Goal: Task Accomplishment & Management: Use online tool/utility

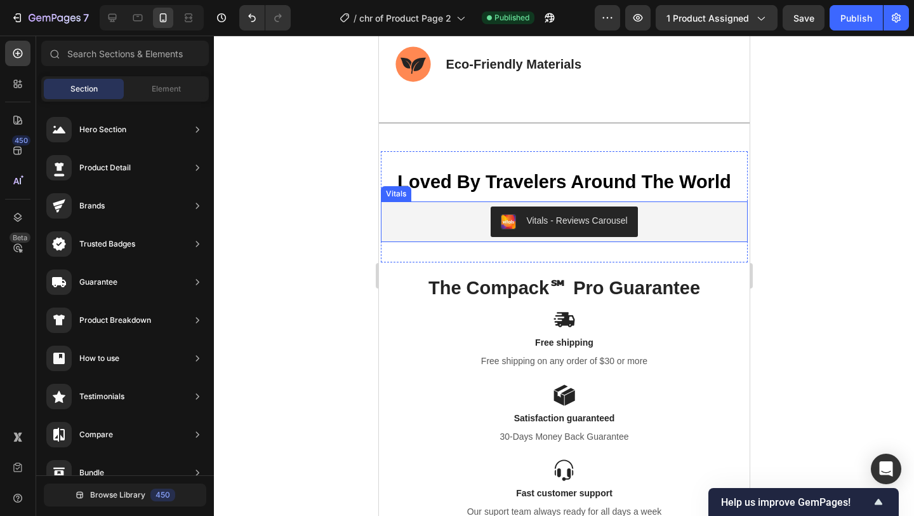
scroll to position [6091, 0]
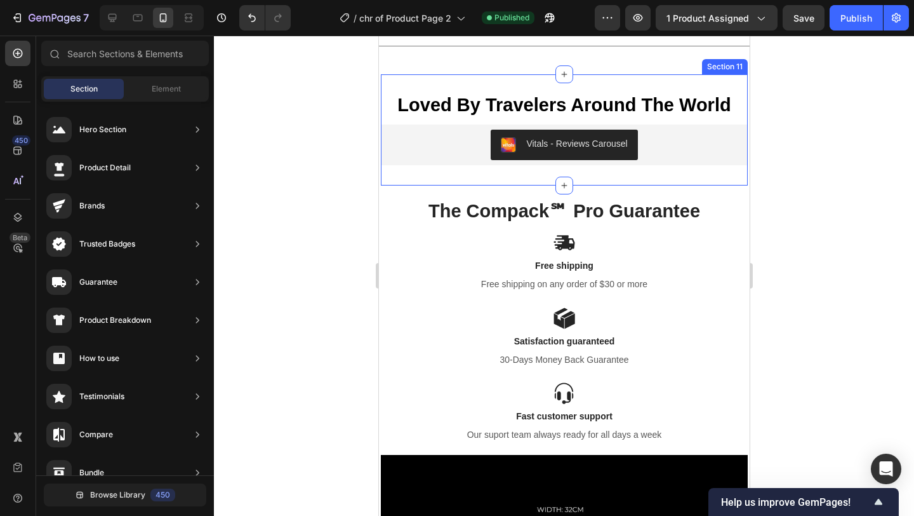
click at [726, 87] on div "Loved By Travelers Around The World Text Block Vitals - Reviews Carousel Vitals…" at bounding box center [563, 130] width 367 height 112
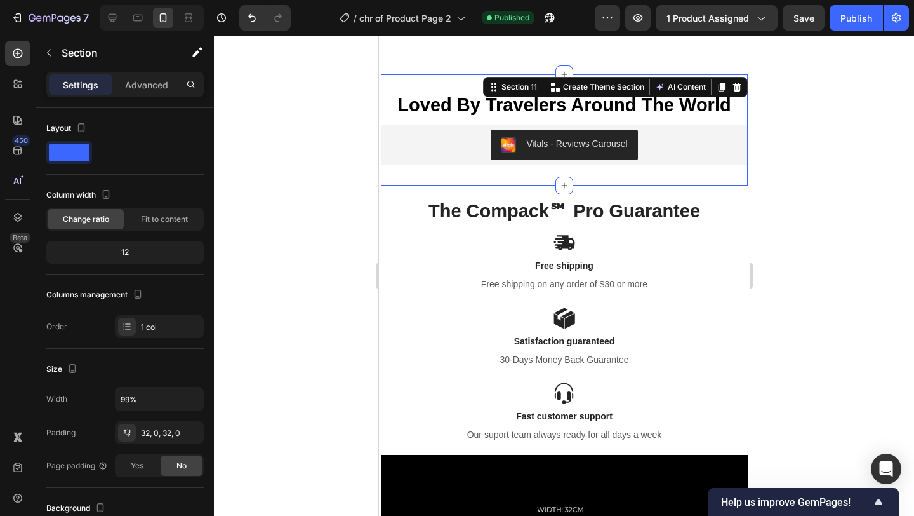
click at [441, 84] on div "Loved By Travelers Around The World Text Block Vitals - Reviews Carousel Vitals…" at bounding box center [563, 130] width 367 height 112
click at [823, 118] on div at bounding box center [564, 276] width 700 height 480
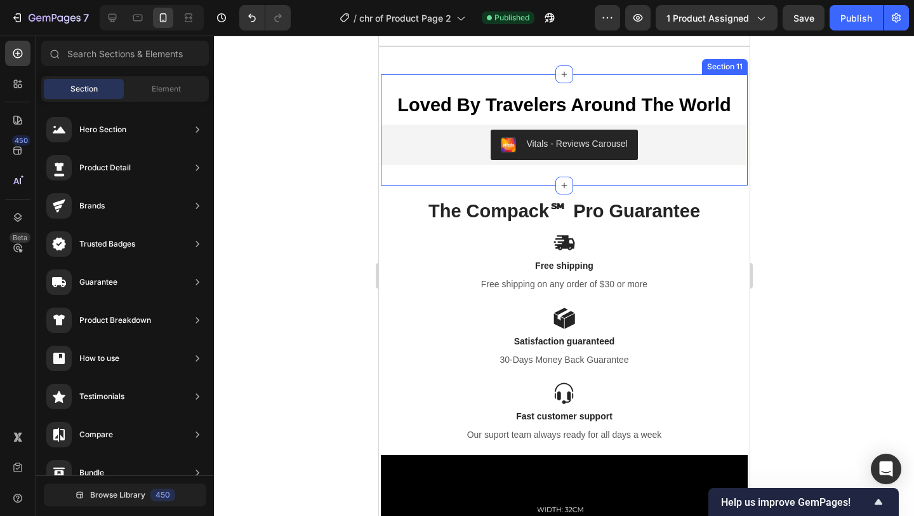
click at [428, 85] on div "Loved By Travelers Around The World Text Block Vitals - Reviews Carousel Vitals…" at bounding box center [563, 130] width 367 height 112
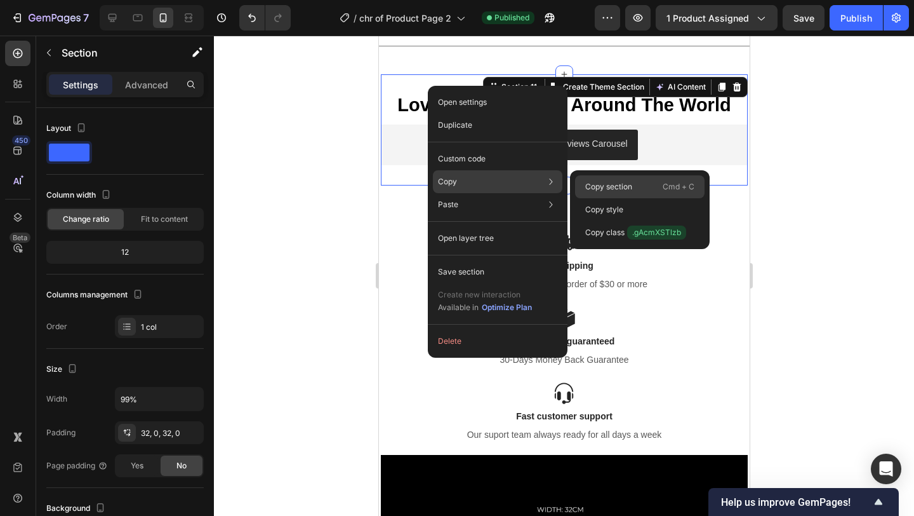
click at [628, 187] on p "Copy section" at bounding box center [608, 186] width 47 height 11
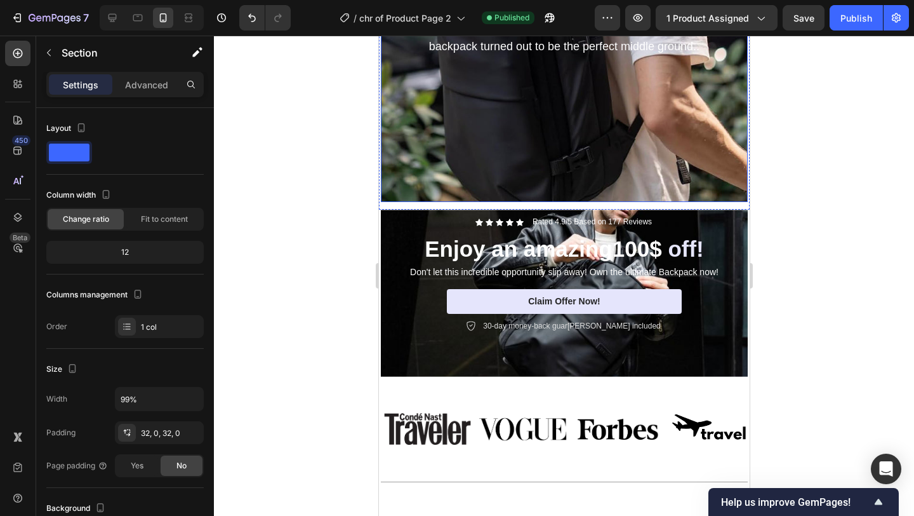
scroll to position [3815, 0]
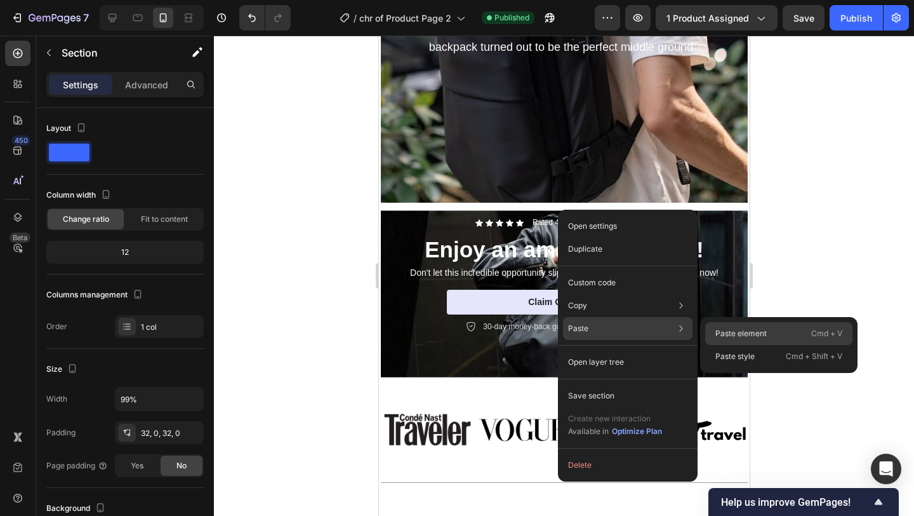
drag, startPoint x: 747, startPoint y: 335, endPoint x: 368, endPoint y: 299, distance: 380.7
click at [747, 335] on p "Paste element" at bounding box center [741, 333] width 51 height 11
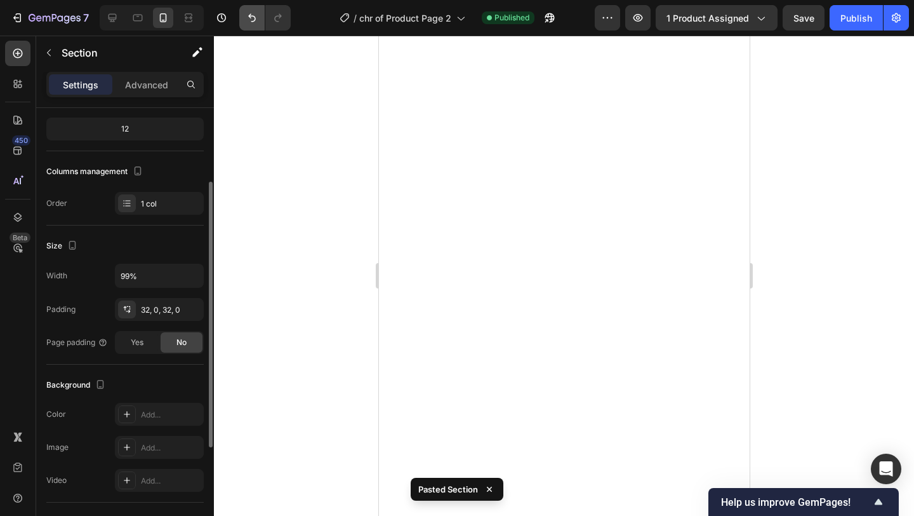
scroll to position [6196, 0]
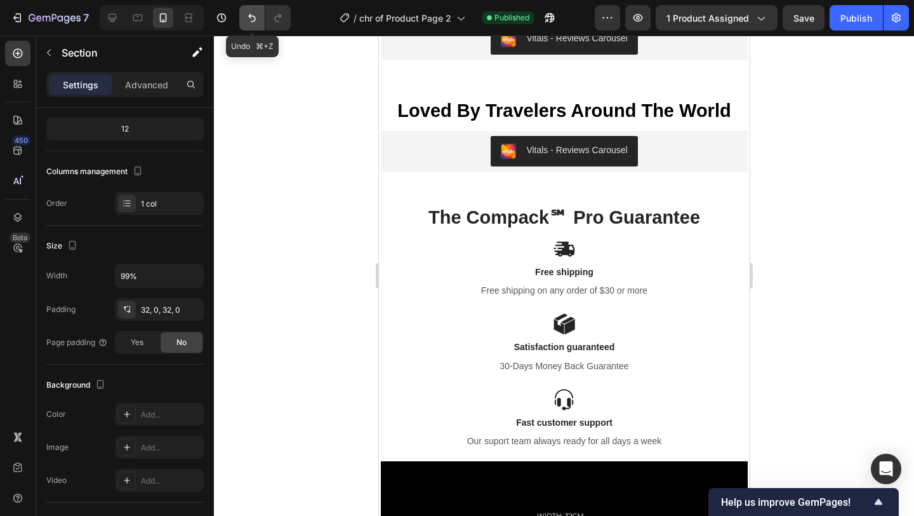
click at [252, 20] on icon "Undo/Redo" at bounding box center [252, 17] width 13 height 13
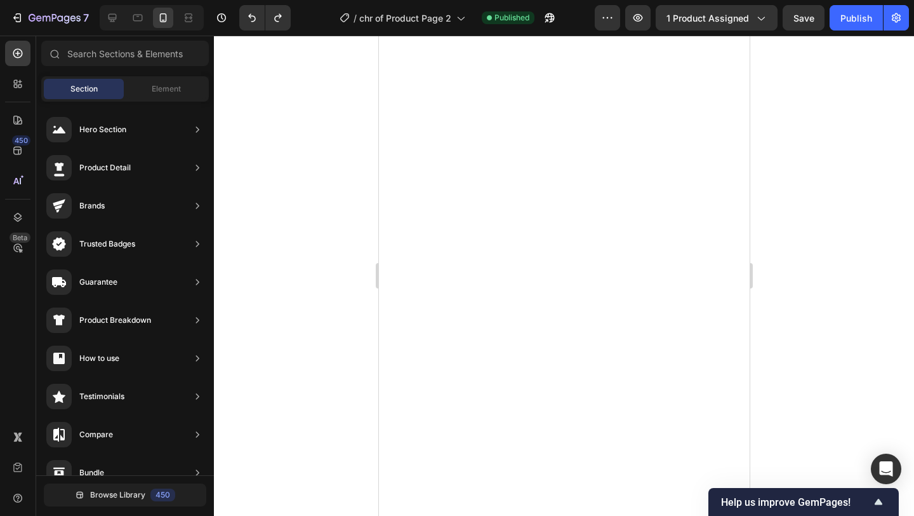
scroll to position [3770, 0]
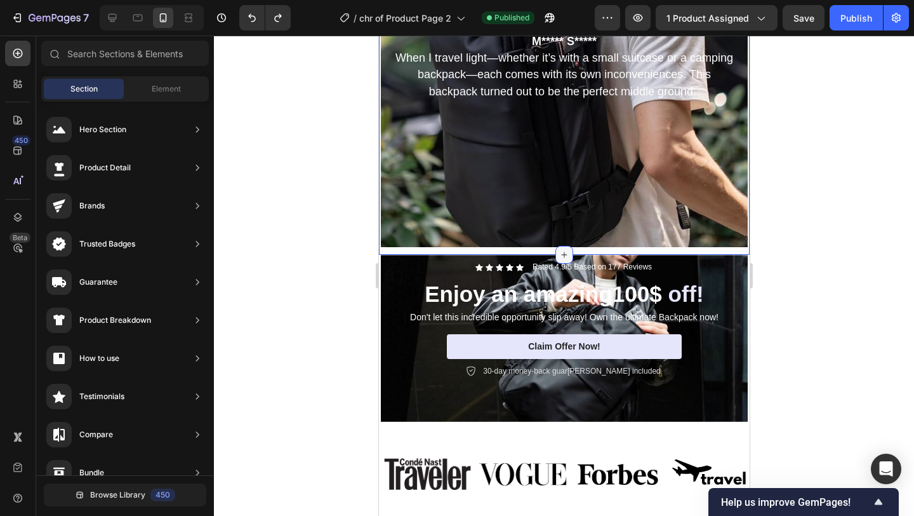
click at [559, 254] on icon at bounding box center [564, 255] width 10 height 10
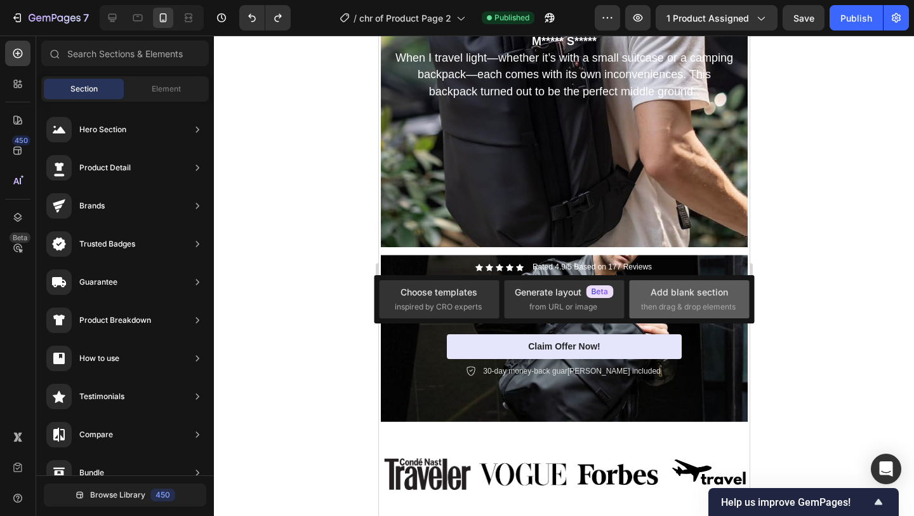
click at [697, 297] on div "Add blank section" at bounding box center [689, 291] width 77 height 13
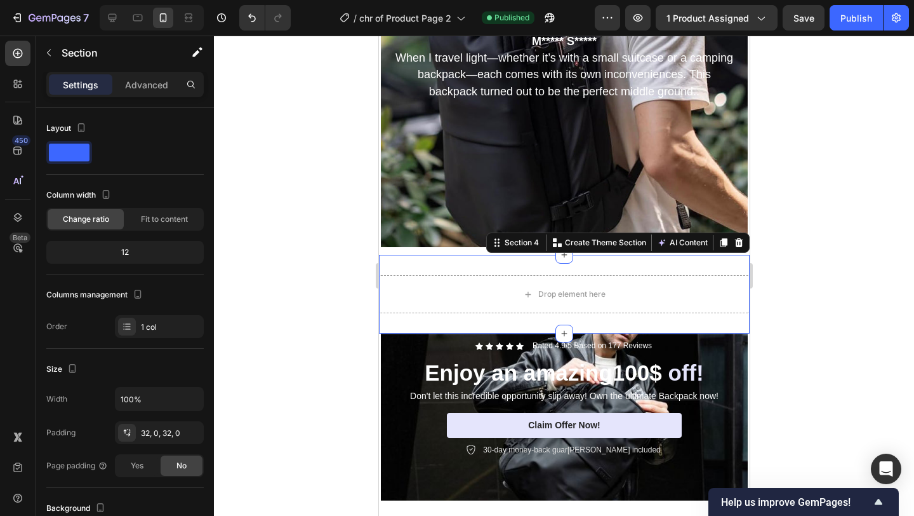
click at [840, 307] on div at bounding box center [564, 276] width 700 height 480
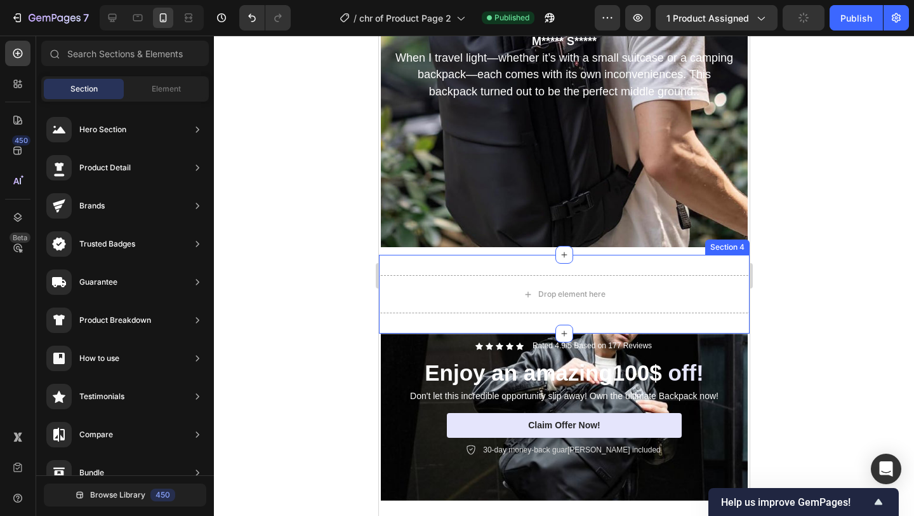
click at [641, 317] on div "Drop element here Section 4" at bounding box center [563, 294] width 371 height 79
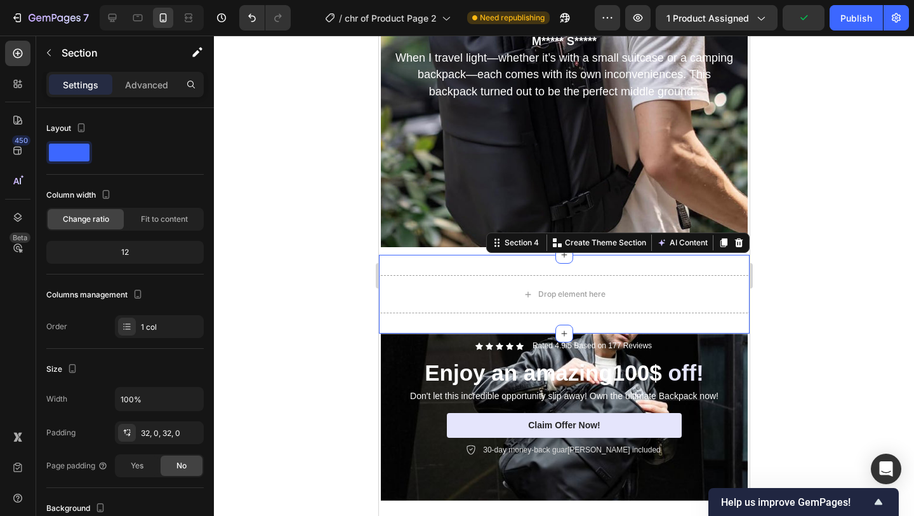
click at [584, 314] on div "Drop element here Section 4 You can create reusable sections Create Theme Secti…" at bounding box center [563, 294] width 371 height 79
click at [857, 255] on div at bounding box center [564, 276] width 700 height 480
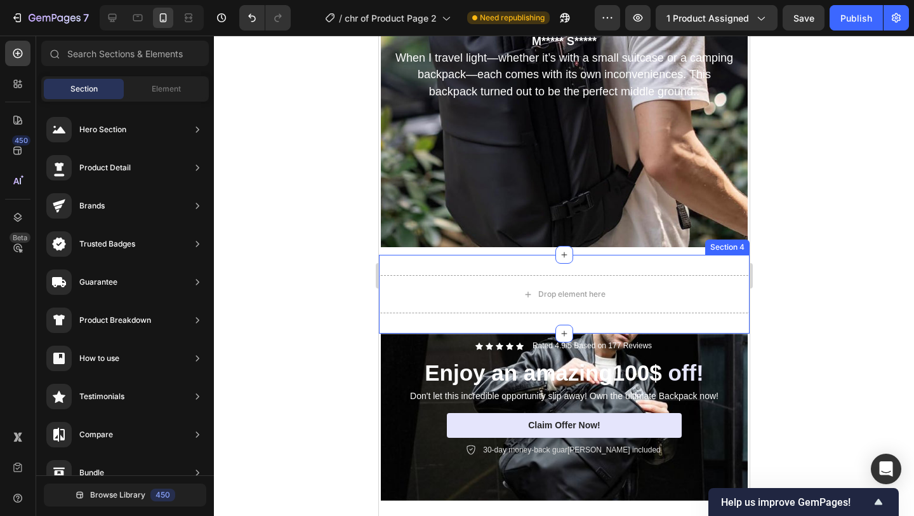
drag, startPoint x: 561, startPoint y: 333, endPoint x: 639, endPoint y: 315, distance: 79.6
click at [656, 316] on div "Drop element here Section 4" at bounding box center [563, 294] width 371 height 79
click at [560, 317] on div "Drop element here Section 4" at bounding box center [563, 294] width 371 height 79
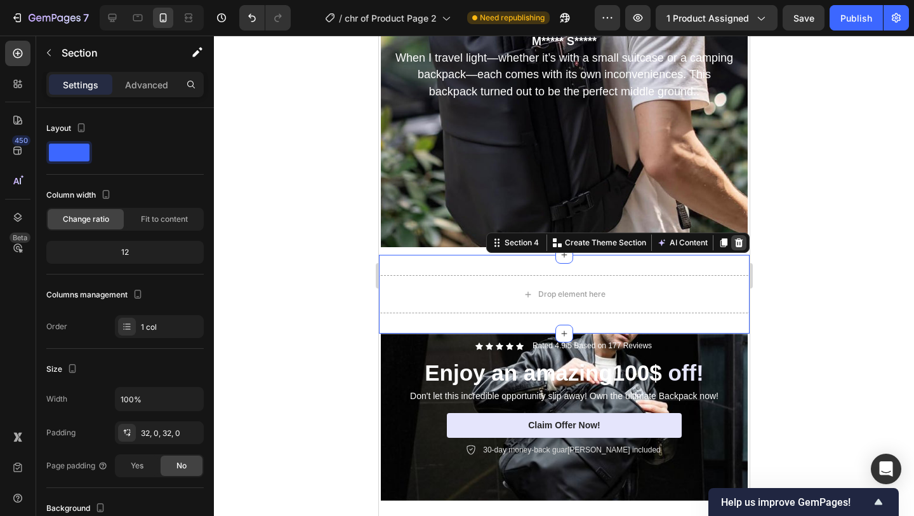
click at [735, 245] on icon at bounding box center [739, 242] width 8 height 9
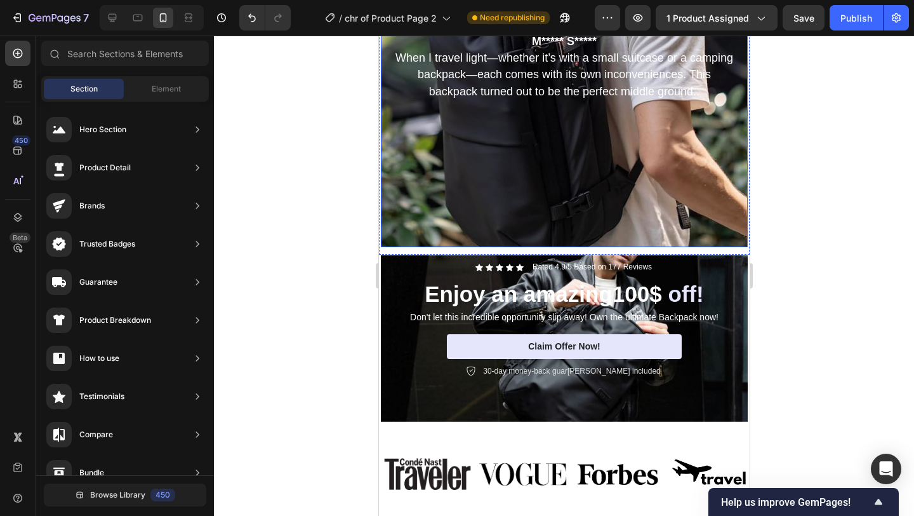
click at [525, 238] on div "Background Image" at bounding box center [563, 56] width 367 height 381
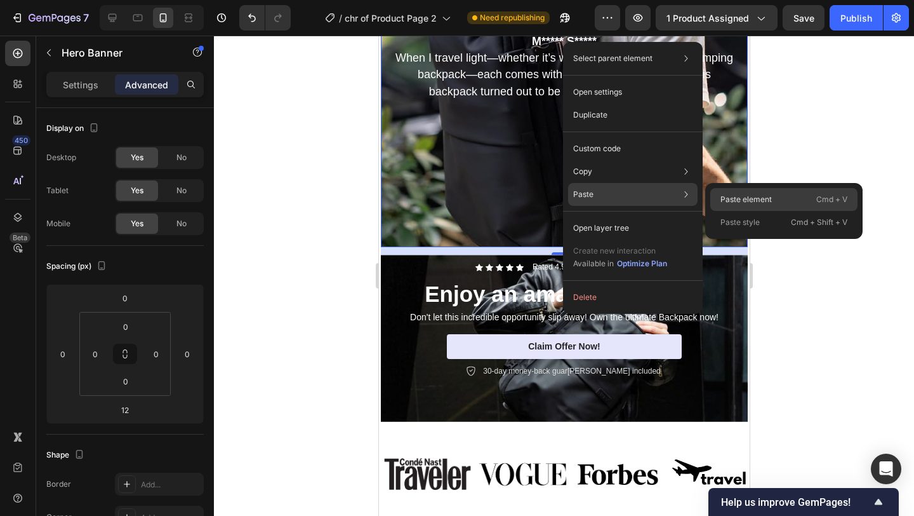
click at [763, 200] on p "Paste element" at bounding box center [746, 199] width 51 height 11
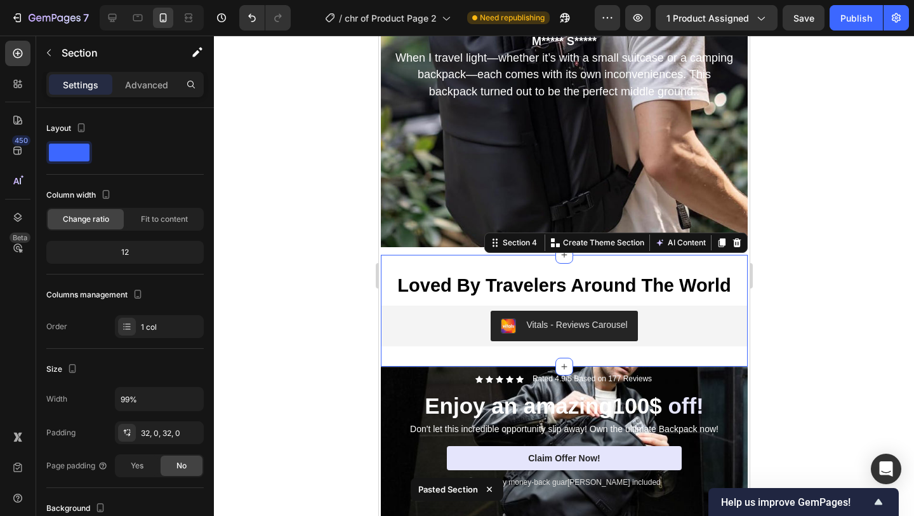
click at [855, 223] on div at bounding box center [564, 276] width 700 height 480
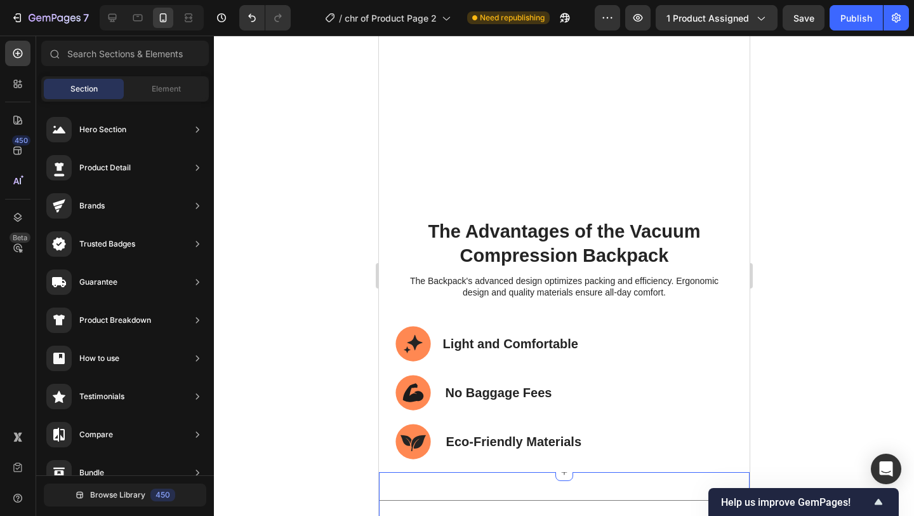
scroll to position [6111, 0]
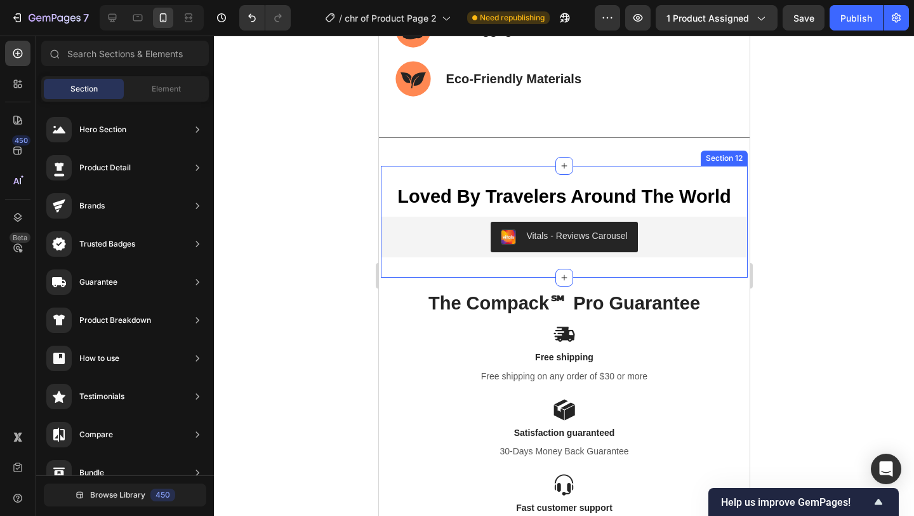
click at [720, 178] on div "Loved By Travelers Around The World Text Block Vitals - Reviews Carousel Vitals…" at bounding box center [563, 222] width 367 height 112
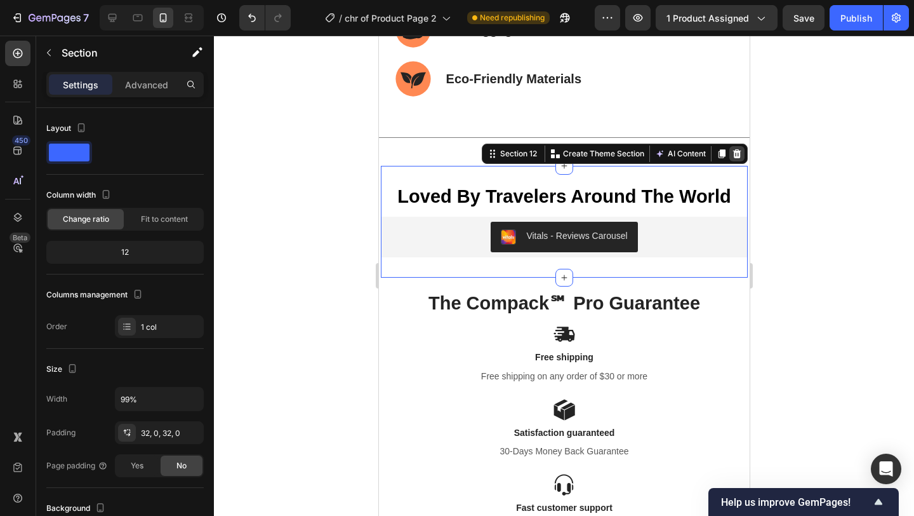
click at [733, 156] on icon at bounding box center [737, 153] width 8 height 9
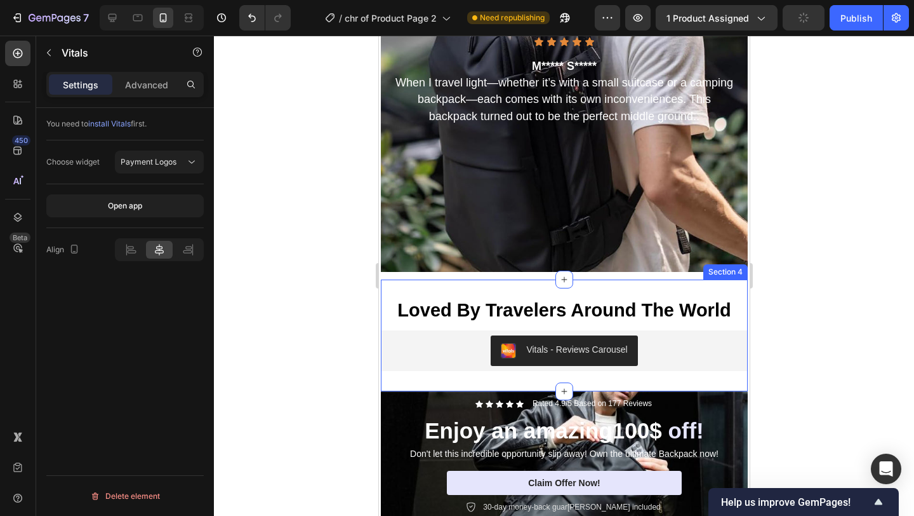
scroll to position [3879, 0]
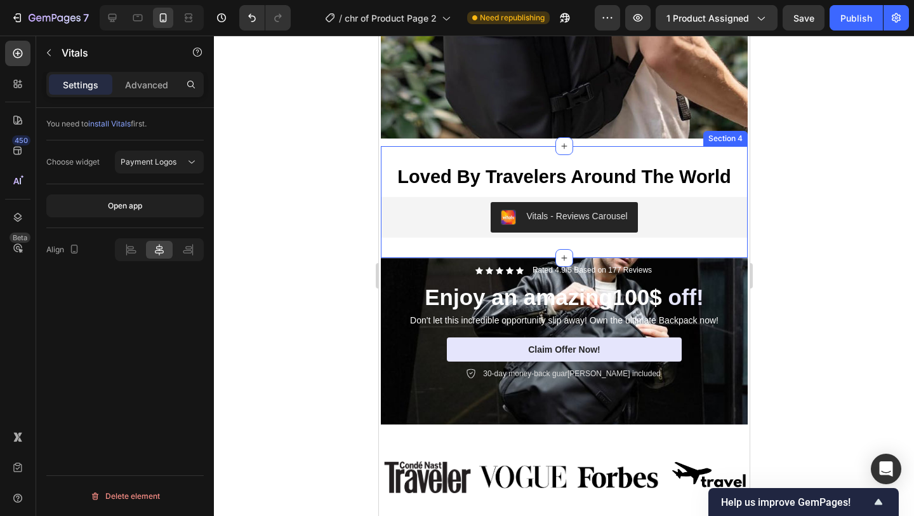
click at [684, 156] on div "Loved By Travelers Around The World Text Block Vitals - Reviews Carousel Vitals…" at bounding box center [563, 202] width 367 height 112
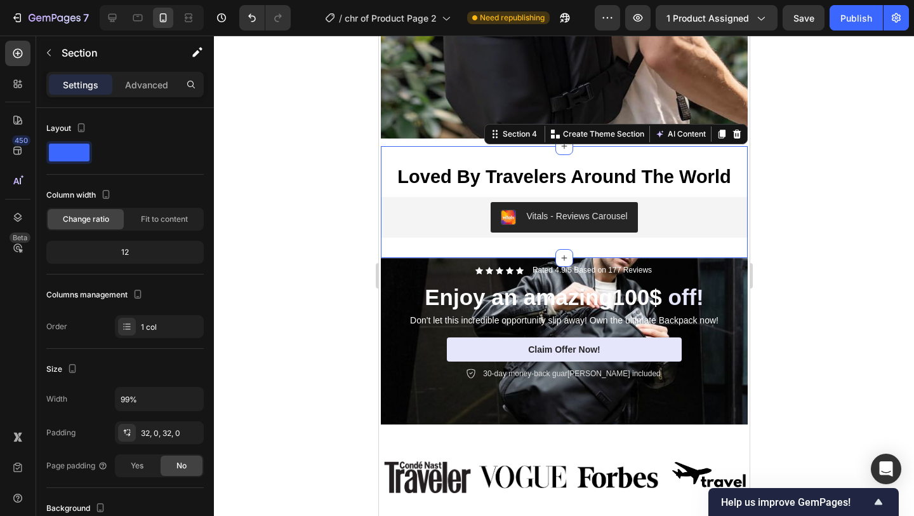
click at [791, 145] on div at bounding box center [564, 276] width 700 height 480
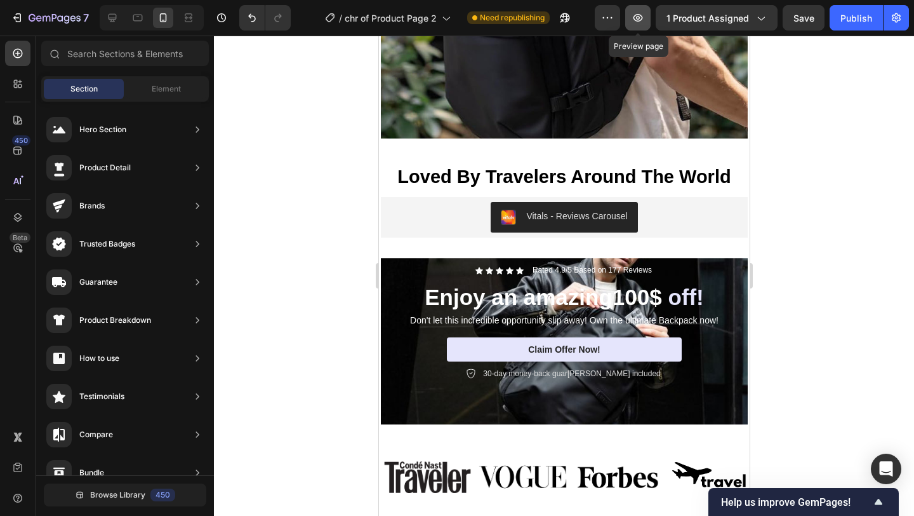
click at [641, 18] on icon "button" at bounding box center [638, 17] width 13 height 13
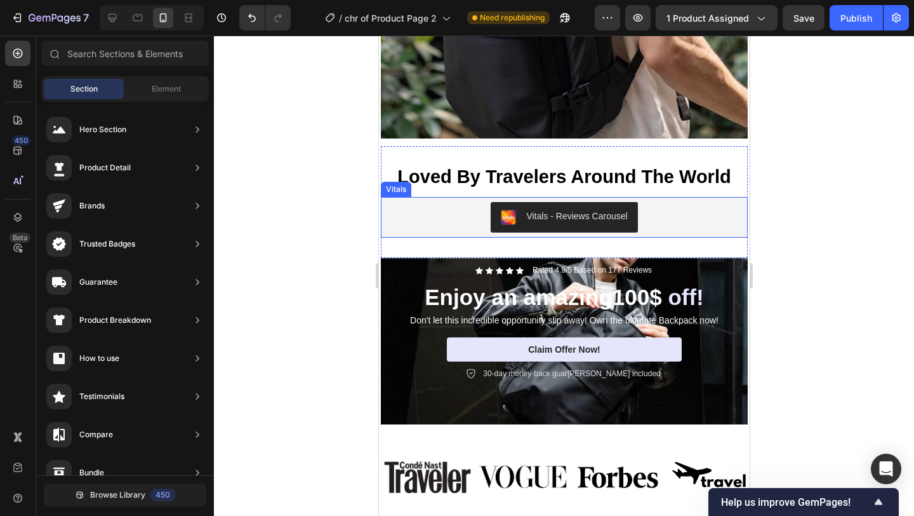
click at [690, 166] on strong "Loved By Travelers Around The World" at bounding box center [563, 176] width 333 height 20
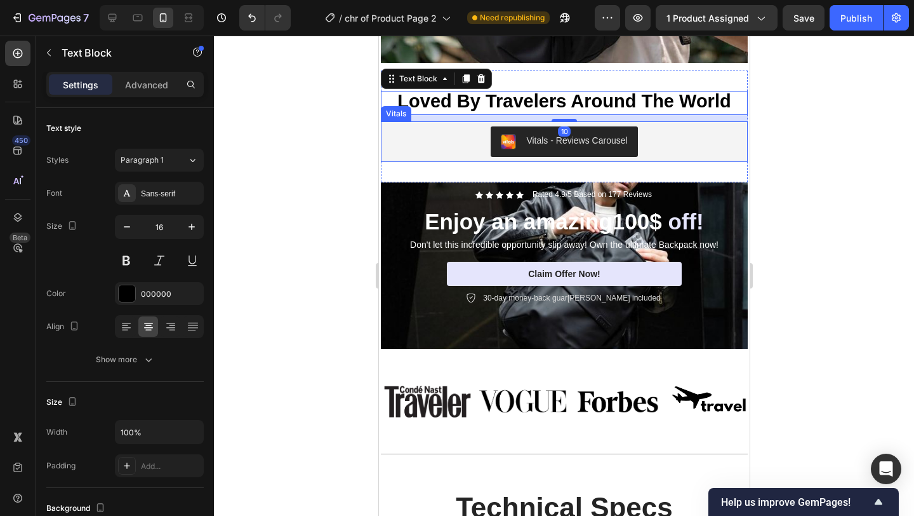
scroll to position [3949, 0]
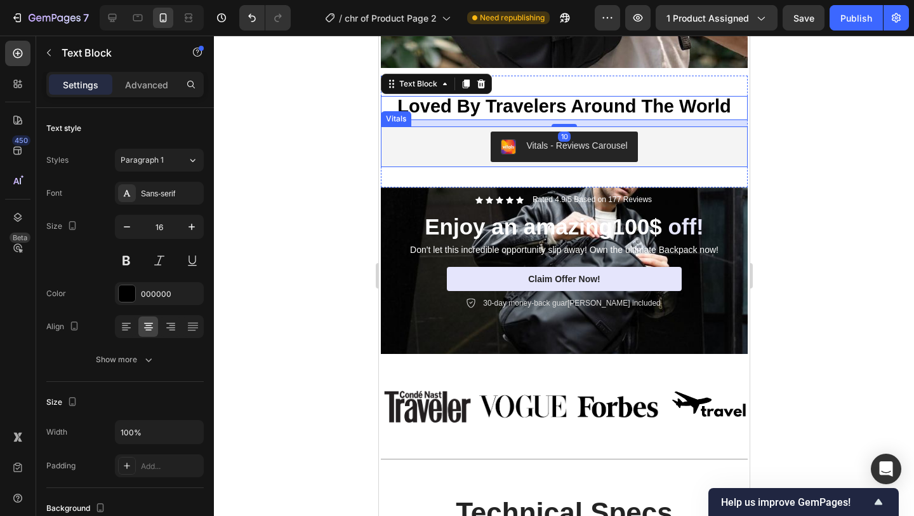
click at [679, 148] on div "Vitals - Reviews Carousel" at bounding box center [563, 146] width 357 height 30
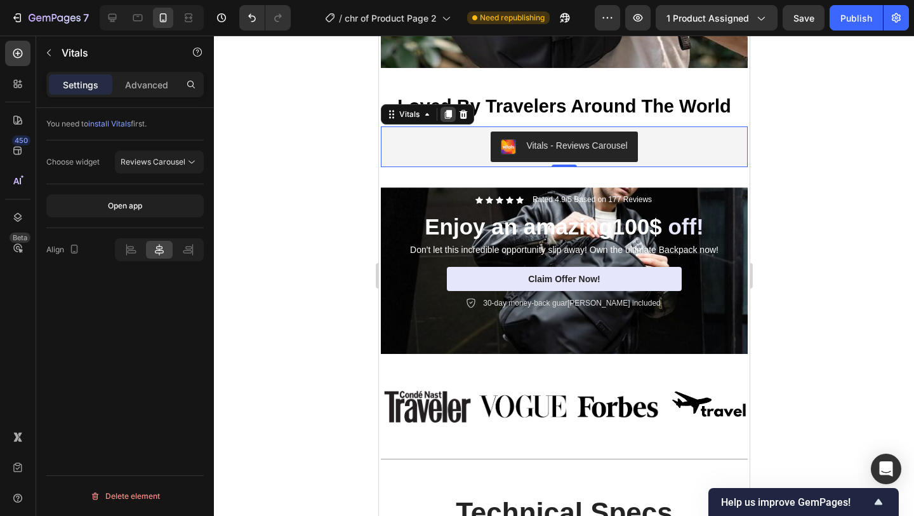
click at [446, 113] on icon at bounding box center [447, 114] width 7 height 9
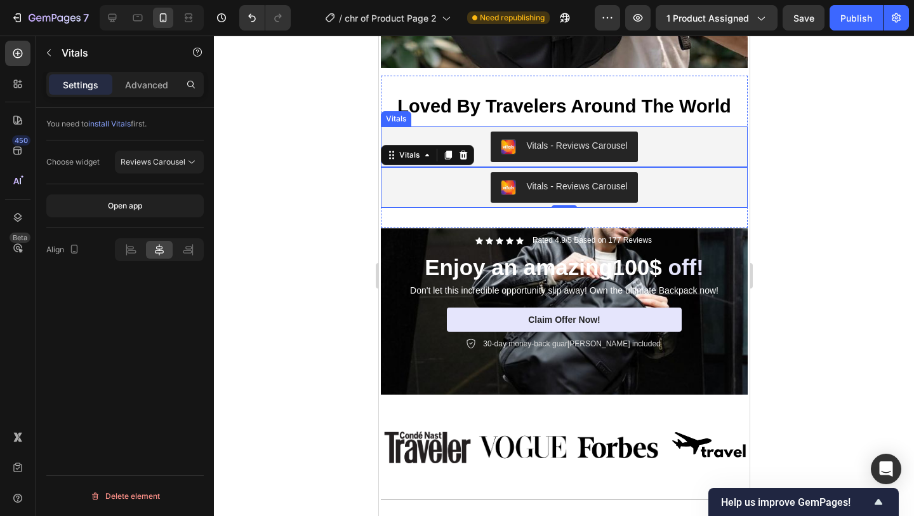
click at [677, 146] on div "Vitals - Reviews Carousel" at bounding box center [563, 146] width 357 height 30
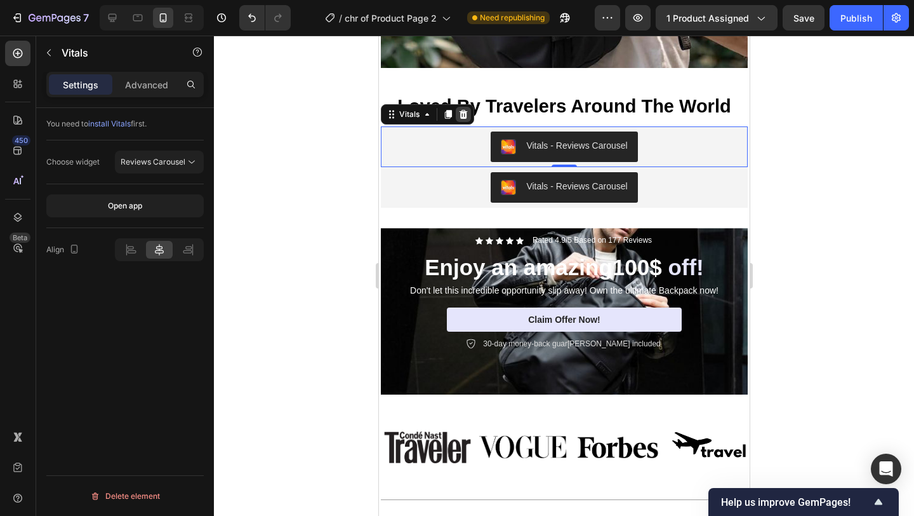
click at [458, 110] on icon at bounding box center [463, 114] width 10 height 10
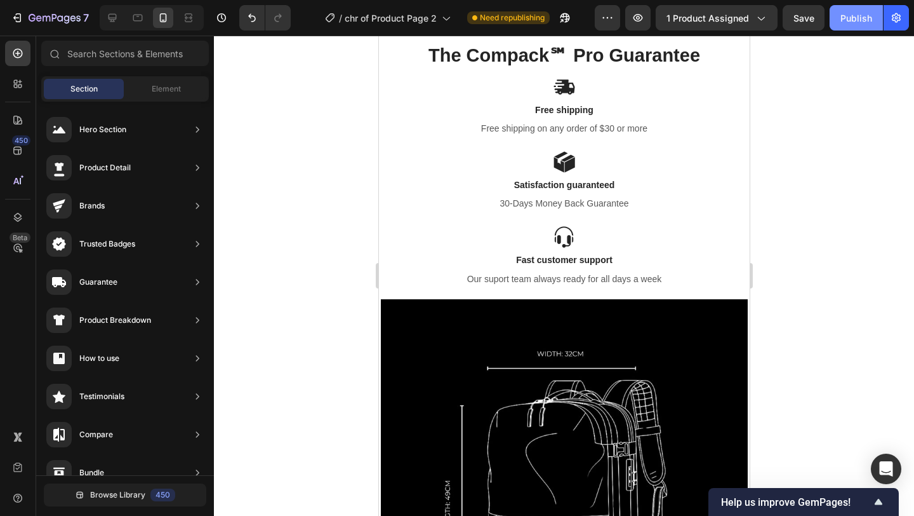
scroll to position [5970, 0]
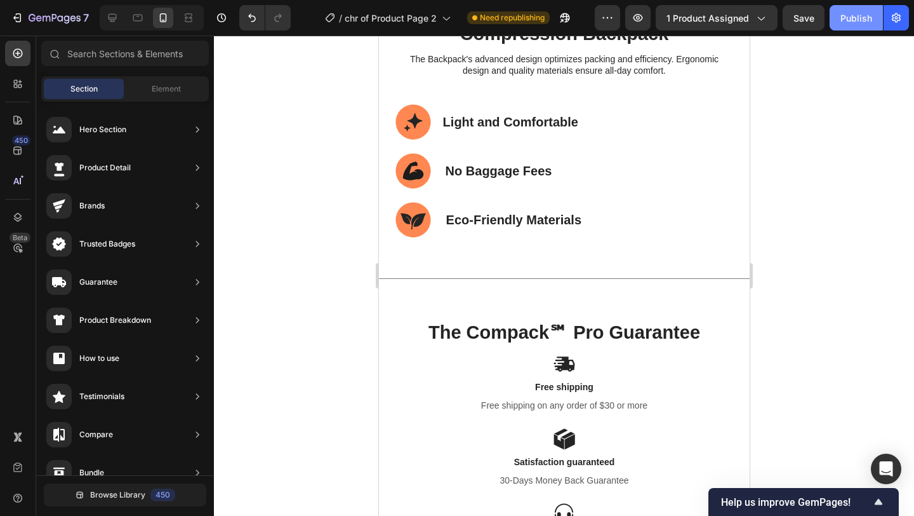
click at [849, 20] on div "Publish" at bounding box center [857, 17] width 32 height 13
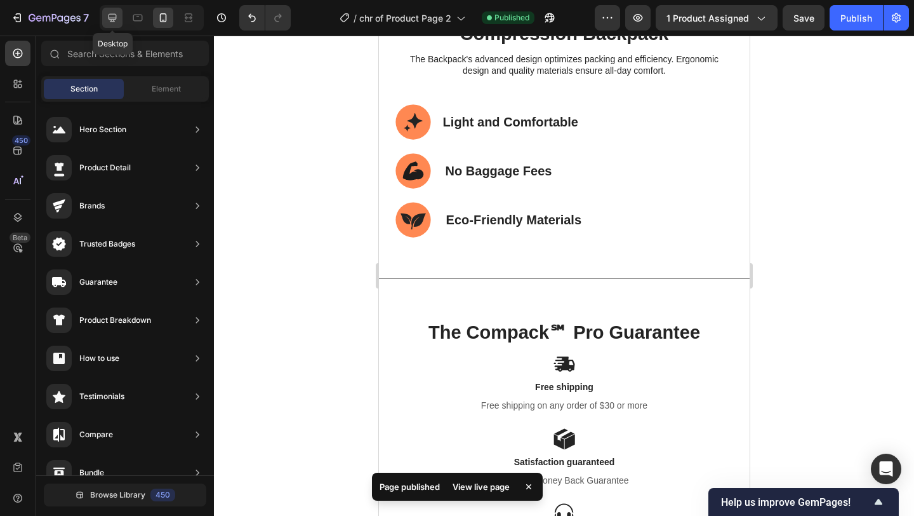
click at [117, 20] on icon at bounding box center [112, 17] width 13 height 13
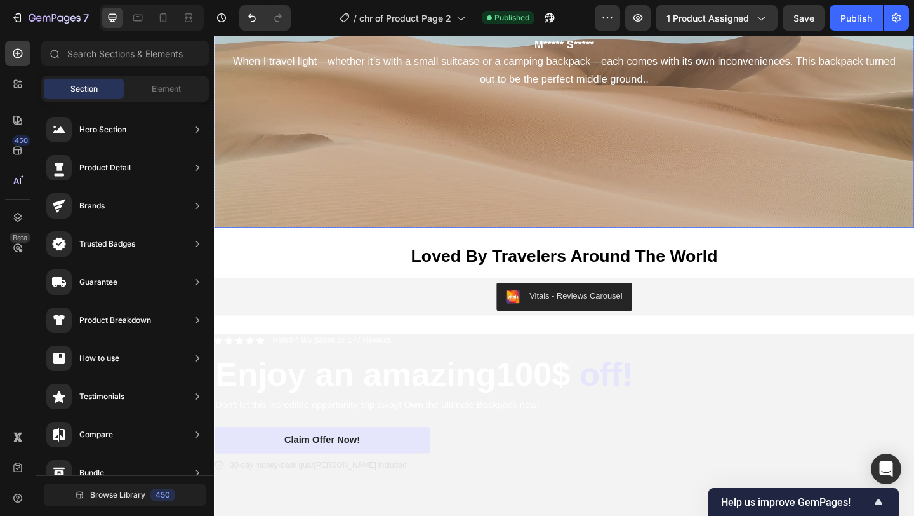
scroll to position [3646, 0]
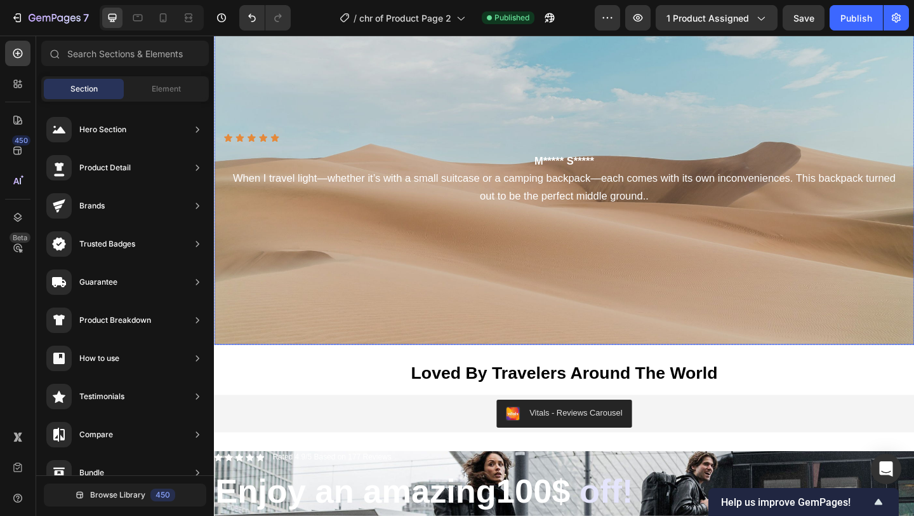
click at [787, 290] on div "Background Image" at bounding box center [595, 180] width 762 height 381
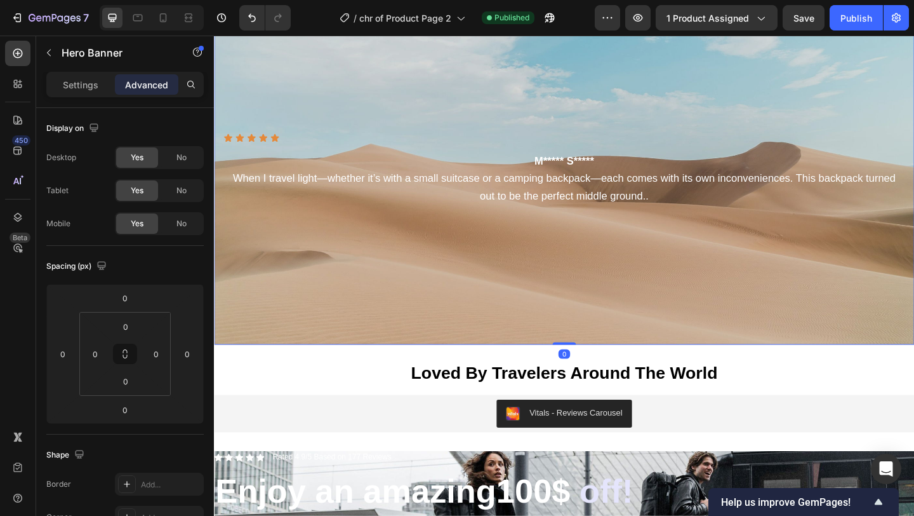
drag, startPoint x: 538, startPoint y: 90, endPoint x: 444, endPoint y: 171, distance: 124.2
click at [538, 90] on div "Background Image" at bounding box center [595, 180] width 762 height 381
click at [81, 84] on p "Settings" at bounding box center [81, 84] width 36 height 13
click at [672, 212] on div "Background Image" at bounding box center [595, 180] width 762 height 381
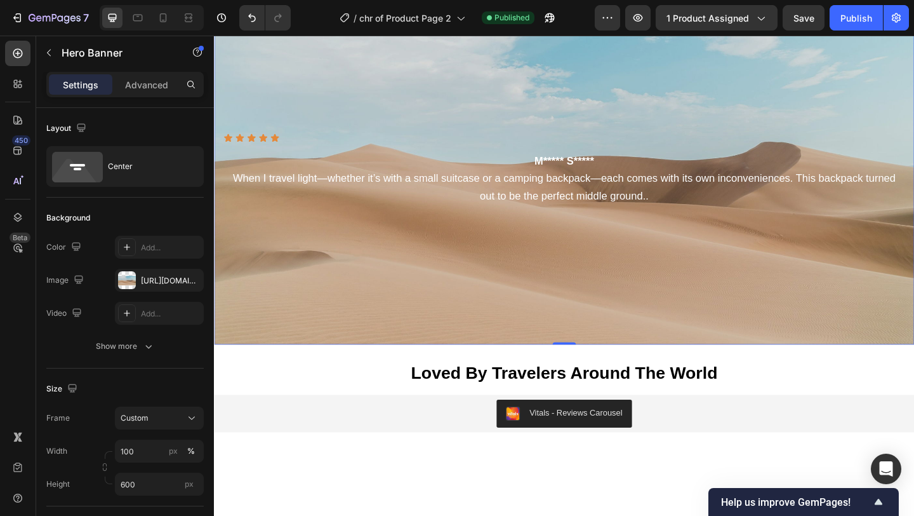
scroll to position [1957, 0]
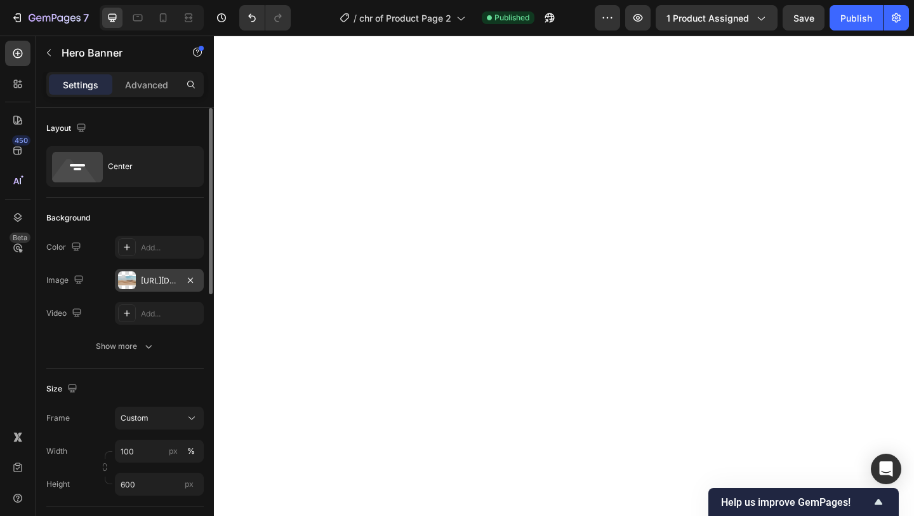
click at [160, 280] on div "[URL][DOMAIN_NAME]" at bounding box center [159, 280] width 37 height 11
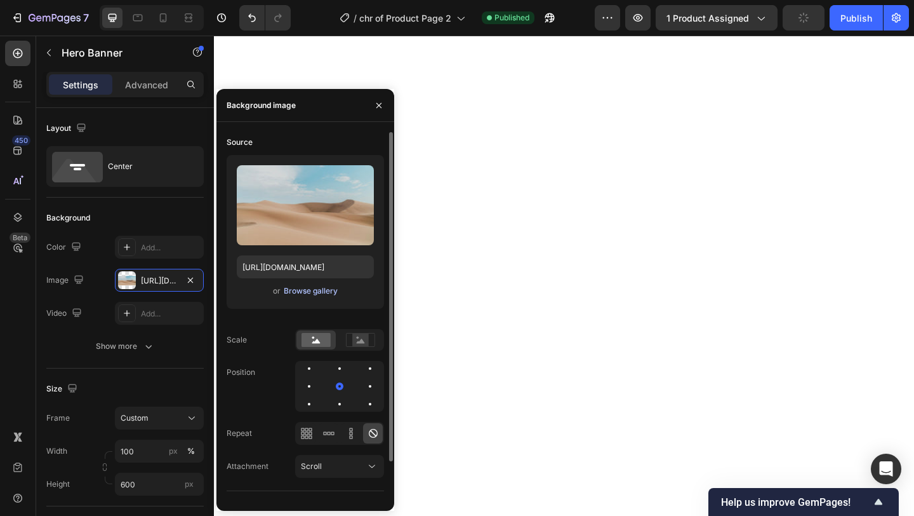
click at [303, 286] on div "Browse gallery" at bounding box center [311, 290] width 54 height 11
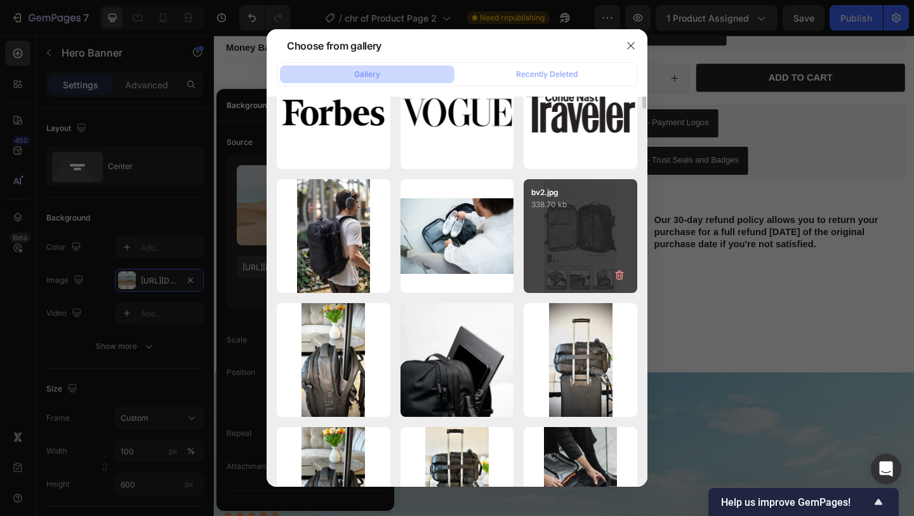
scroll to position [60, 0]
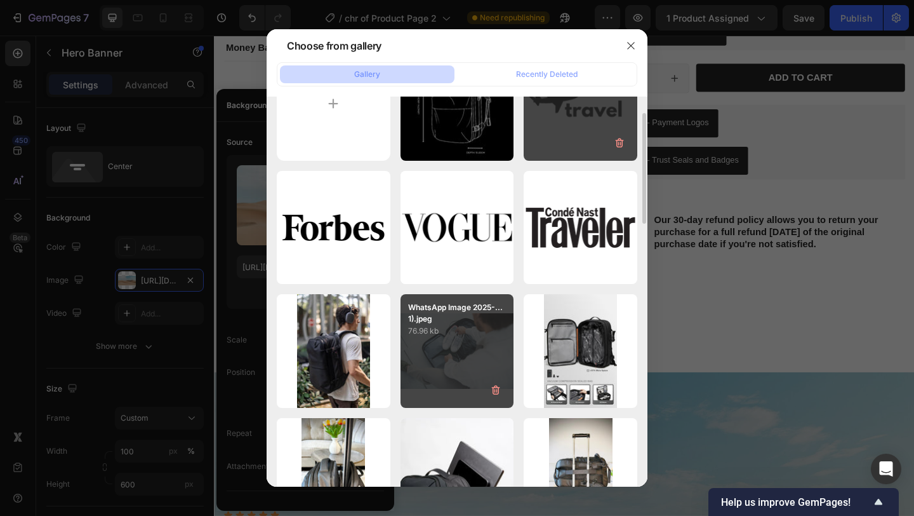
click at [486, 328] on p "76.96 kb" at bounding box center [457, 330] width 98 height 13
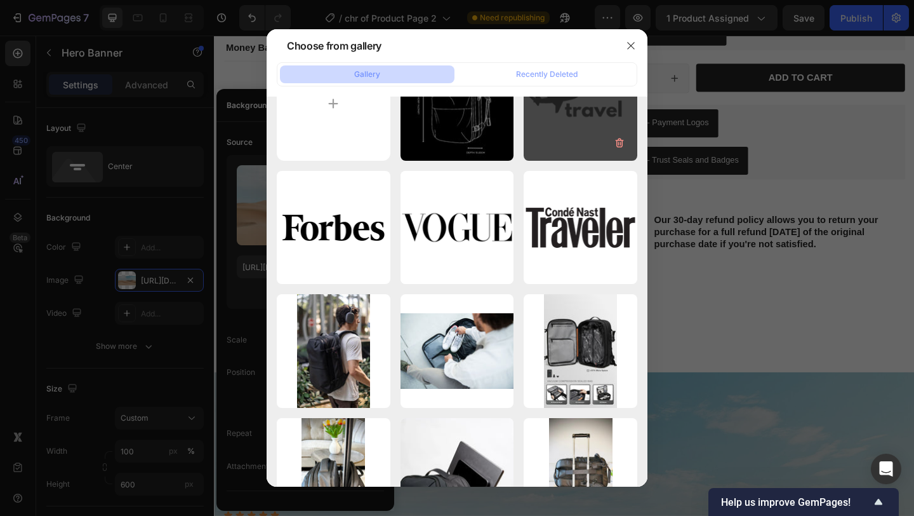
type input "[URL][DOMAIN_NAME]"
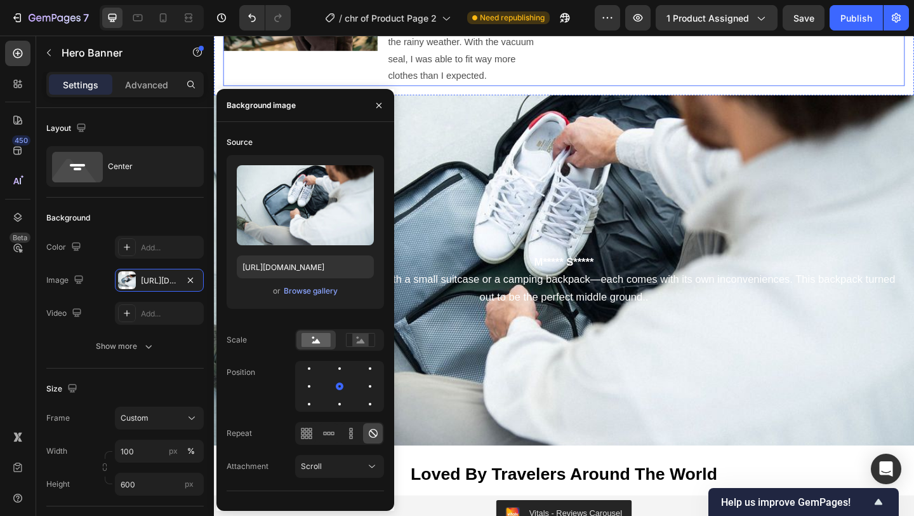
scroll to position [3455, 0]
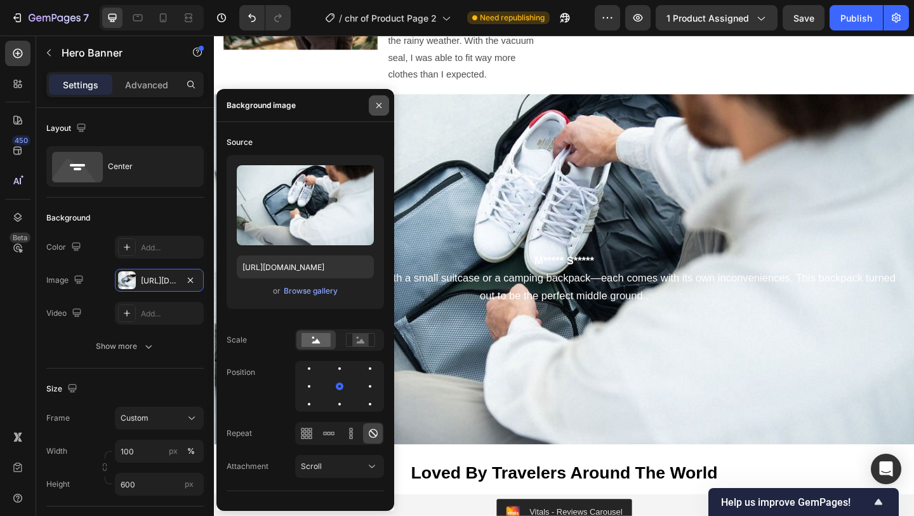
click at [378, 102] on icon "button" at bounding box center [379, 105] width 10 height 10
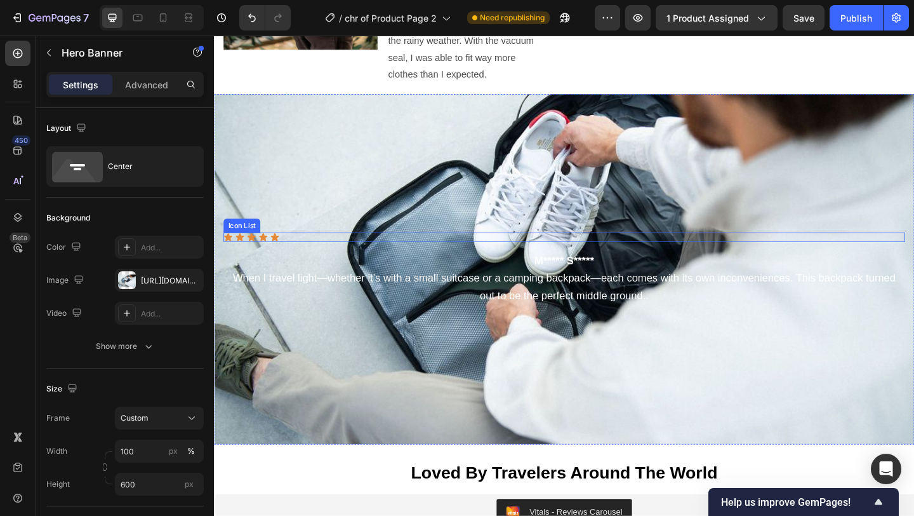
click at [295, 250] on div "Icon Icon Icon Icon Icon" at bounding box center [595, 255] width 742 height 10
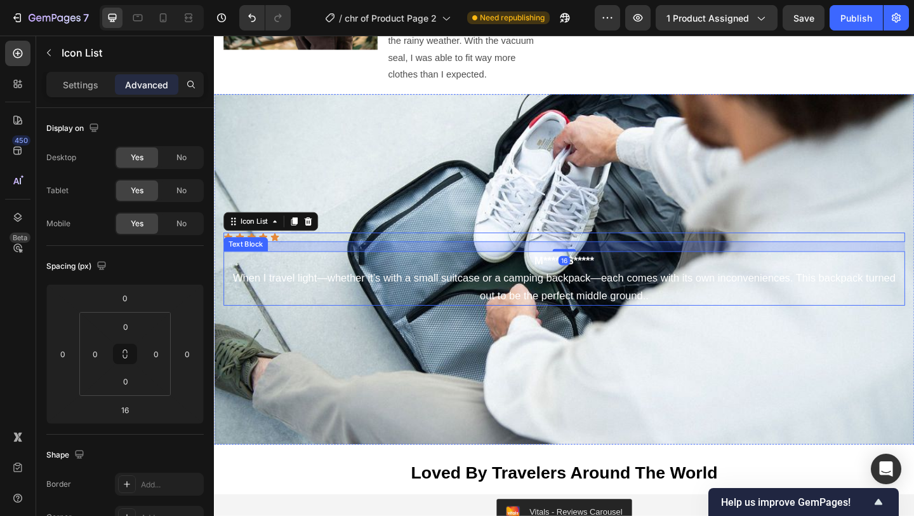
click at [550, 315] on span "When I travel light—whether it’s with a small suitcase or a camping backpack—ea…" at bounding box center [594, 309] width 721 height 32
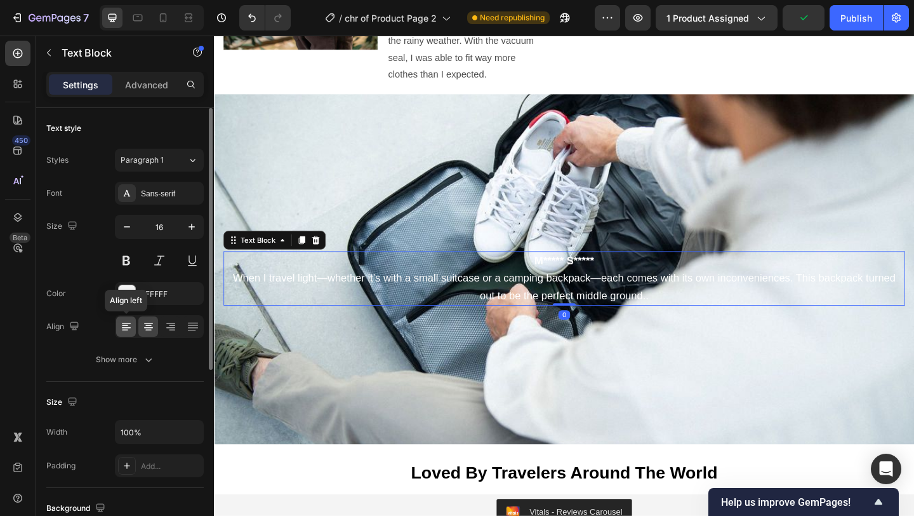
click at [121, 325] on icon at bounding box center [126, 326] width 13 height 13
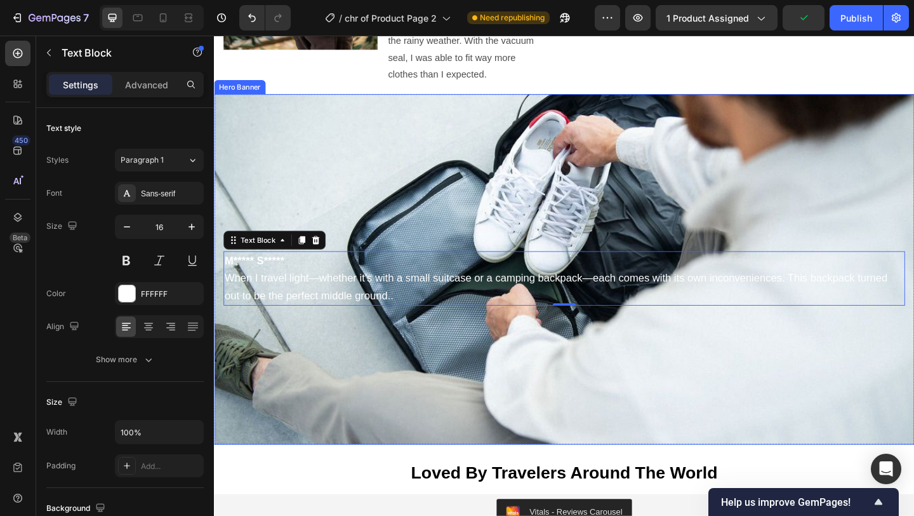
click at [438, 347] on div "Background Image" at bounding box center [595, 289] width 762 height 381
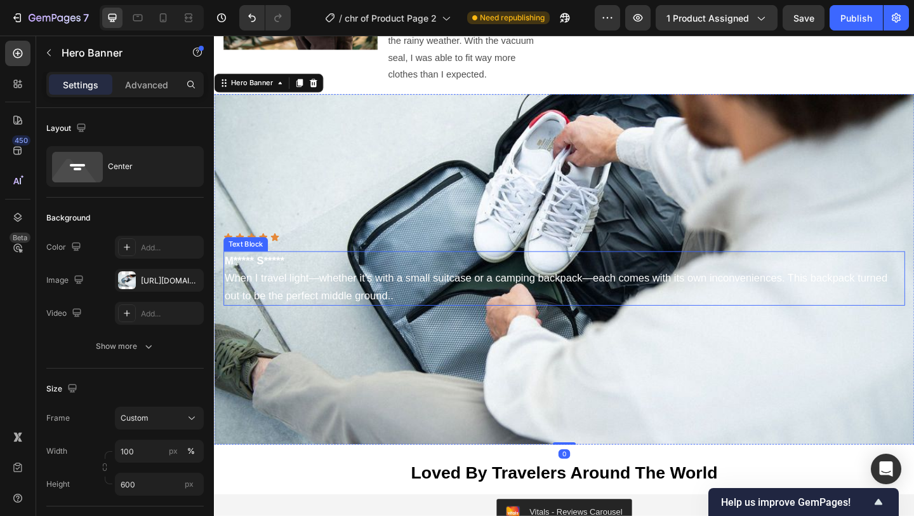
click at [711, 298] on span "When I travel light—whether it’s with a small suitcase or a camping backpack—ea…" at bounding box center [585, 309] width 721 height 32
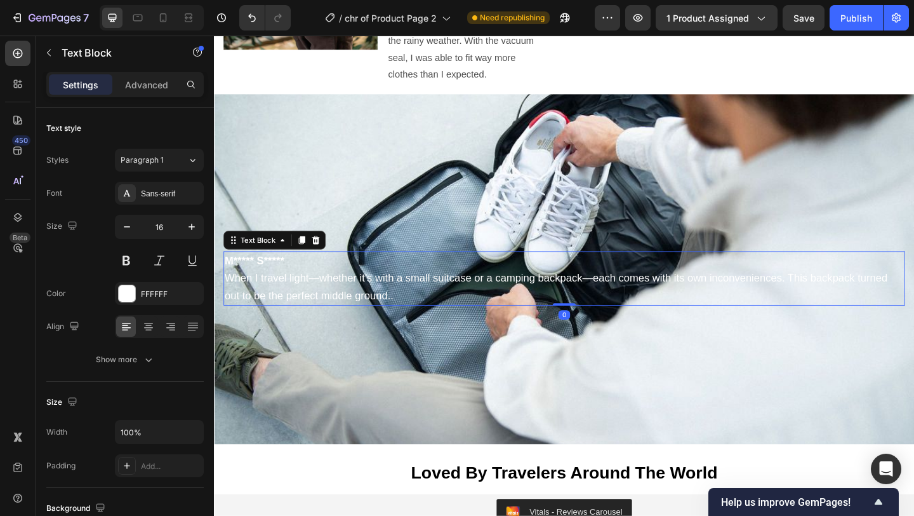
click at [624, 294] on span "When I travel light—whether it’s with a small suitcase or a camping backpack—ea…" at bounding box center [585, 309] width 721 height 32
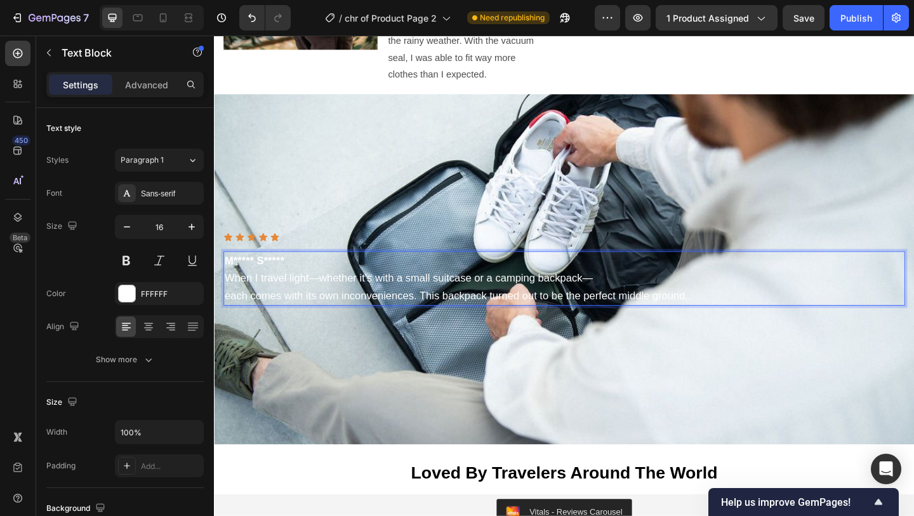
click at [439, 316] on span "each comes with its own inconveniences. This backpack turned out to be the perf…" at bounding box center [478, 318] width 507 height 13
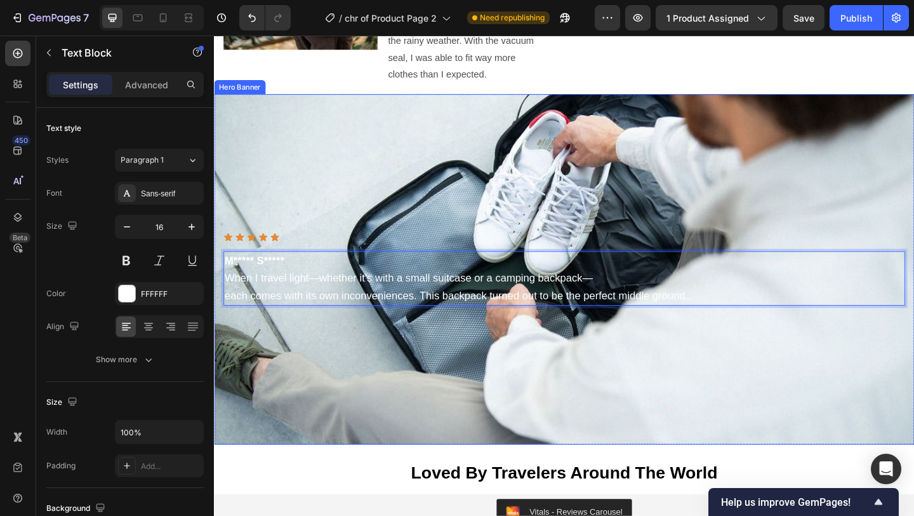
scroll to position [3446, 0]
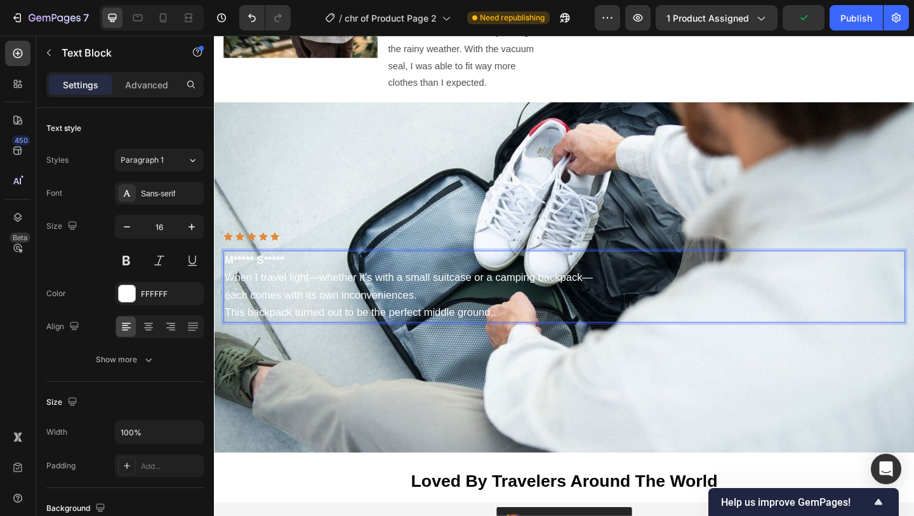
click at [524, 332] on p "This backpack turned out to be the perfect middle ground.." at bounding box center [594, 336] width 739 height 19
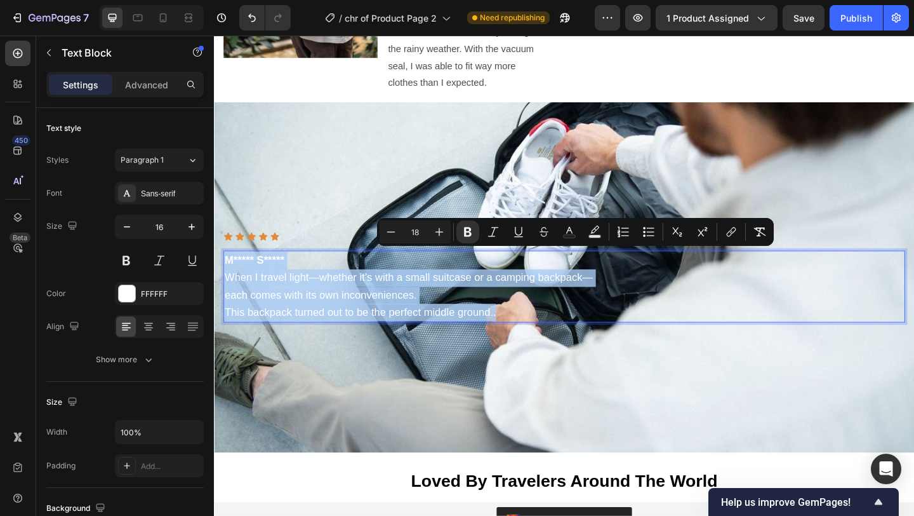
drag, startPoint x: 523, startPoint y: 338, endPoint x: 225, endPoint y: 272, distance: 305.6
click at [225, 272] on div "M***** S***** When I travel light—whether it’s with a small suitcase or a campi…" at bounding box center [595, 308] width 742 height 78
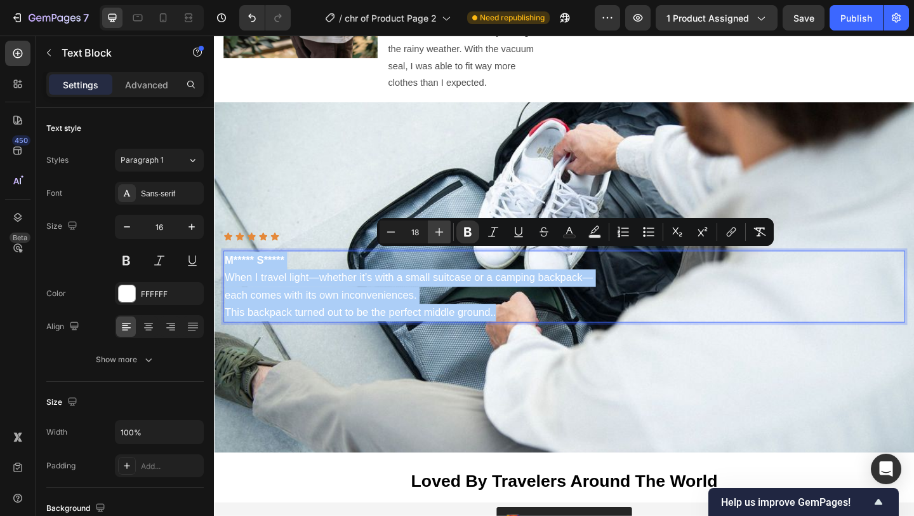
click at [439, 234] on icon "Editor contextual toolbar" at bounding box center [440, 232] width 8 height 8
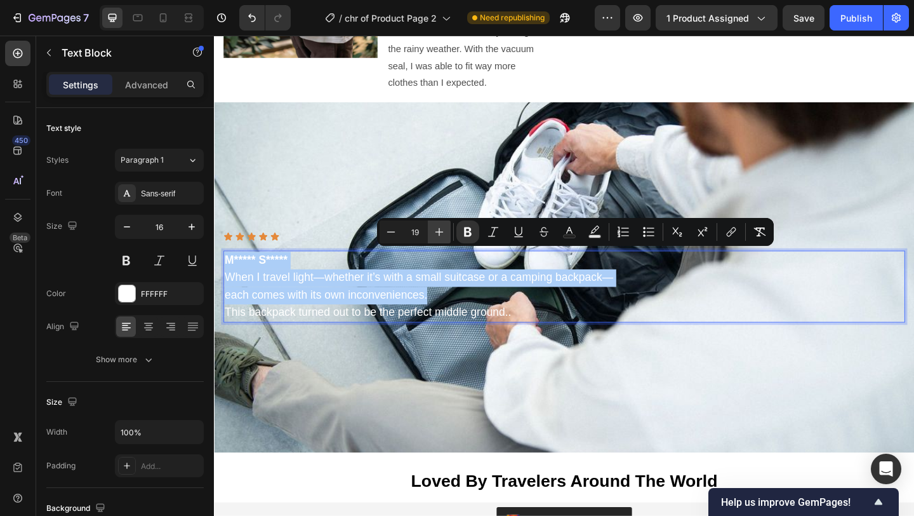
click at [439, 234] on icon "Editor contextual toolbar" at bounding box center [440, 232] width 8 height 8
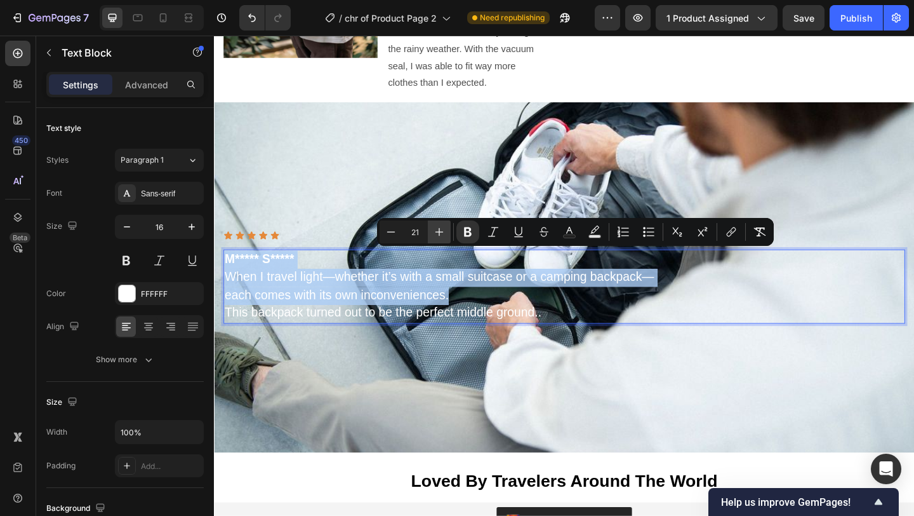
type input "22"
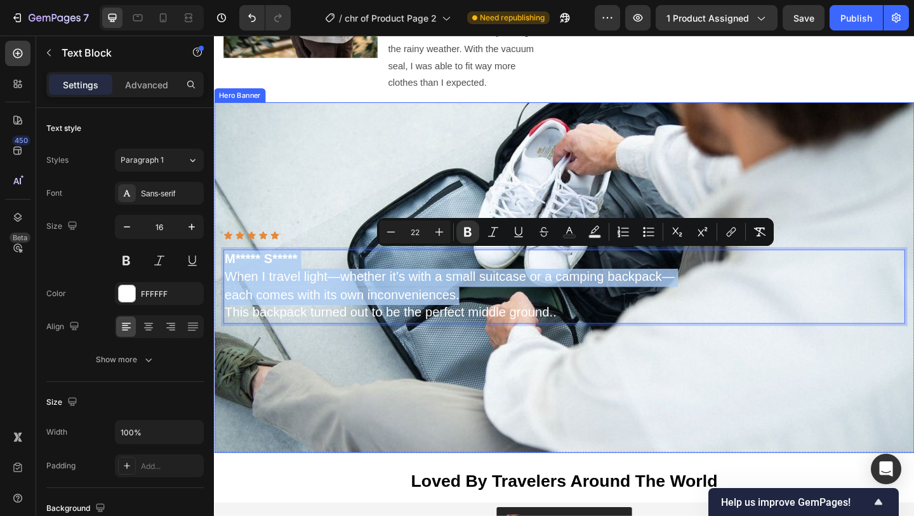
click at [578, 391] on div "Background Image" at bounding box center [595, 298] width 762 height 381
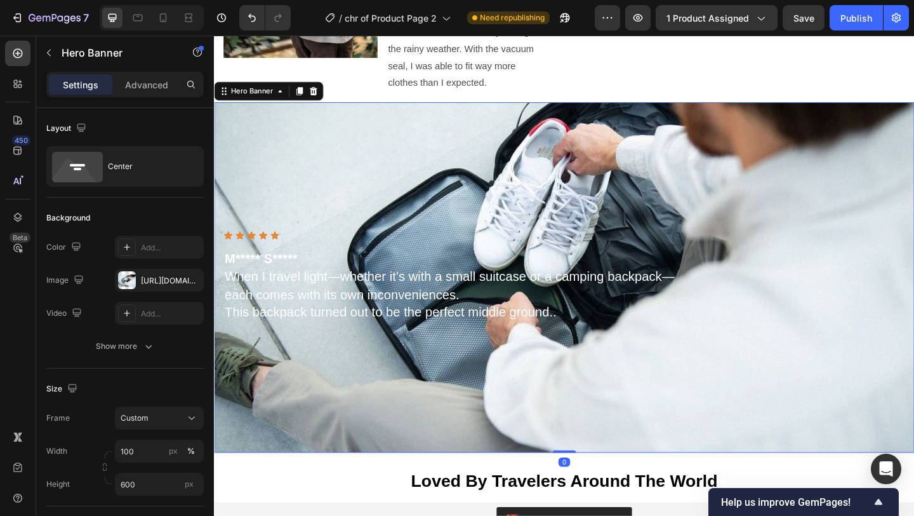
click at [583, 337] on span "This backpack turned out to be the perfect middle ground.." at bounding box center [405, 336] width 361 height 16
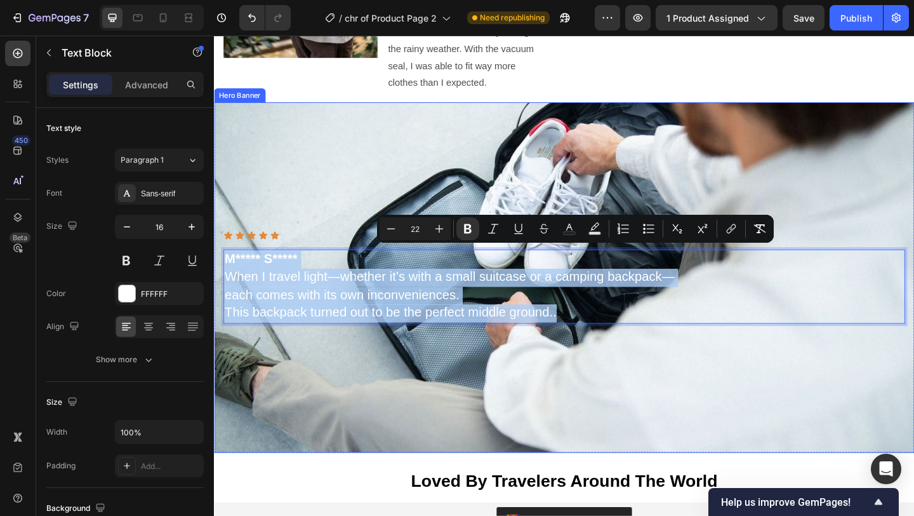
drag, startPoint x: 588, startPoint y: 337, endPoint x: 231, endPoint y: 269, distance: 363.2
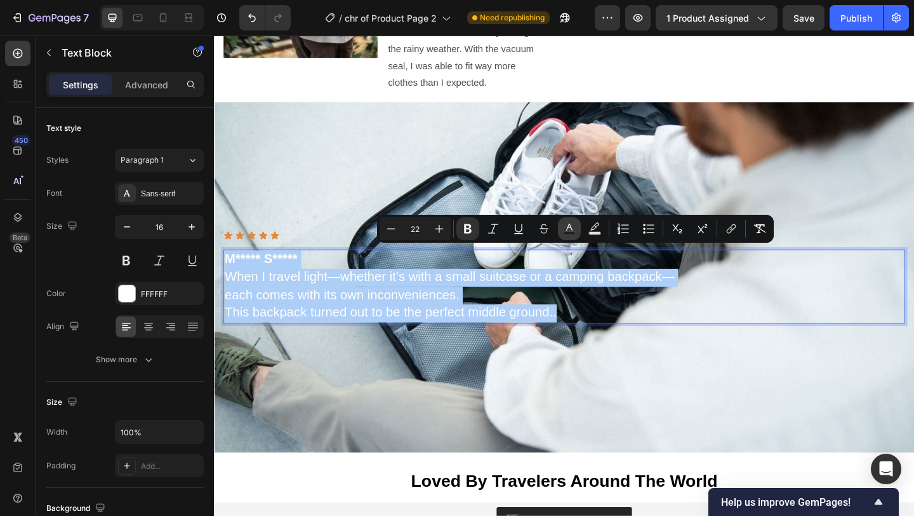
click at [574, 228] on icon "Editor contextual toolbar" at bounding box center [569, 228] width 13 height 13
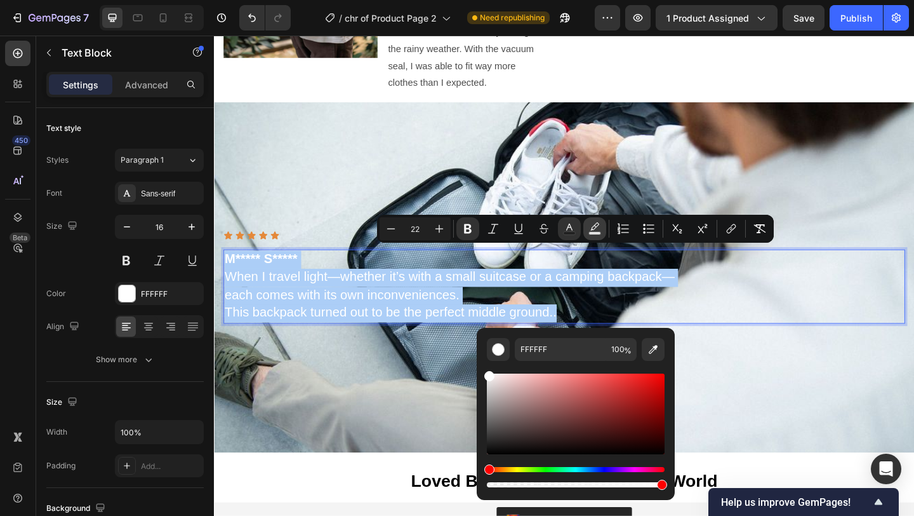
click at [596, 228] on icon "Editor contextual toolbar" at bounding box center [595, 228] width 13 height 13
type input "000000"
type input "77"
click at [567, 230] on icon "Editor contextual toolbar" at bounding box center [569, 228] width 13 height 13
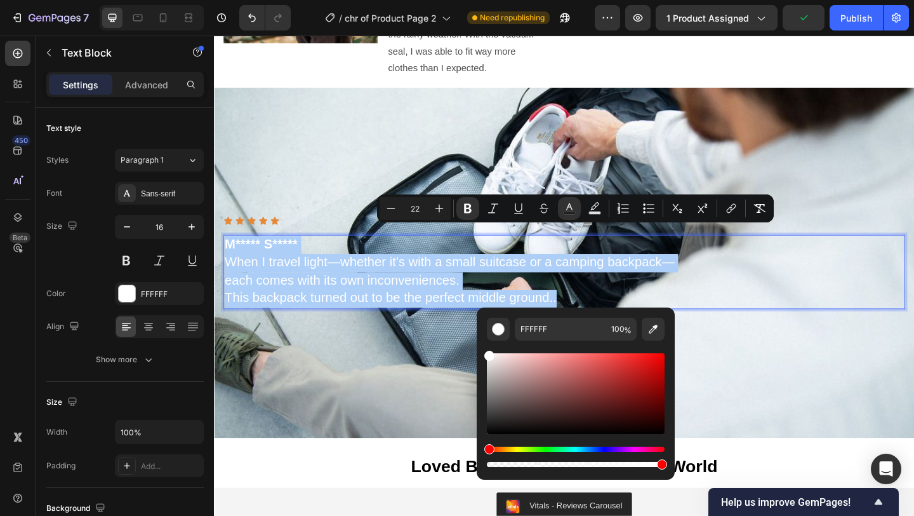
scroll to position [3469, 0]
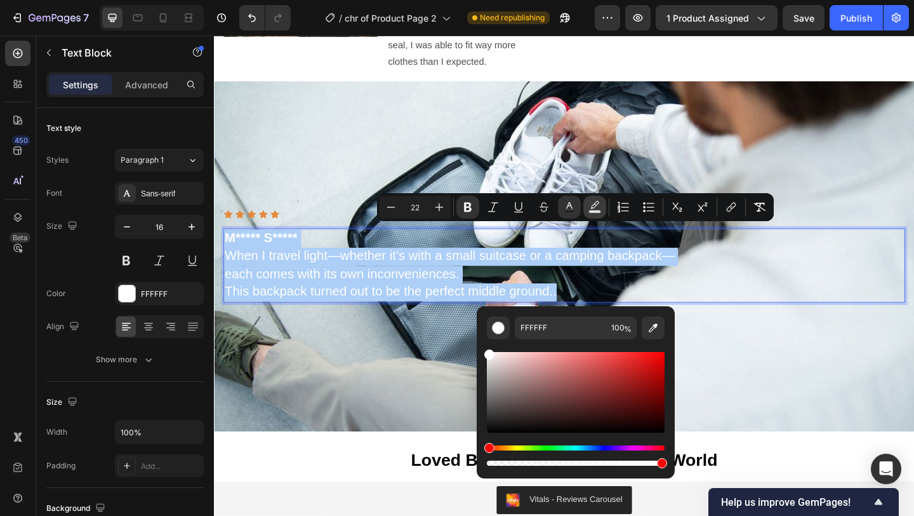
click at [594, 209] on icon "Editor contextual toolbar" at bounding box center [595, 207] width 13 height 13
click at [561, 212] on button "Text Color" at bounding box center [569, 207] width 23 height 23
drag, startPoint x: 487, startPoint y: 354, endPoint x: 479, endPoint y: 338, distance: 17.6
click at [479, 338] on div "FFFFFF 100 %" at bounding box center [576, 387] width 198 height 162
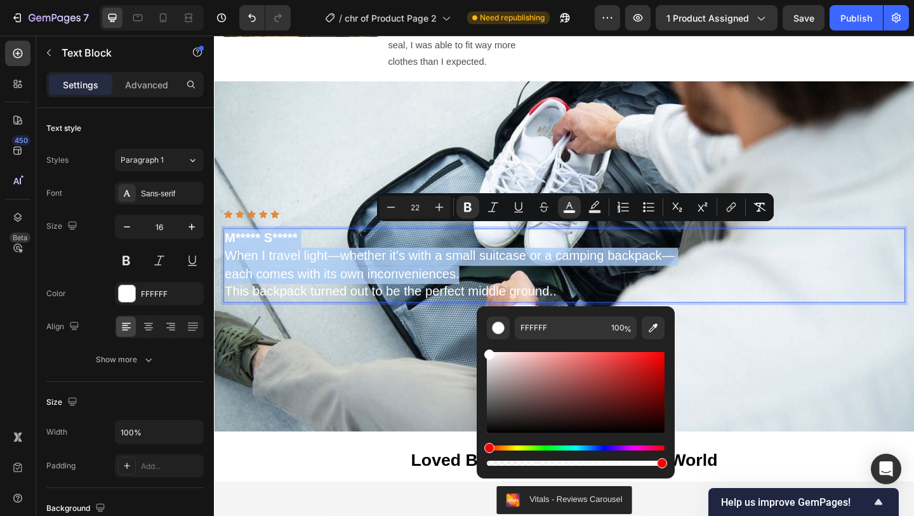
click at [738, 297] on p "each comes with its own inconveniences." at bounding box center [594, 296] width 739 height 20
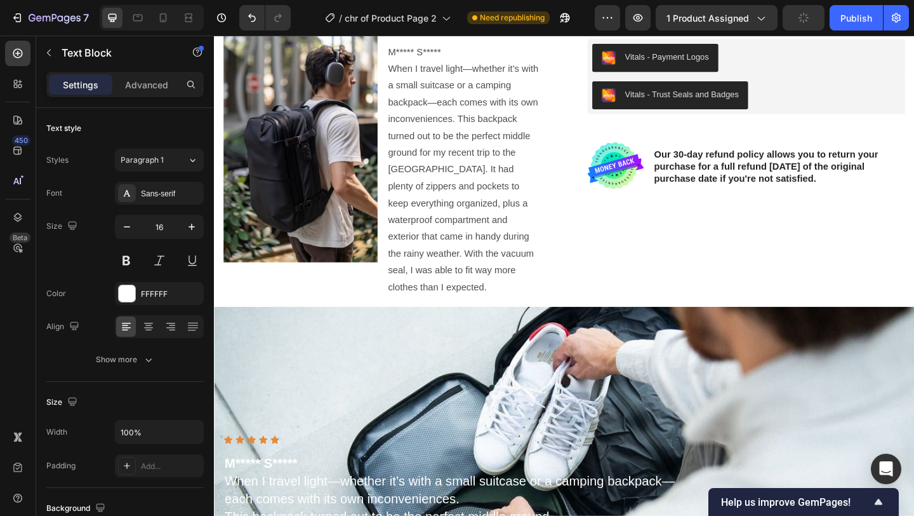
scroll to position [3428, 0]
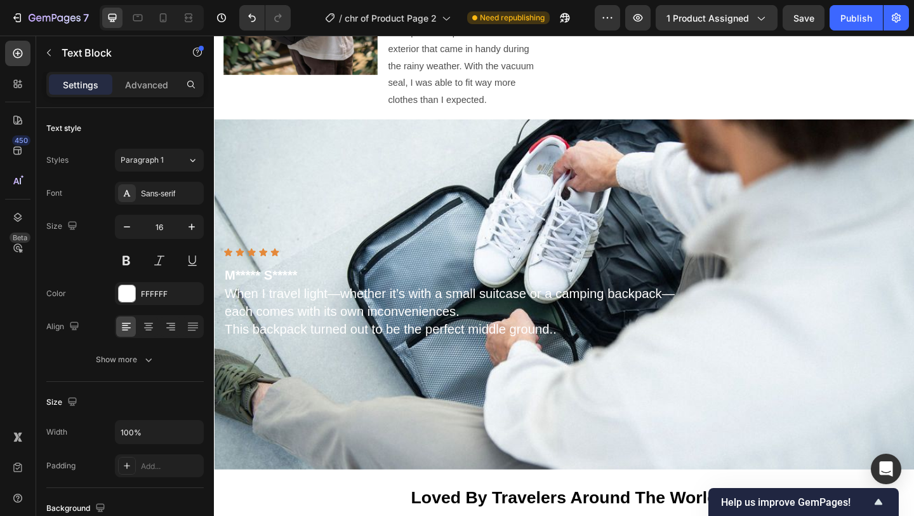
click at [305, 328] on span "each comes with its own inconveniences." at bounding box center [352, 336] width 255 height 16
click at [316, 313] on span "When I travel light—whether it’s with a small suitcase or a camping backpack—" at bounding box center [470, 316] width 490 height 16
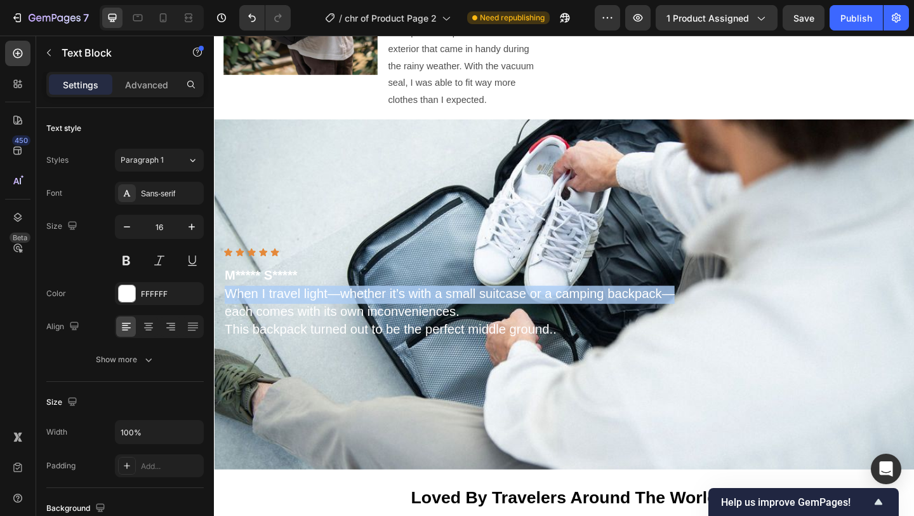
click at [316, 313] on span "When I travel light—whether it’s with a small suitcase or a camping backpack—" at bounding box center [470, 316] width 490 height 16
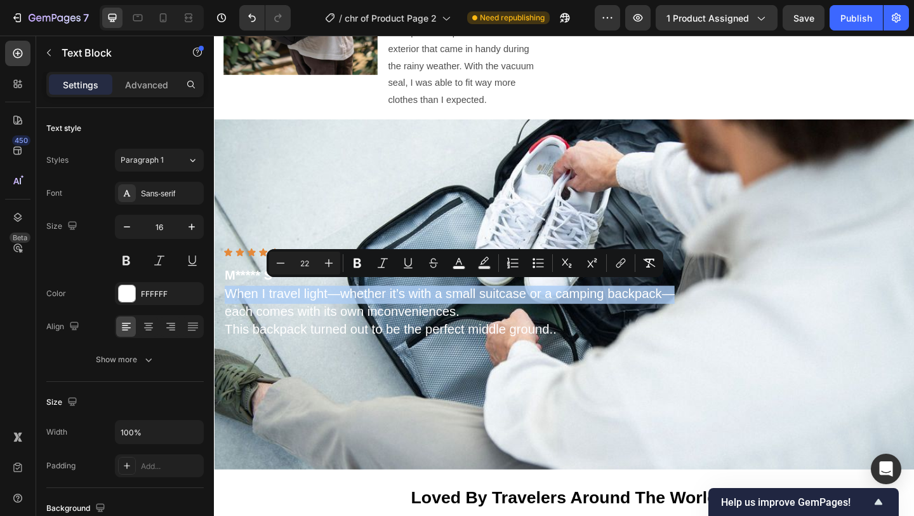
drag, startPoint x: 537, startPoint y: 366, endPoint x: 561, endPoint y: 356, distance: 26.8
click at [537, 366] on div "Background Image" at bounding box center [595, 316] width 762 height 381
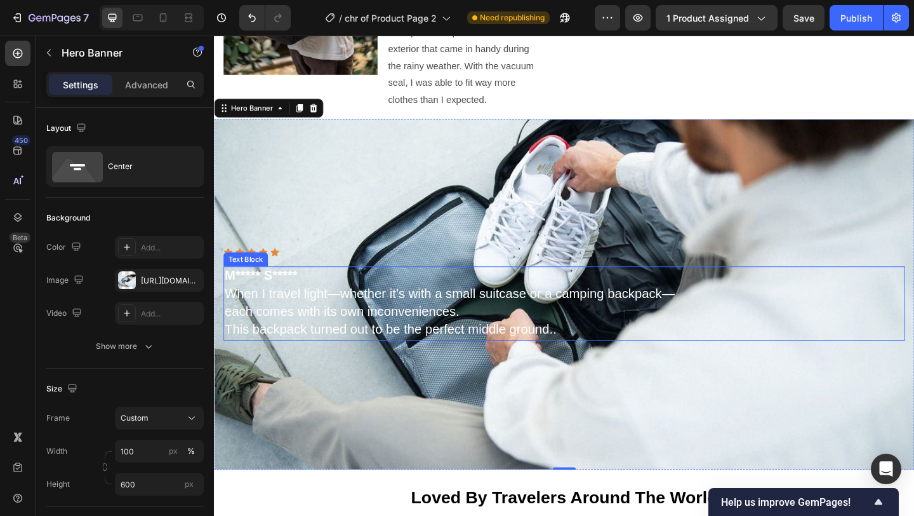
drag, startPoint x: 561, startPoint y: 356, endPoint x: 573, endPoint y: 352, distance: 11.9
click at [561, 356] on span "This backpack turned out to be the perfect middle ground.." at bounding box center [405, 355] width 361 height 16
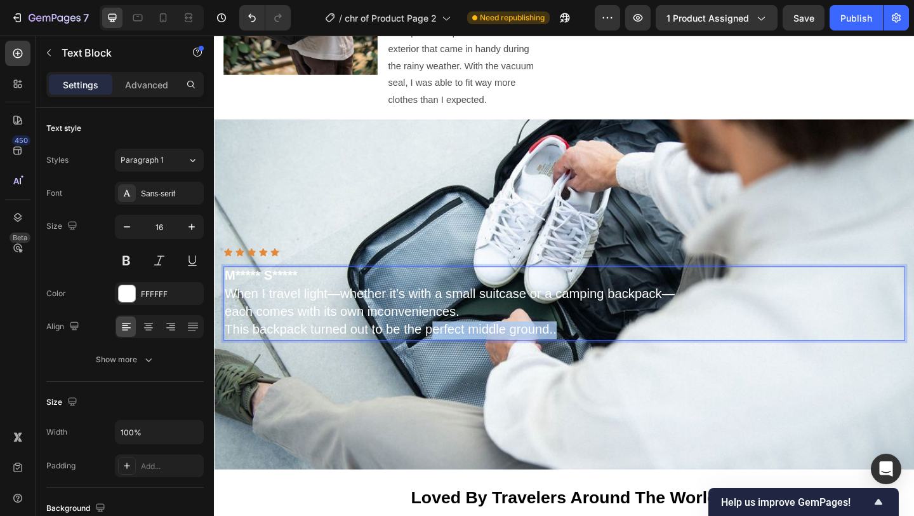
drag, startPoint x: 590, startPoint y: 354, endPoint x: 450, endPoint y: 345, distance: 140.0
click at [437, 347] on span "This backpack turned out to be the perfect middle ground.." at bounding box center [405, 355] width 361 height 16
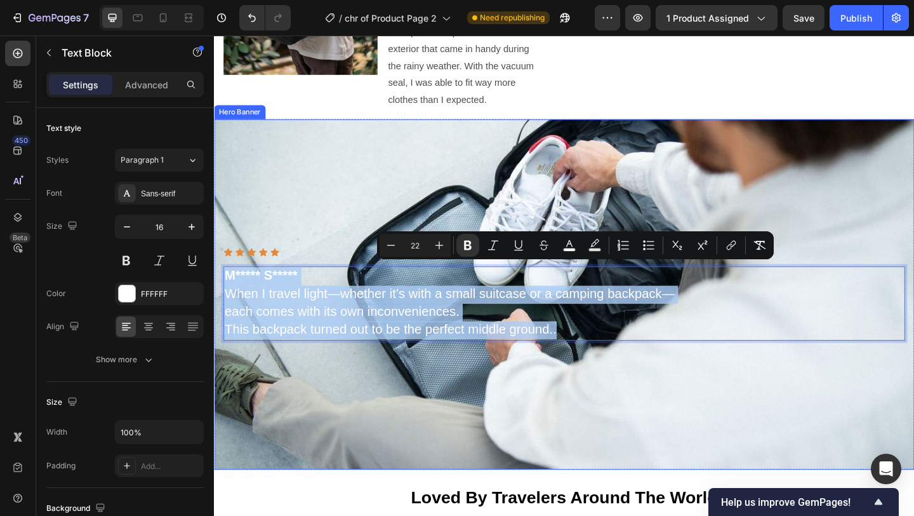
drag, startPoint x: 590, startPoint y: 356, endPoint x: 213, endPoint y: 298, distance: 381.5
click at [214, 298] on div "Icon Icon Icon Icon Icon Icon List M***** S***** When I travel light—whether it…" at bounding box center [595, 316] width 762 height 106
click at [343, 390] on div "Background Image" at bounding box center [595, 316] width 762 height 381
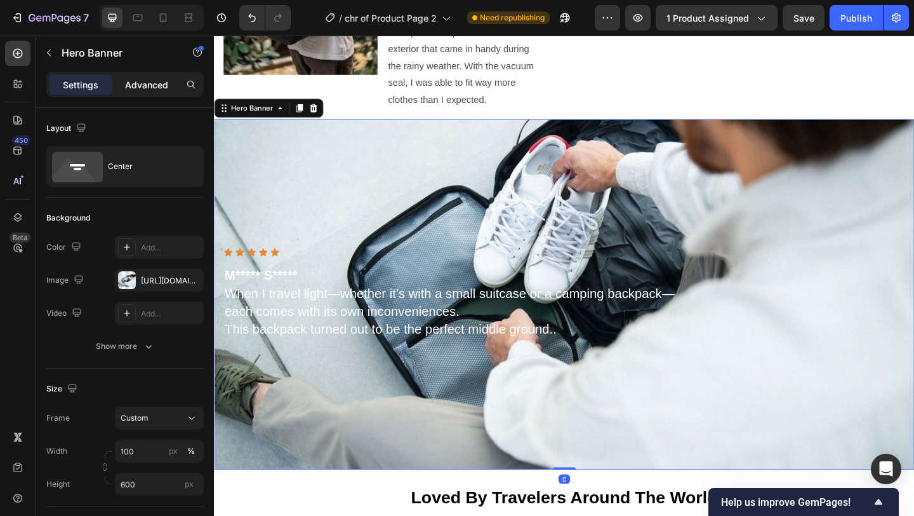
click at [159, 87] on p "Advanced" at bounding box center [146, 84] width 43 height 13
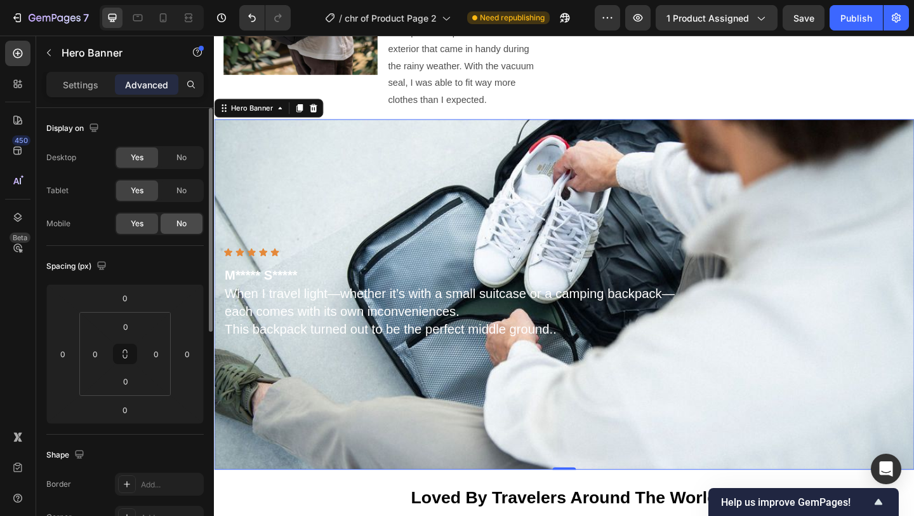
click at [172, 223] on div "No" at bounding box center [182, 223] width 42 height 20
click at [144, 225] on div "Yes" at bounding box center [137, 223] width 42 height 20
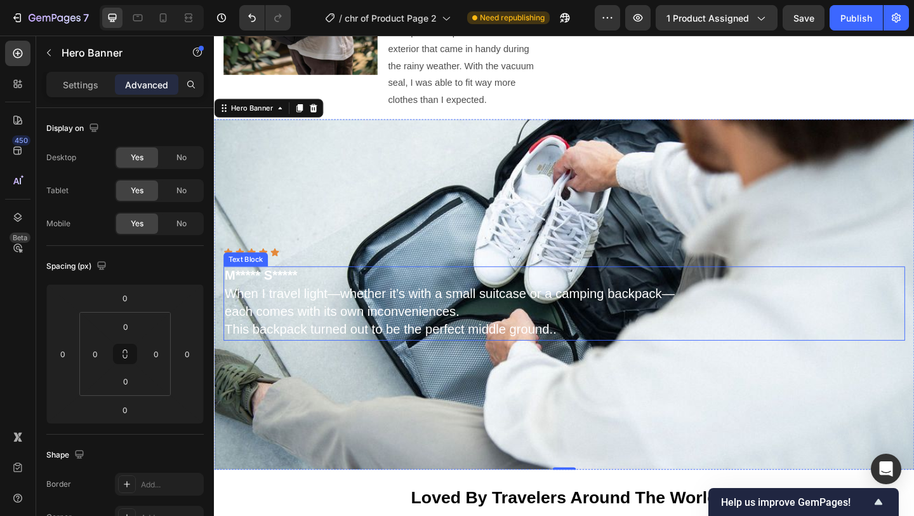
click at [239, 291] on strong "M***** S*****" at bounding box center [264, 296] width 79 height 16
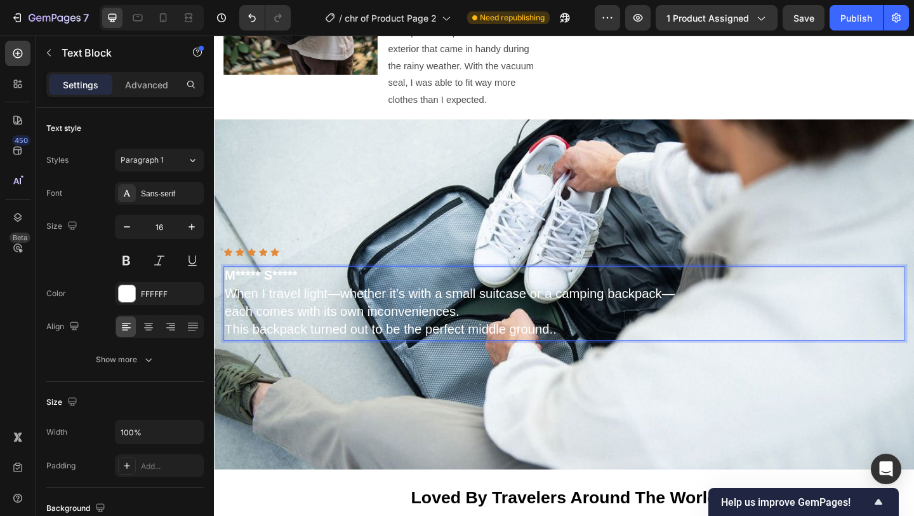
click at [236, 292] on strong "M***** S*****" at bounding box center [264, 296] width 79 height 16
click at [270, 293] on strong "M***** S*****" at bounding box center [264, 296] width 79 height 16
drag, startPoint x: 269, startPoint y: 293, endPoint x: 275, endPoint y: 301, distance: 10.0
click at [274, 293] on strong "M***** S*****" at bounding box center [264, 296] width 79 height 16
click at [392, 328] on span "each comes with its own inconveniences." at bounding box center [352, 336] width 255 height 16
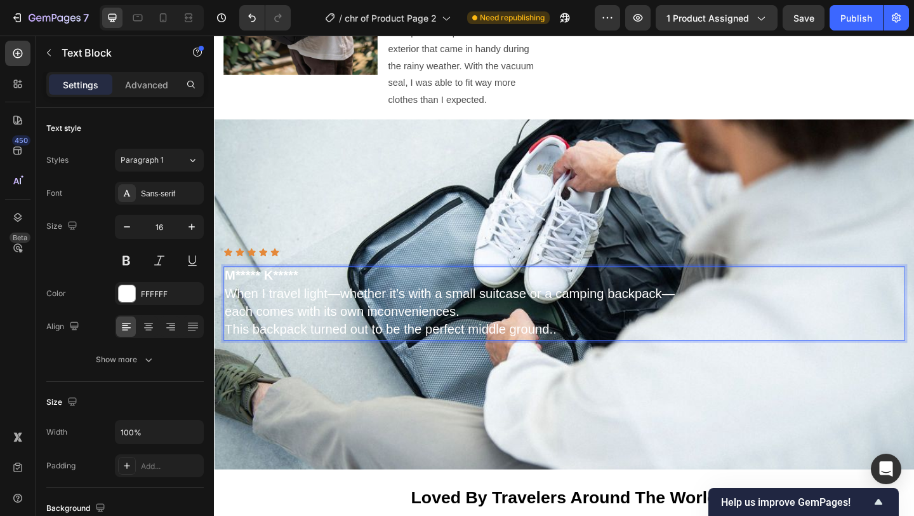
drag, startPoint x: 274, startPoint y: 322, endPoint x: 291, endPoint y: 318, distance: 17.6
click at [274, 327] on p "each comes with its own inconveniences." at bounding box center [594, 337] width 739 height 20
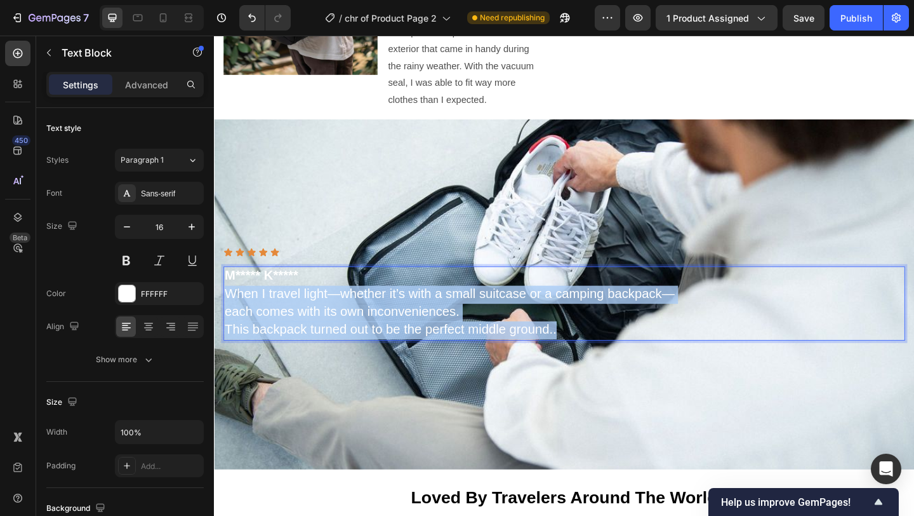
drag, startPoint x: 589, startPoint y: 355, endPoint x: 414, endPoint y: 322, distance: 177.7
click at [214, 309] on html "Header Product Images Free Shipping 2-year warranty Money Back Guarantee Accord…" at bounding box center [595, 433] width 762 height 7650
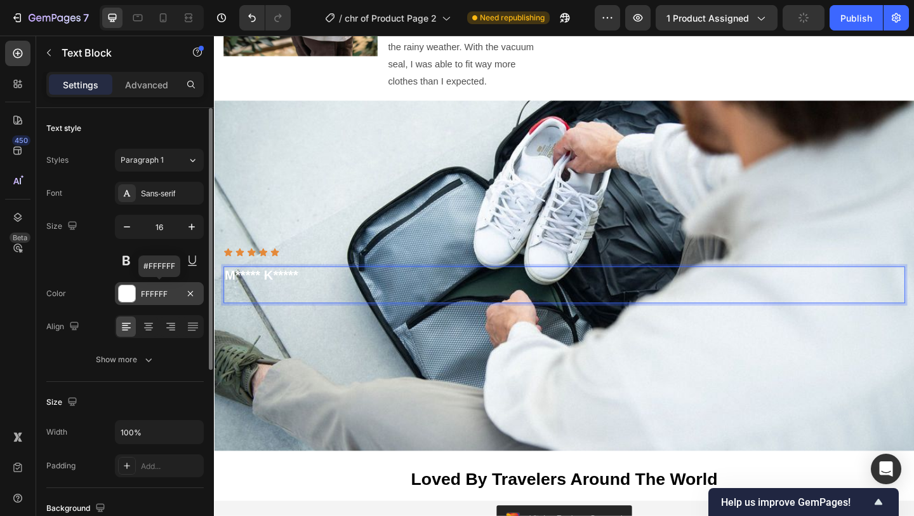
scroll to position [3430, 0]
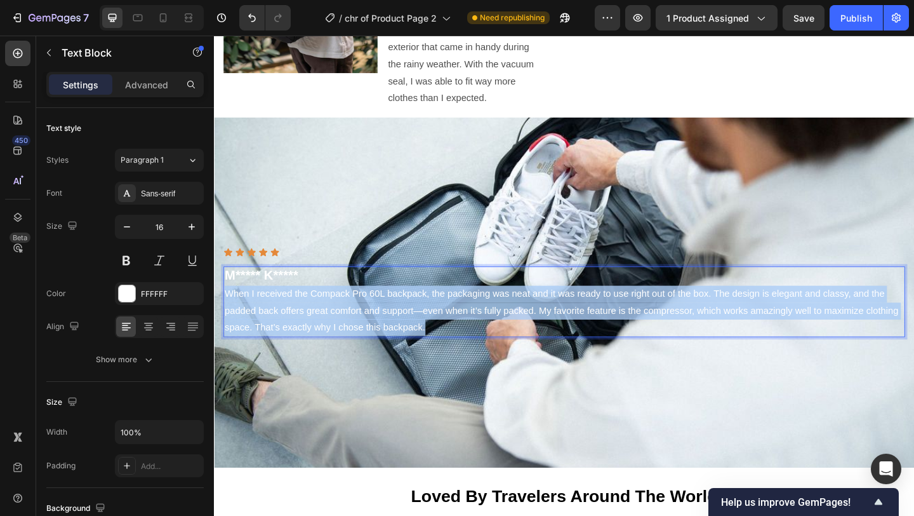
drag, startPoint x: 484, startPoint y: 352, endPoint x: 420, endPoint y: 328, distance: 67.9
click at [214, 316] on html "Header Product Images Free Shipping 2-year warranty Money Back Guarantee Accord…" at bounding box center [595, 431] width 762 height 7650
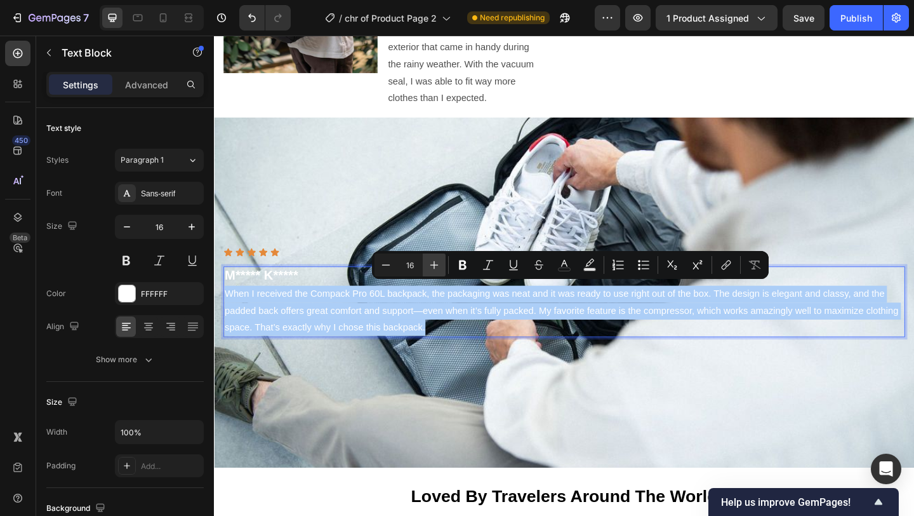
click at [428, 263] on icon "Editor contextual toolbar" at bounding box center [434, 264] width 13 height 13
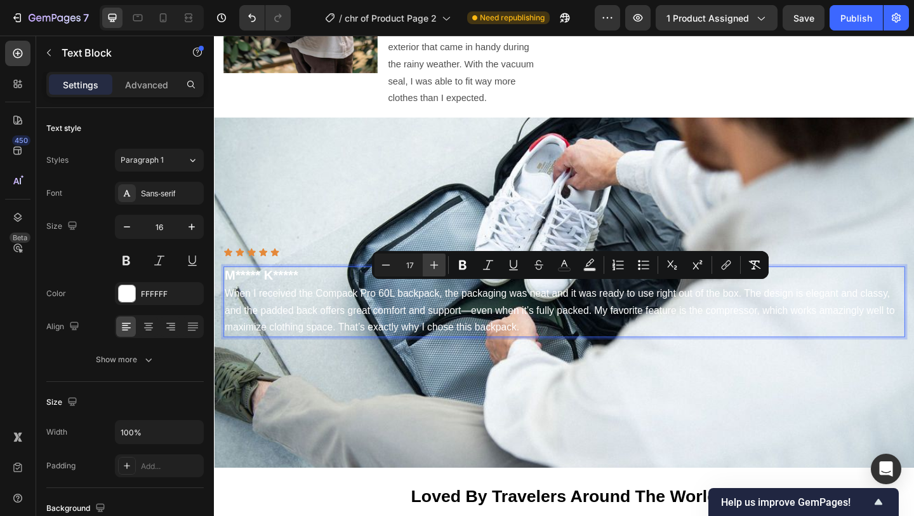
click at [428, 263] on icon "Editor contextual toolbar" at bounding box center [434, 264] width 13 height 13
click at [429, 263] on icon "Editor contextual toolbar" at bounding box center [434, 264] width 13 height 13
type input "21"
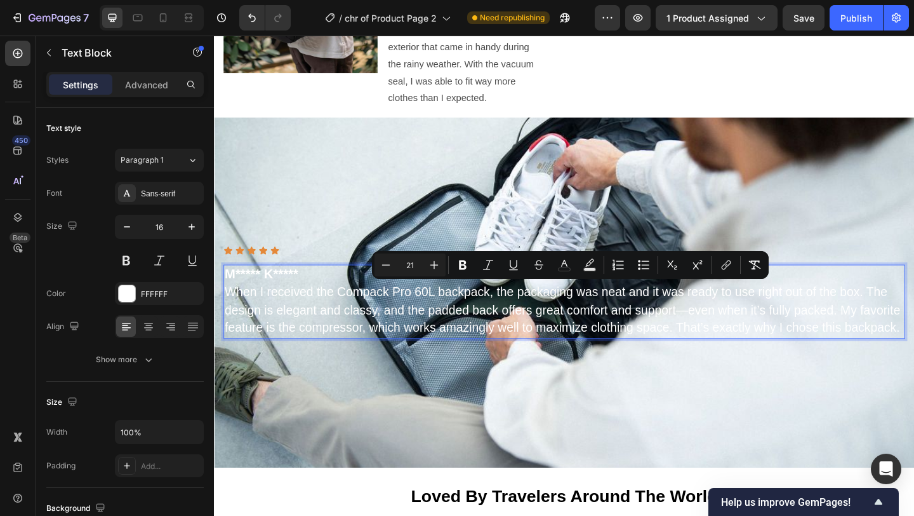
click at [403, 364] on p "When I received the Compack Pro 60L backpack, the packaging was neat and it was…" at bounding box center [594, 334] width 739 height 58
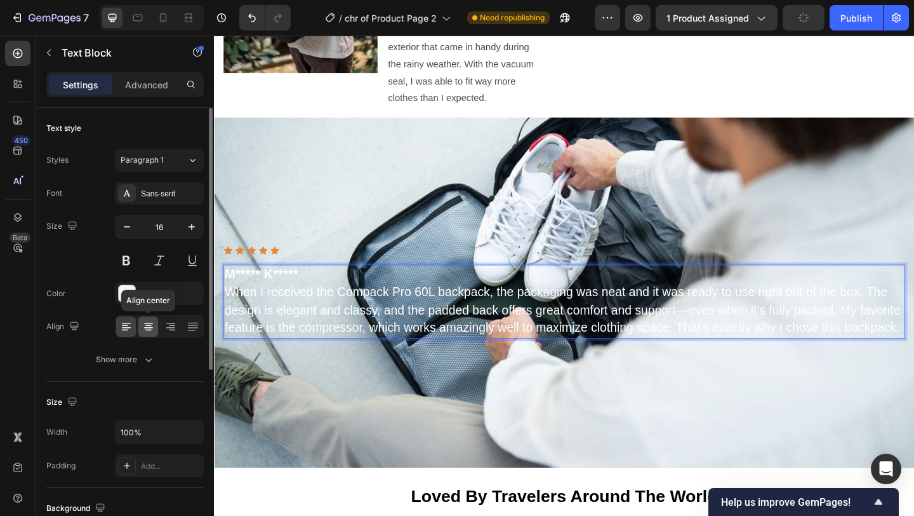
click at [147, 328] on icon at bounding box center [148, 326] width 13 height 13
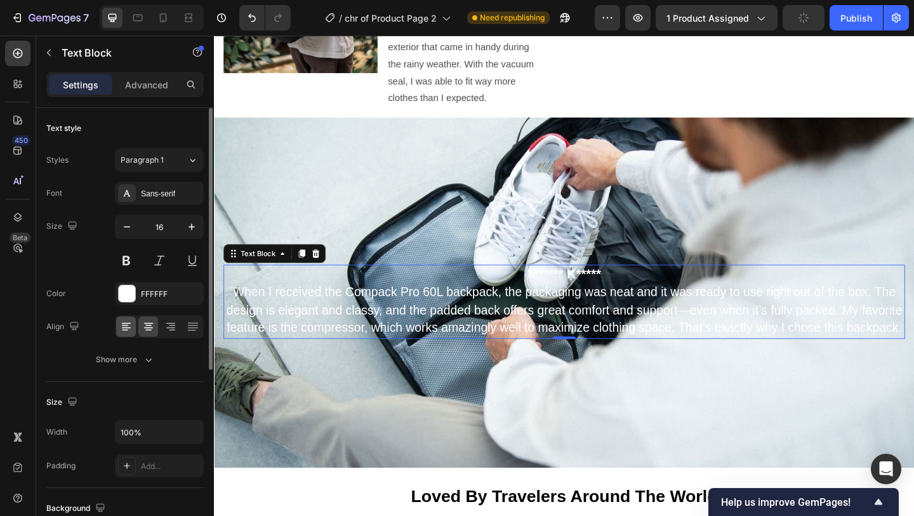
click at [135, 326] on div at bounding box center [126, 326] width 20 height 20
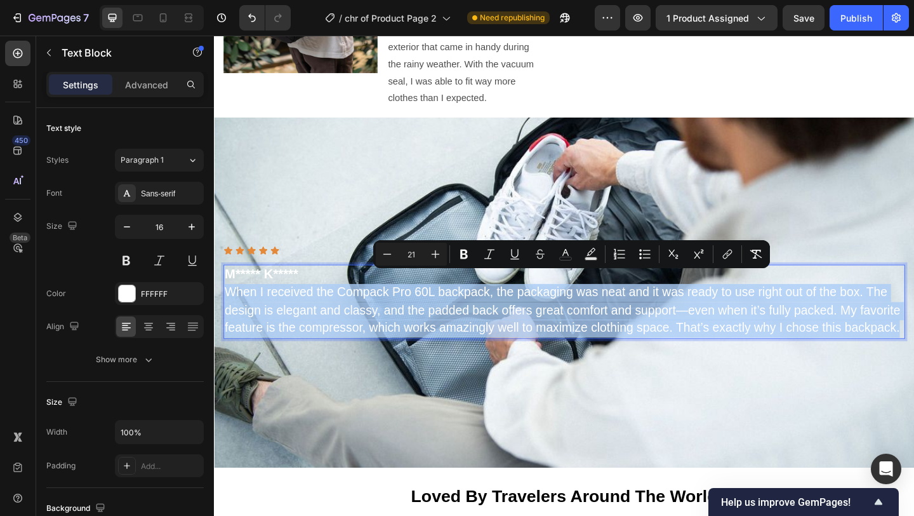
type input "22"
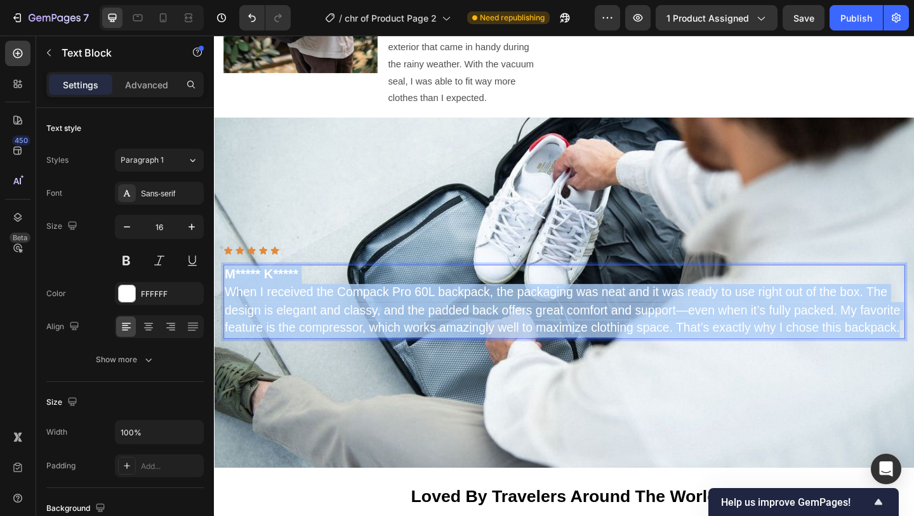
drag, startPoint x: 284, startPoint y: 359, endPoint x: 227, endPoint y: 287, distance: 92.1
click at [227, 287] on div "M***** K***** When I received the Compack Pro 60L backpack, the packaging was n…" at bounding box center [595, 324] width 742 height 81
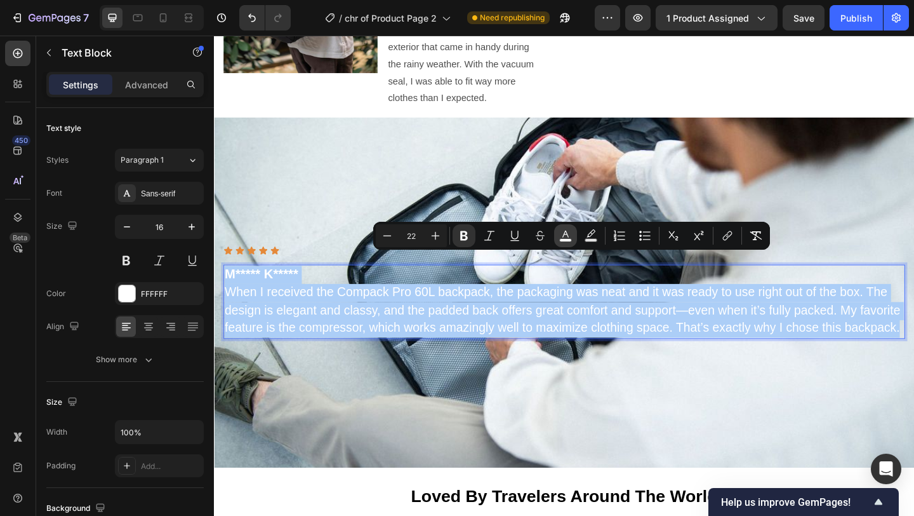
click at [570, 241] on rect "Editor contextual toolbar" at bounding box center [566, 240] width 12 height 3
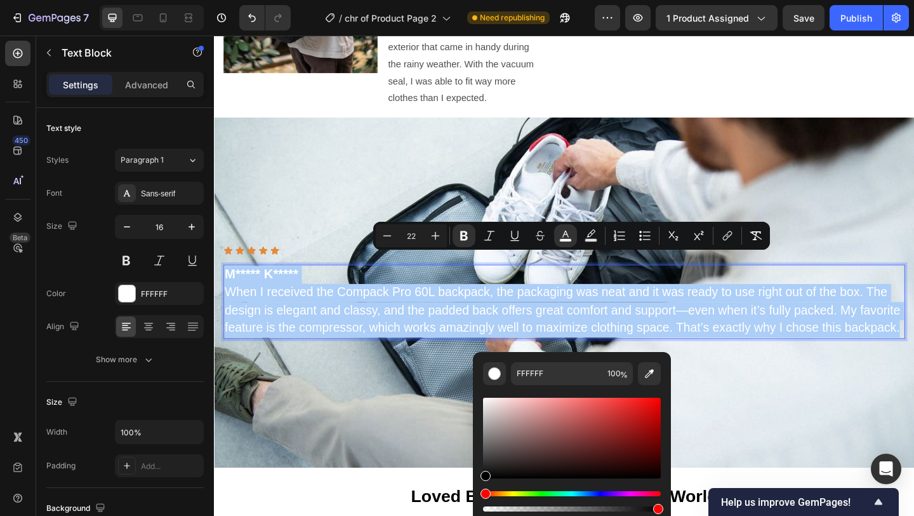
drag, startPoint x: 501, startPoint y: 454, endPoint x: 484, endPoint y: 478, distance: 29.2
click at [481, 480] on div "FFFFFF 100 %" at bounding box center [572, 433] width 198 height 162
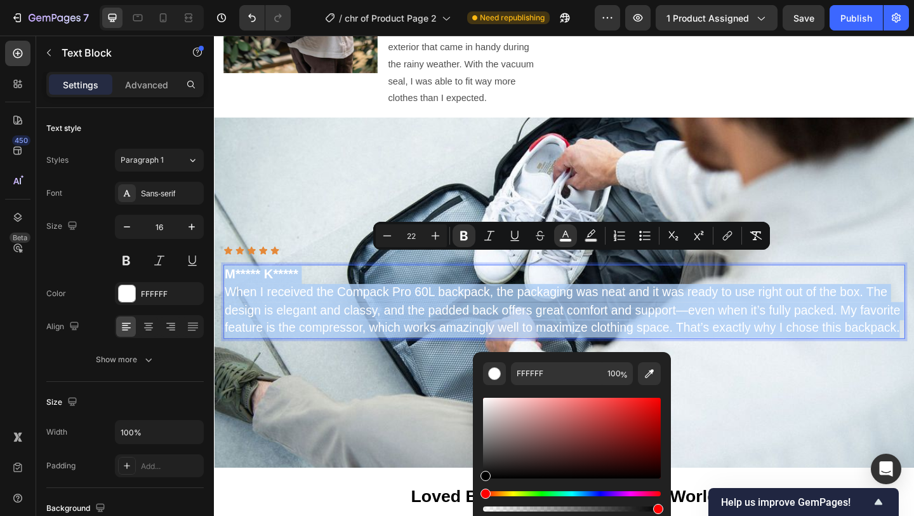
type input "000000"
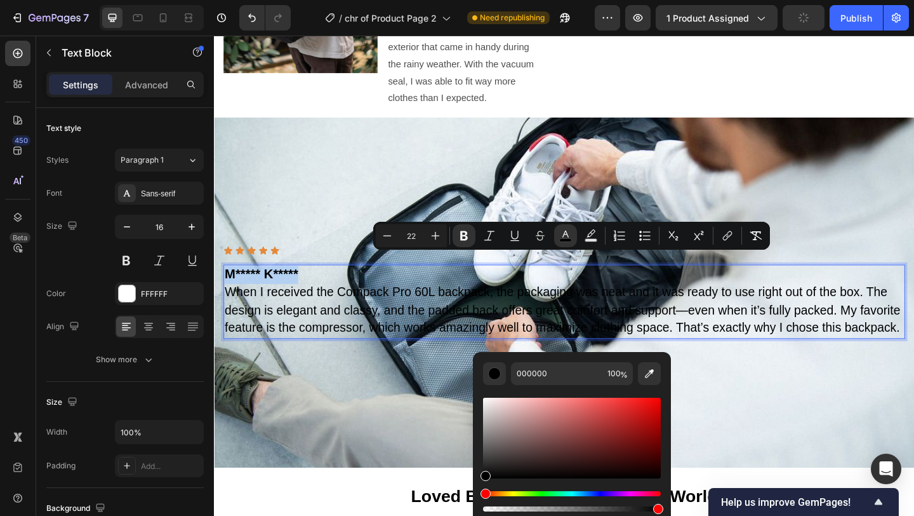
click at [470, 356] on p "When I received the Compack Pro 60L backpack, the packaging was neat and it was…" at bounding box center [594, 334] width 739 height 58
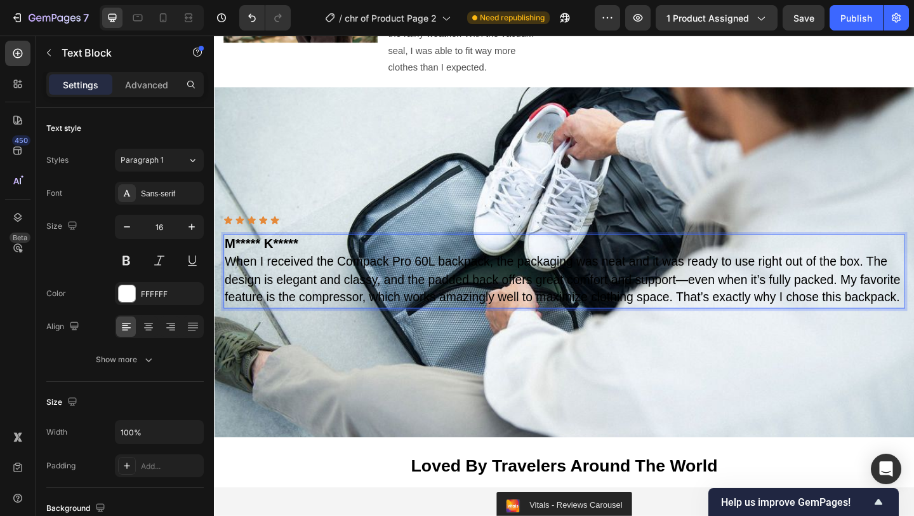
scroll to position [3464, 0]
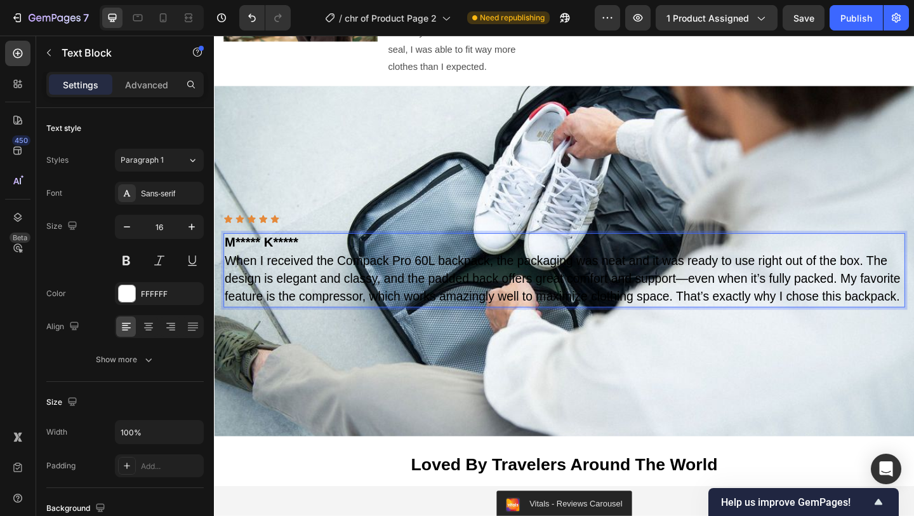
click at [540, 272] on span "When I received the Compack Pro 60L backpack, the packaging was neat and it was…" at bounding box center [592, 299] width 735 height 54
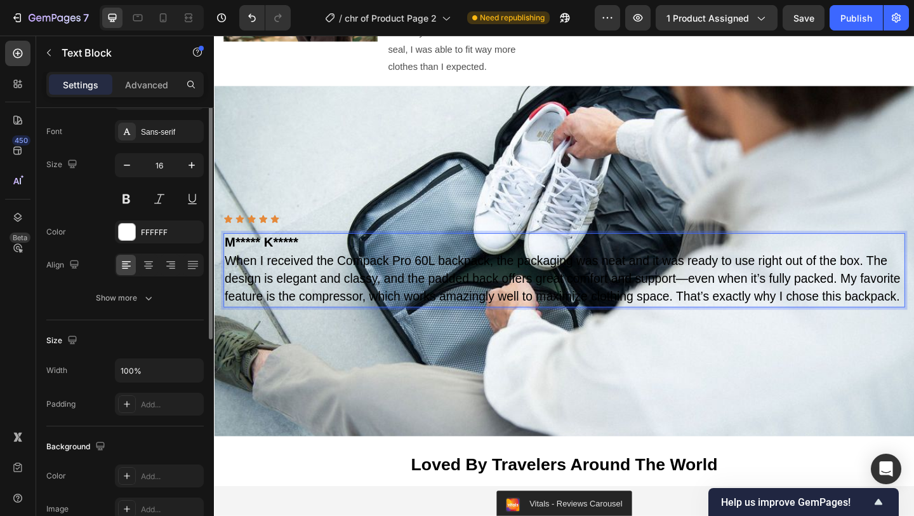
scroll to position [20, 0]
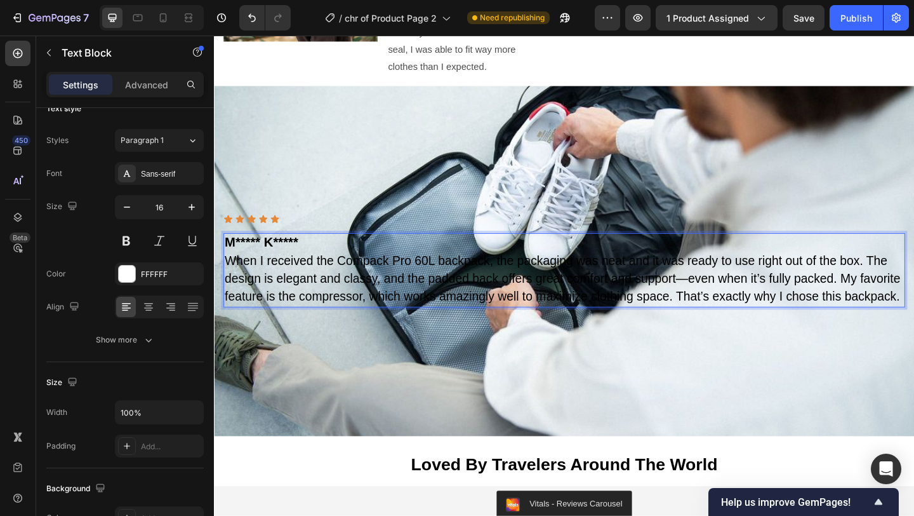
click at [350, 251] on p "M***** K*****" at bounding box center [594, 261] width 739 height 20
click at [370, 328] on p "When I received the Compack Pro 60L backpack, the packaging was neat and it was…" at bounding box center [594, 300] width 739 height 58
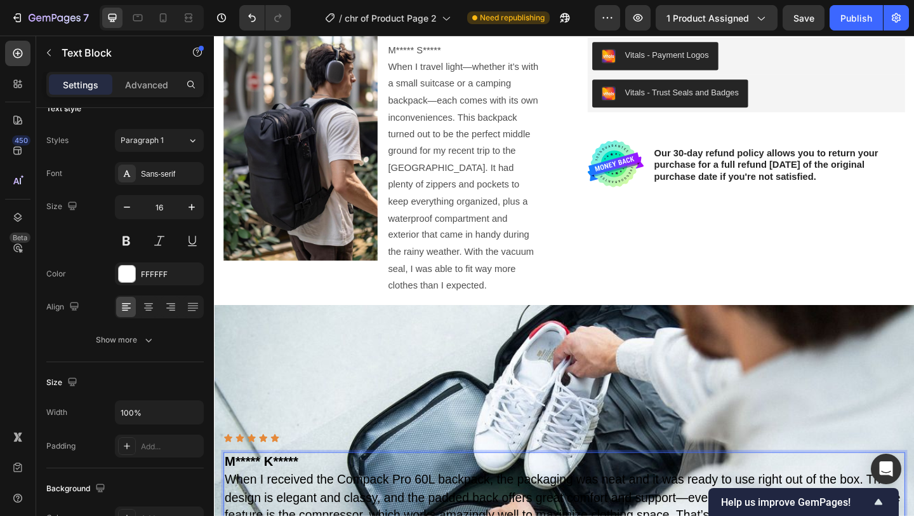
scroll to position [3376, 0]
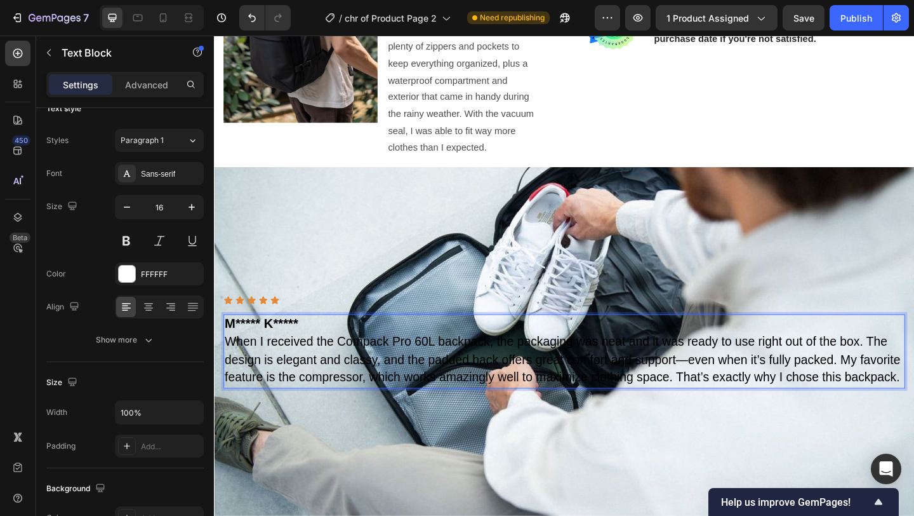
click at [681, 371] on span "When I received the Compack Pro 60L backpack, the packaging was neat and it was…" at bounding box center [592, 388] width 735 height 54
click at [685, 361] on span "When I received the Compack Pro 60L backpack, the packaging was neat and it was…" at bounding box center [592, 388] width 735 height 54
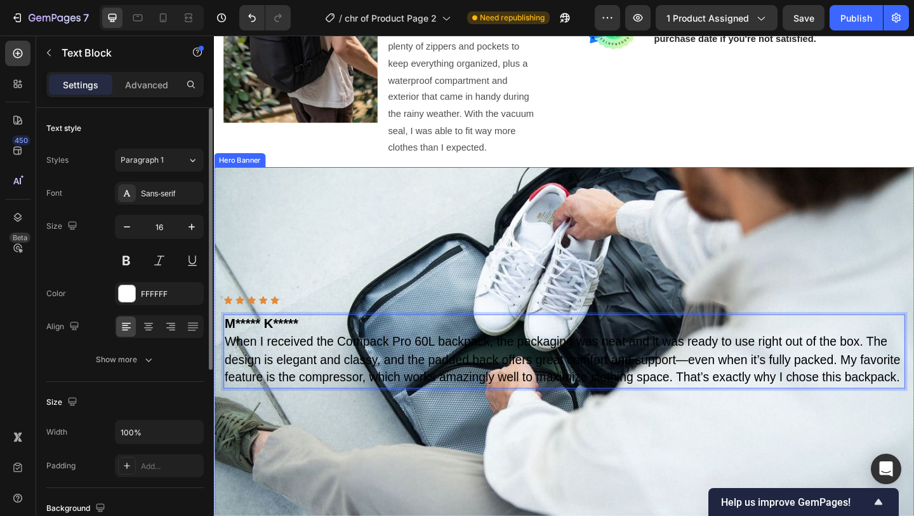
click at [705, 285] on div "Background Image" at bounding box center [595, 368] width 762 height 381
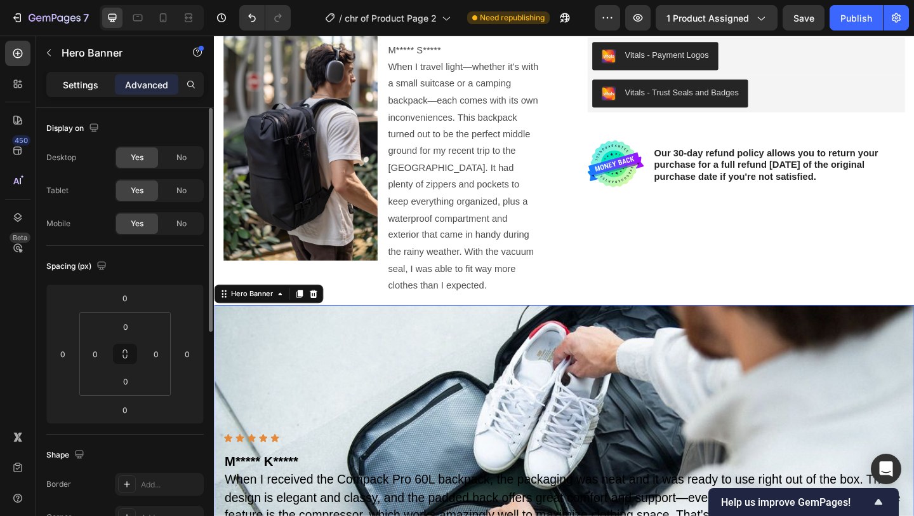
click at [77, 80] on p "Settings" at bounding box center [81, 84] width 36 height 13
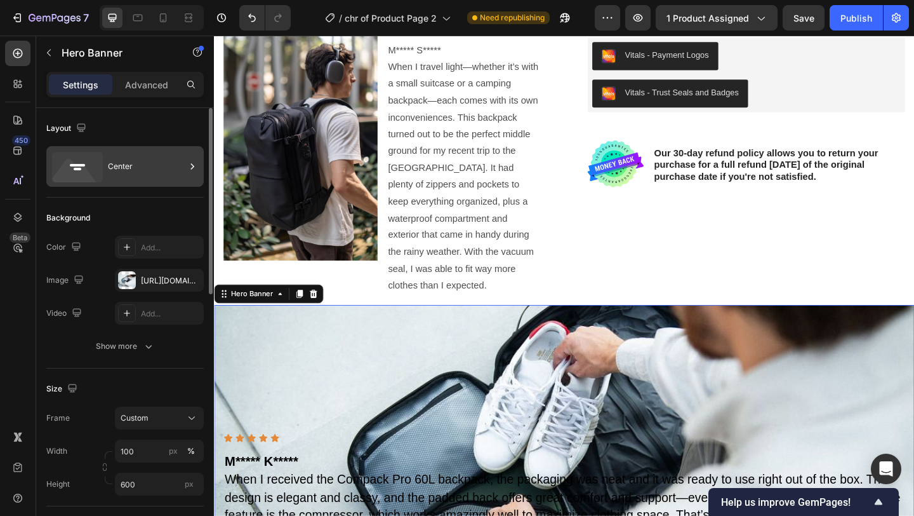
click at [133, 174] on div "Center" at bounding box center [146, 166] width 77 height 29
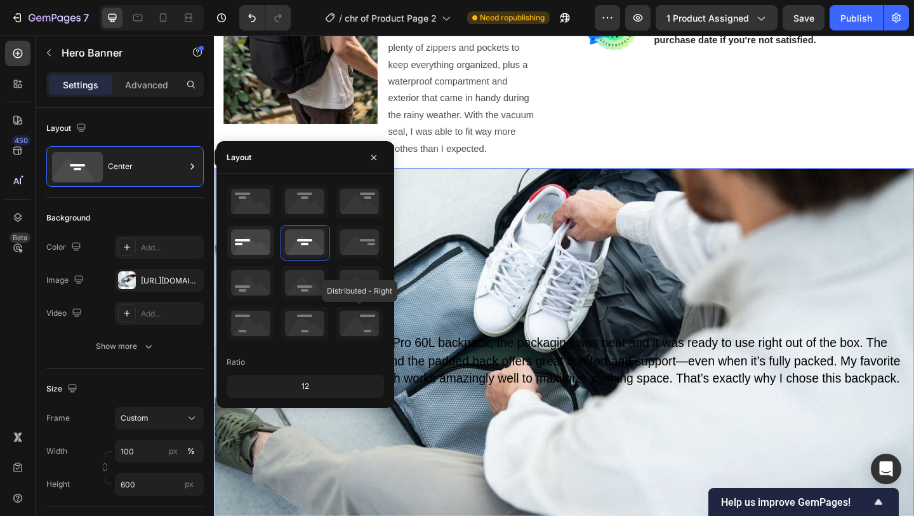
scroll to position [3376, 0]
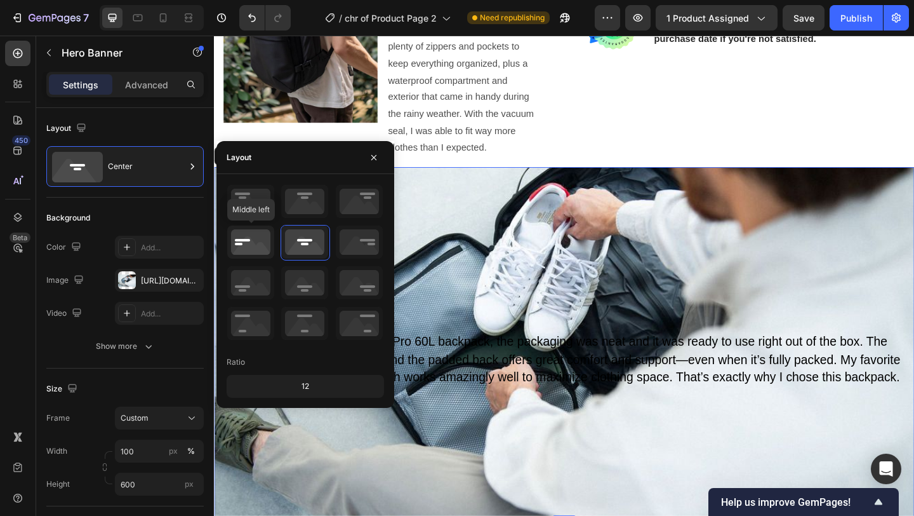
click at [242, 251] on icon at bounding box center [250, 241] width 47 height 33
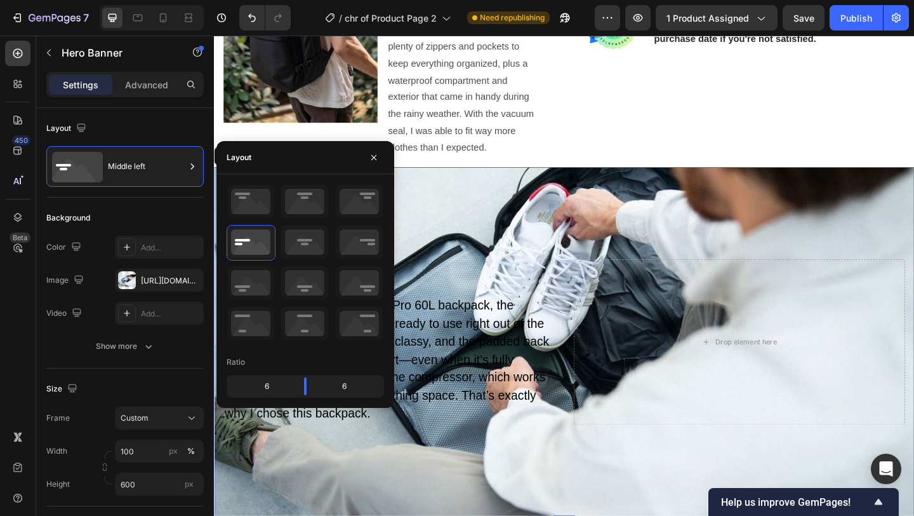
click at [575, 472] on div "Background Image" at bounding box center [595, 368] width 762 height 381
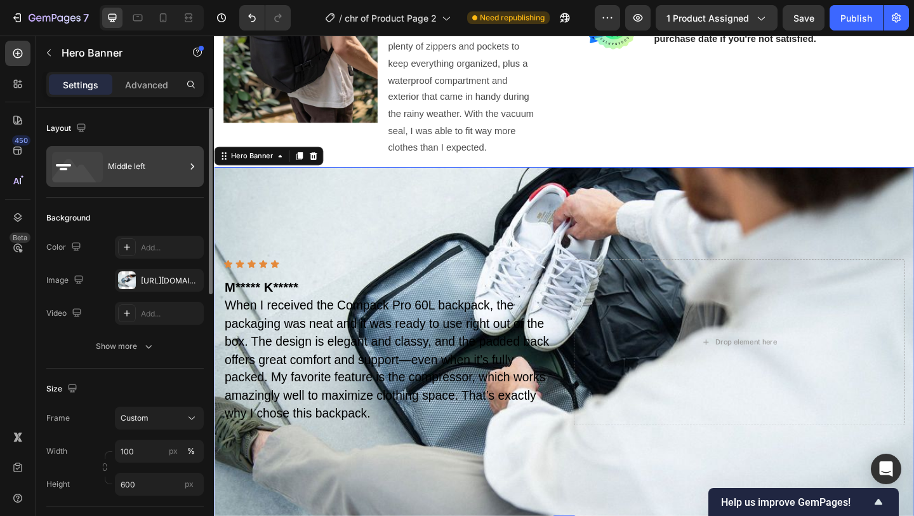
click at [119, 168] on div "Middle left" at bounding box center [146, 166] width 77 height 29
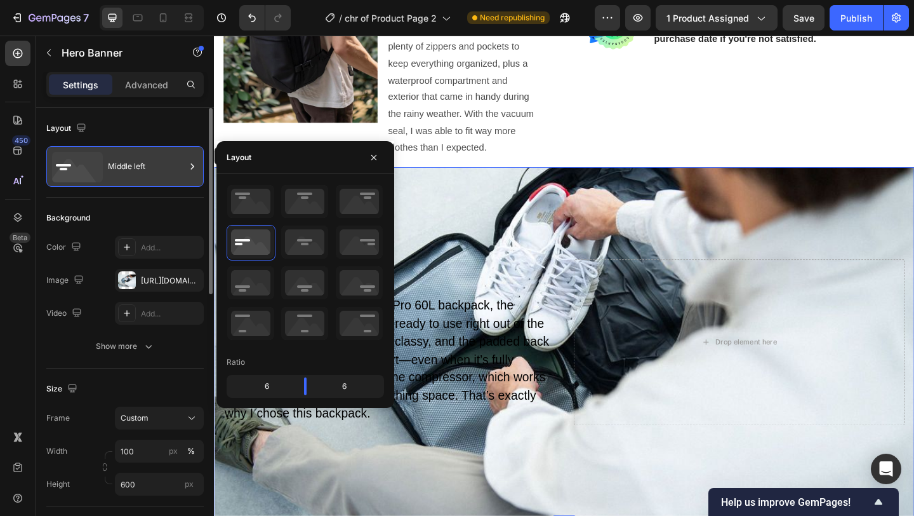
click at [119, 168] on div "Middle left" at bounding box center [146, 166] width 77 height 29
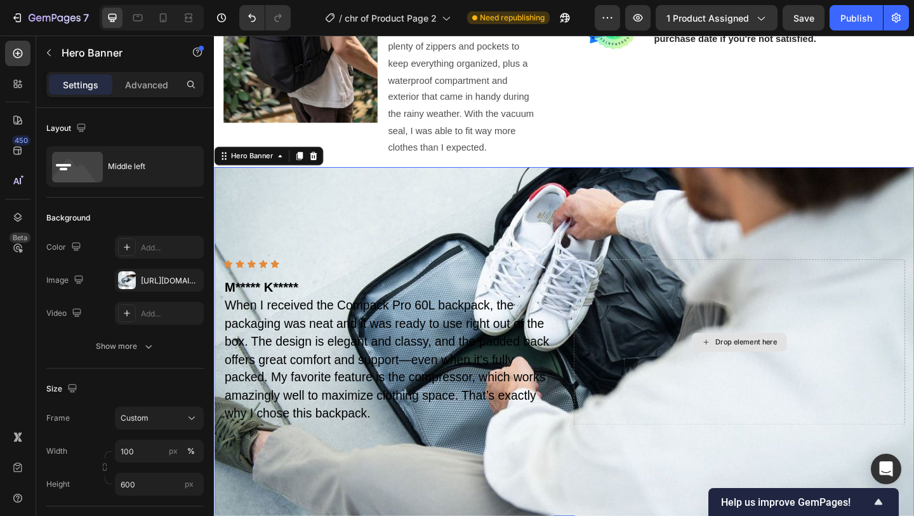
click at [909, 320] on div "Drop element here" at bounding box center [785, 368] width 361 height 179
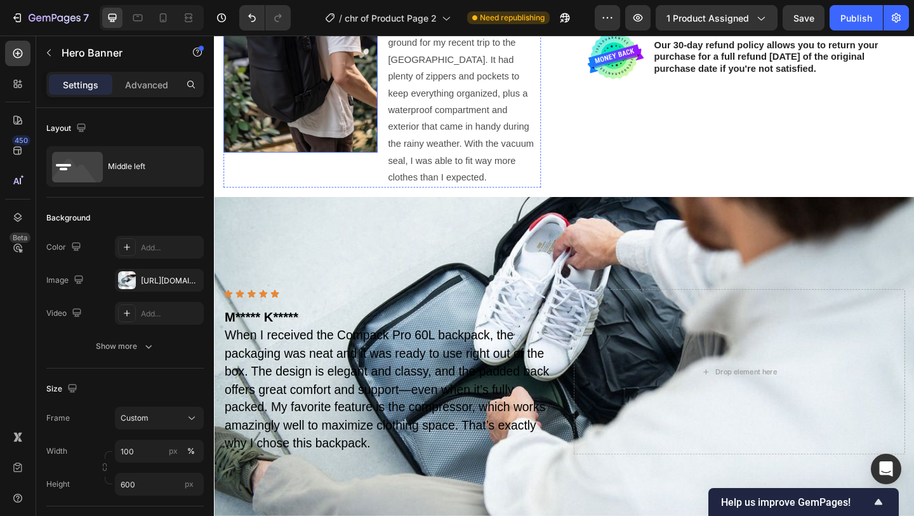
scroll to position [3129, 0]
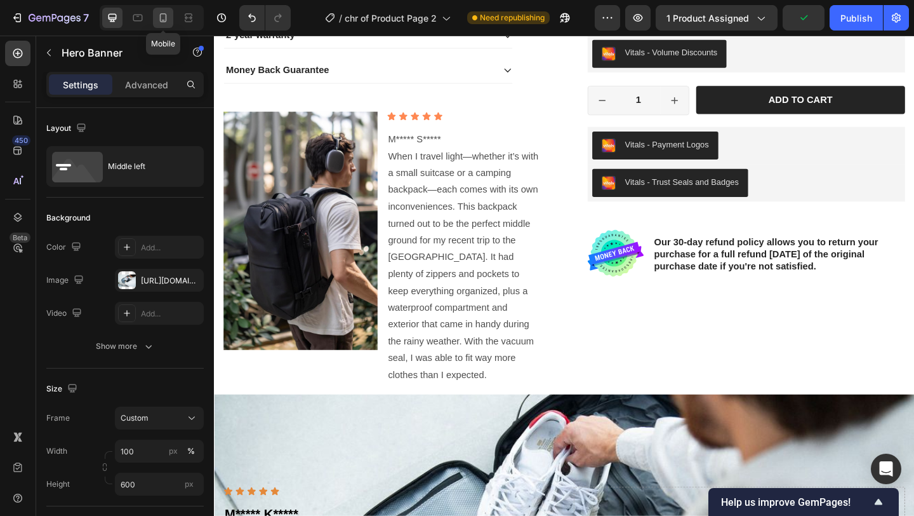
drag, startPoint x: 162, startPoint y: 20, endPoint x: 338, endPoint y: 89, distance: 189.0
click at [162, 20] on icon at bounding box center [163, 20] width 3 height 1
type input "99"
type input "99%"
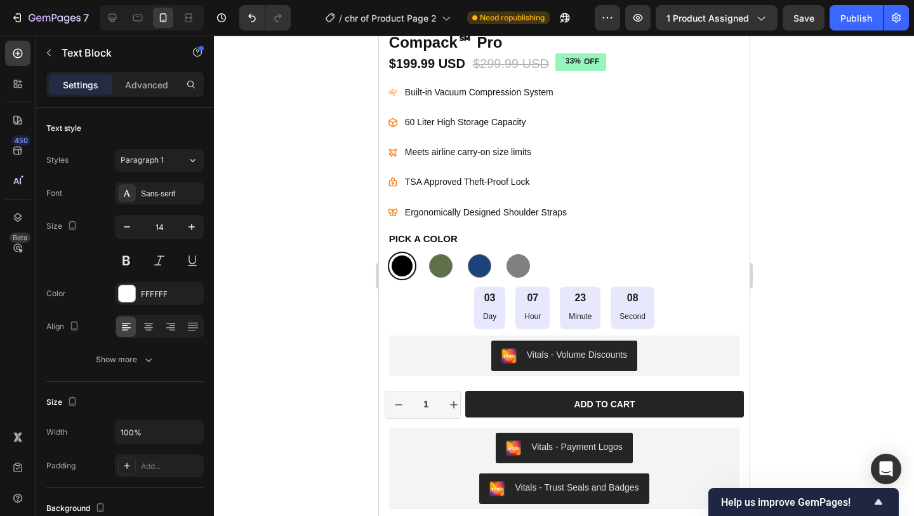
scroll to position [3568, 0]
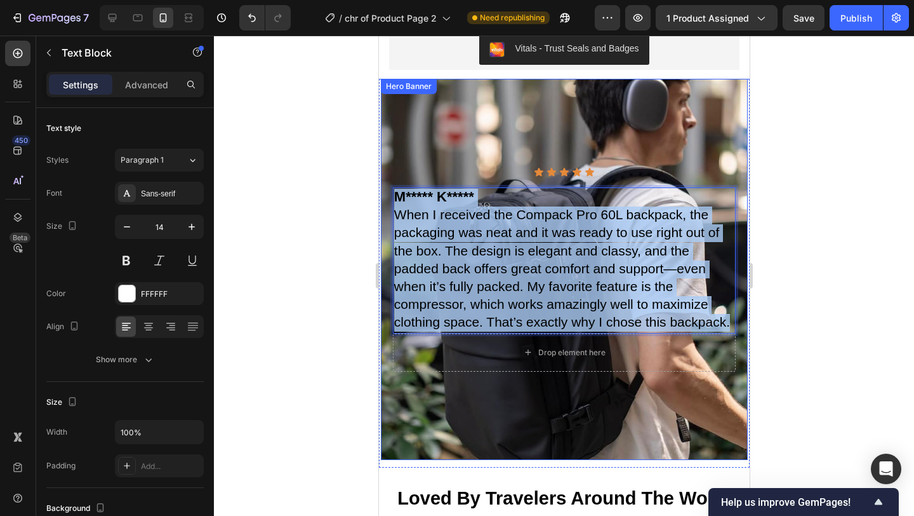
drag, startPoint x: 460, startPoint y: 321, endPoint x: 392, endPoint y: 185, distance: 151.6
click at [392, 185] on div "Icon Icon Icon Icon Icon Icon List M***** K***** When I received the Compack Pr…" at bounding box center [563, 269] width 363 height 225
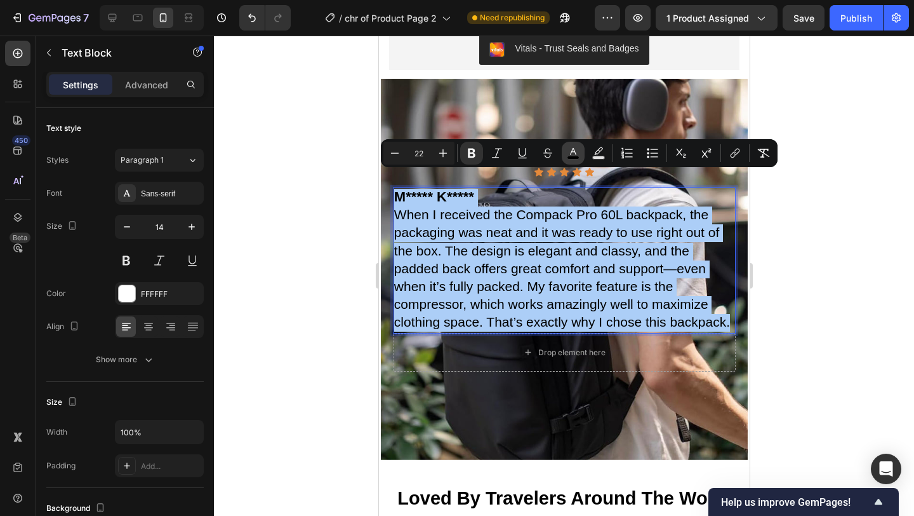
click at [570, 159] on rect "Editor contextual toolbar" at bounding box center [574, 157] width 12 height 3
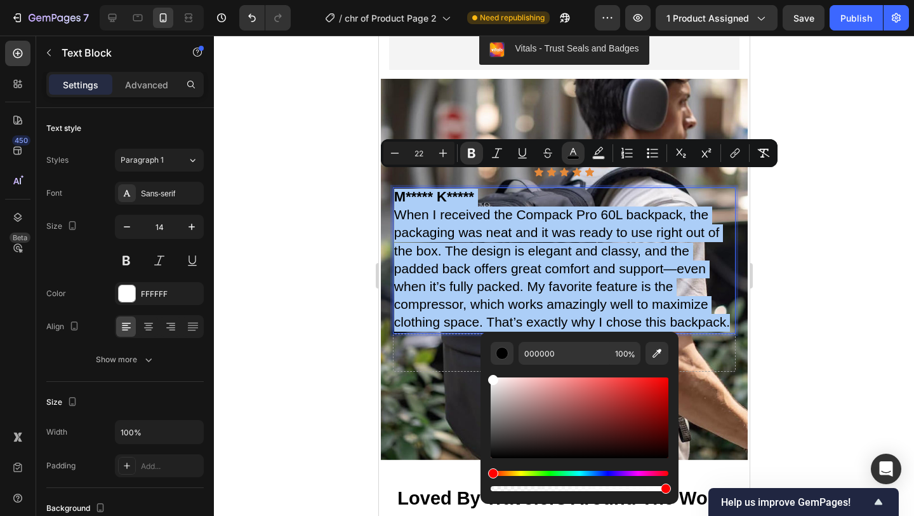
drag, startPoint x: 492, startPoint y: 455, endPoint x: 487, endPoint y: 353, distance: 102.4
click at [487, 353] on div "000000 100 %" at bounding box center [580, 412] width 198 height 162
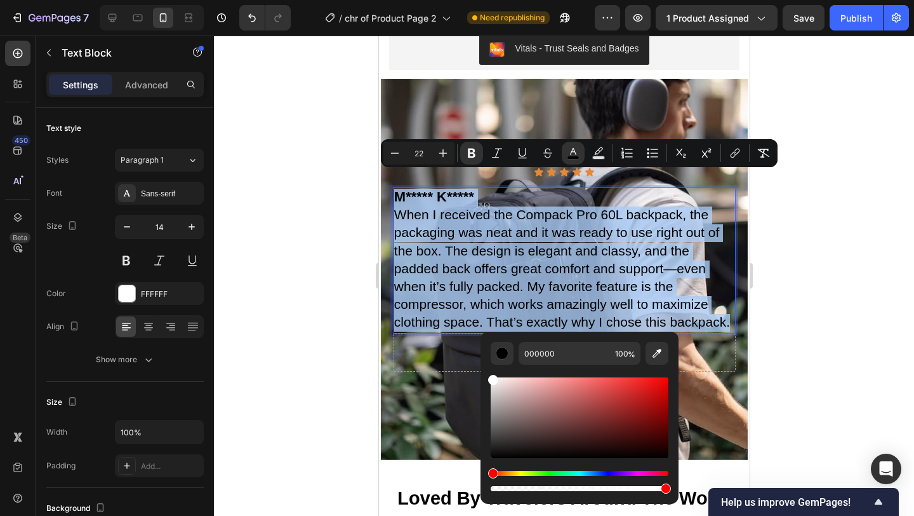
type input "FFFFFF"
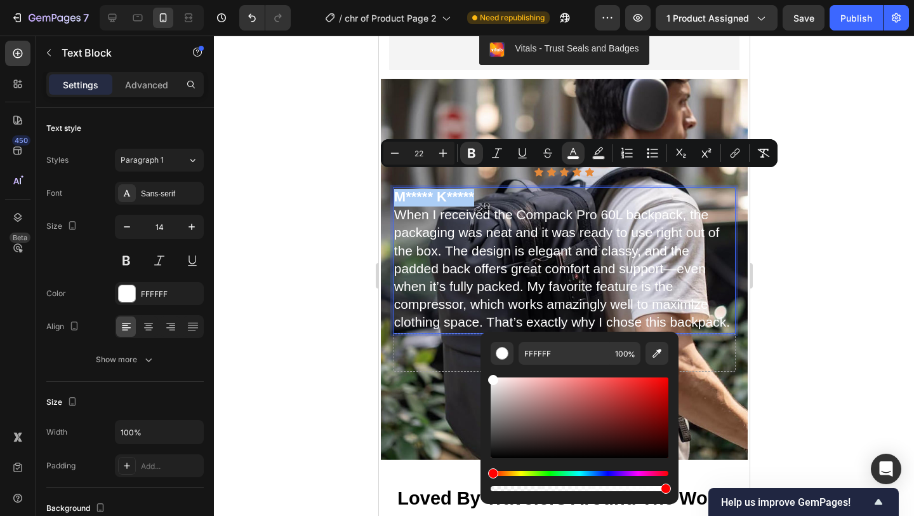
click at [791, 324] on div at bounding box center [564, 276] width 700 height 480
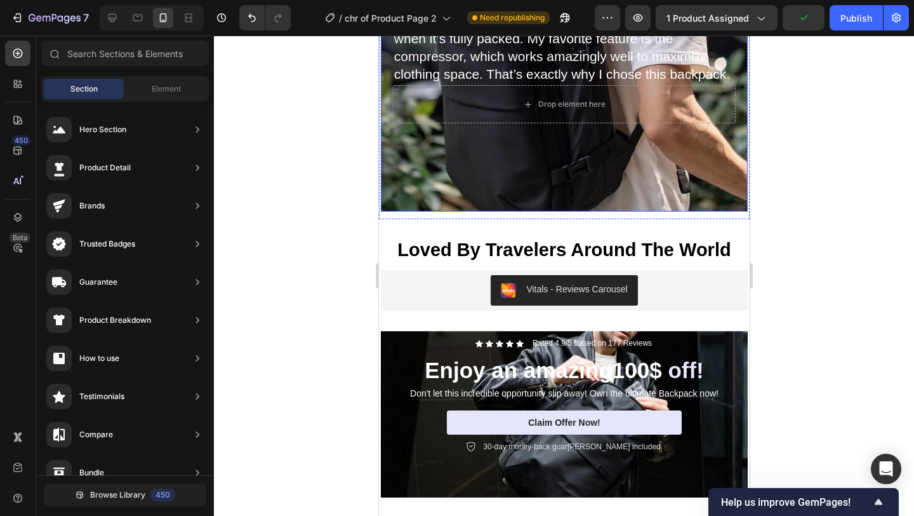
scroll to position [3782, 0]
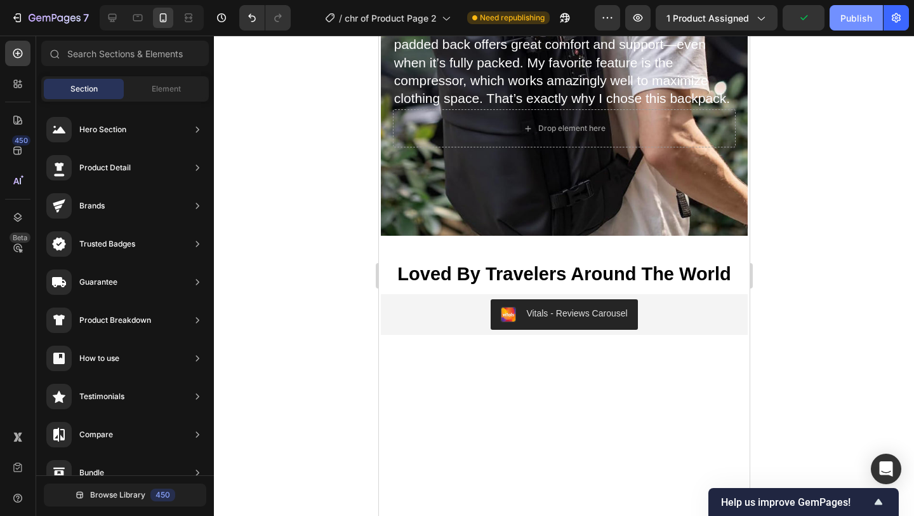
click at [858, 22] on div "Publish" at bounding box center [857, 17] width 32 height 13
click at [565, 105] on span "When I received the Compack Pro 60L backpack, the packaging was neat and it was…" at bounding box center [562, 44] width 336 height 122
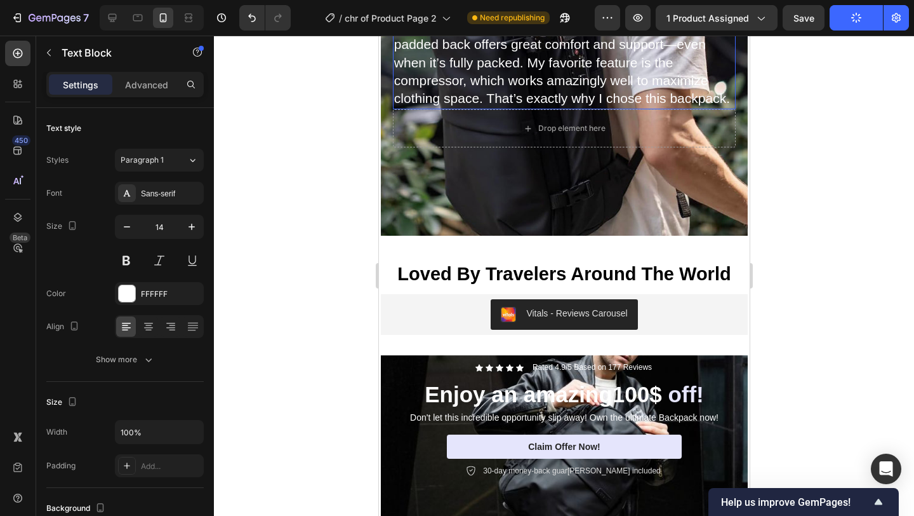
scroll to position [3643, 0]
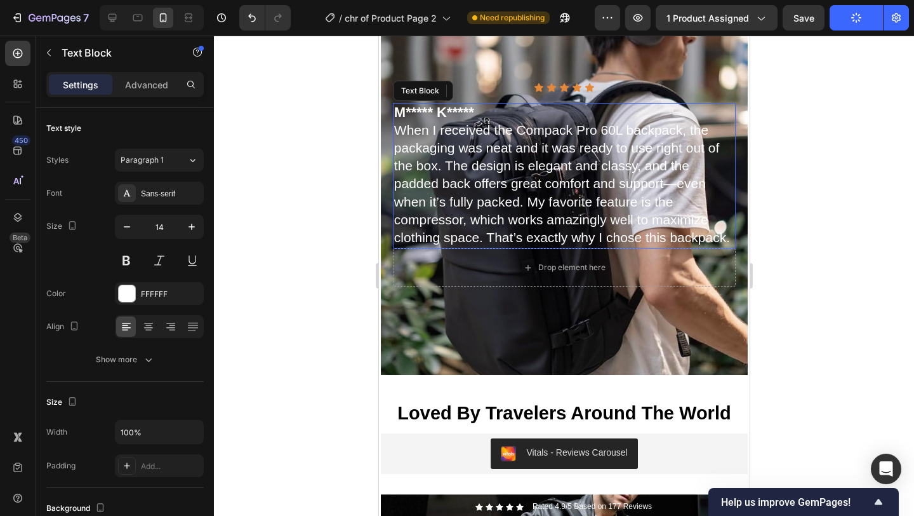
click at [565, 93] on div "Icon Icon Icon Icon Icon" at bounding box center [563, 88] width 343 height 10
click at [857, 211] on div at bounding box center [564, 276] width 700 height 480
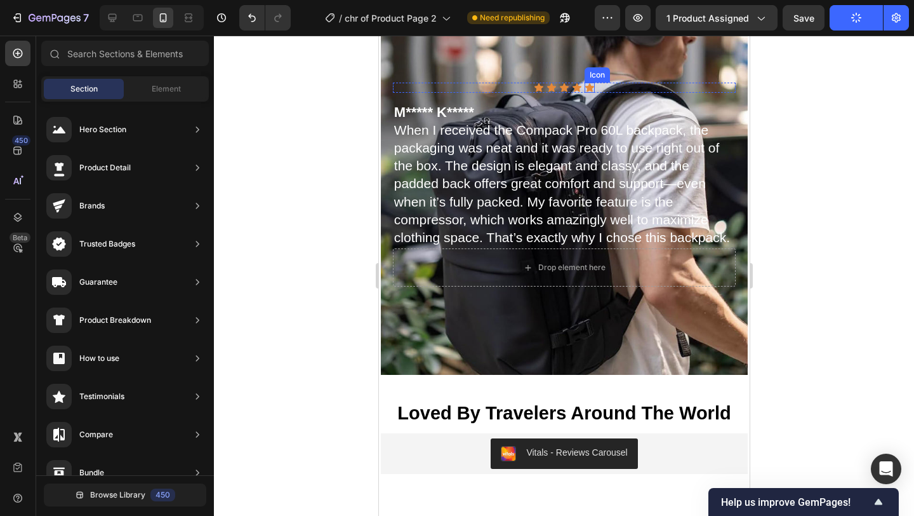
click at [573, 93] on icon at bounding box center [576, 88] width 10 height 10
click at [534, 91] on icon at bounding box center [538, 87] width 9 height 8
click at [614, 93] on div "Icon Icon Icon Icon Icon" at bounding box center [563, 88] width 343 height 10
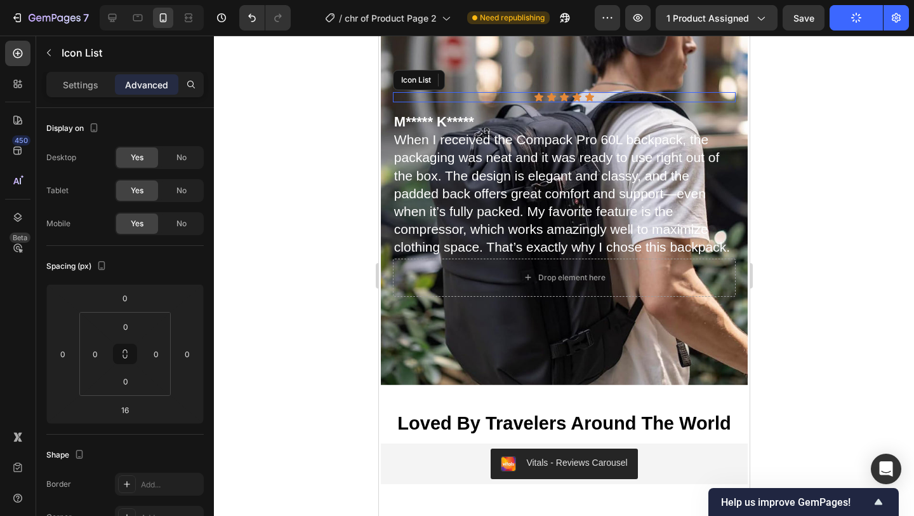
click at [536, 101] on icon at bounding box center [538, 97] width 9 height 8
click at [547, 101] on icon at bounding box center [551, 97] width 9 height 8
click at [561, 101] on icon at bounding box center [563, 97] width 9 height 8
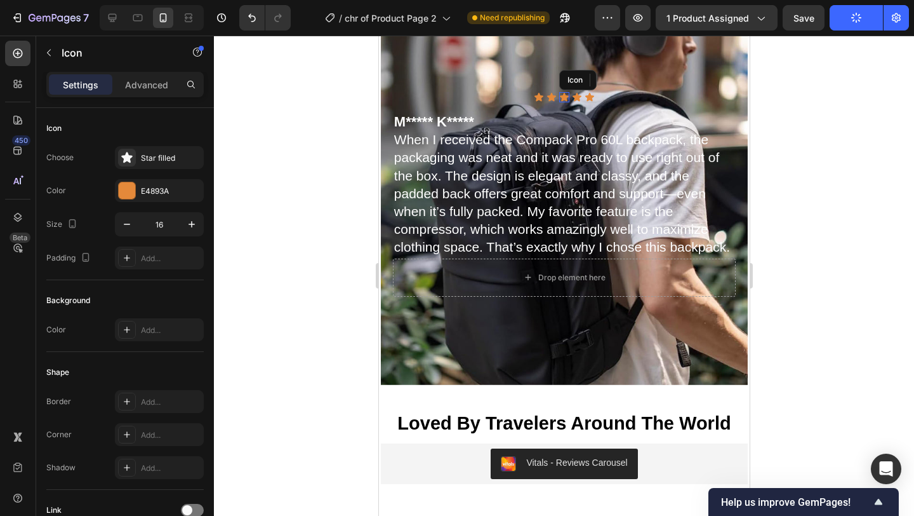
scroll to position [3512, 0]
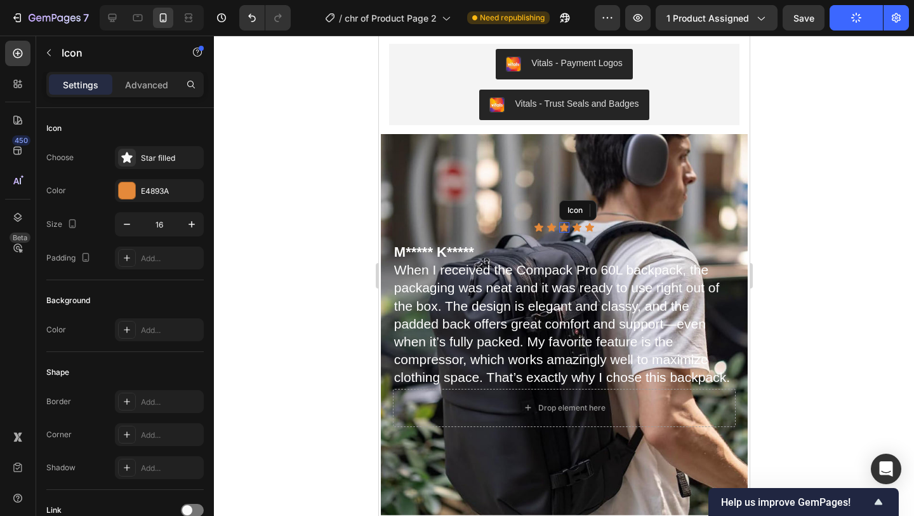
click at [571, 222] on icon at bounding box center [576, 227] width 10 height 10
click at [586, 223] on icon at bounding box center [589, 227] width 9 height 8
click at [601, 222] on div "Icon Icon Icon 0 Icon Icon" at bounding box center [563, 227] width 343 height 10
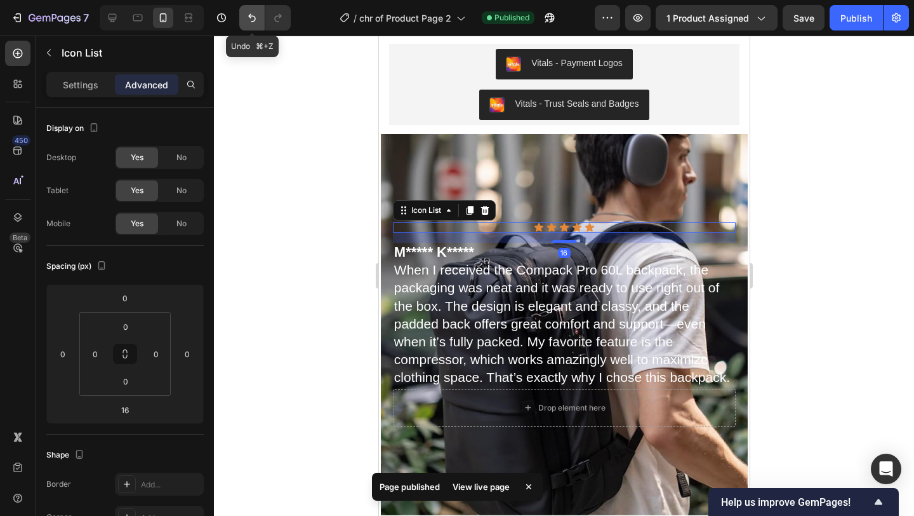
click at [248, 14] on icon "Undo/Redo" at bounding box center [252, 17] width 13 height 13
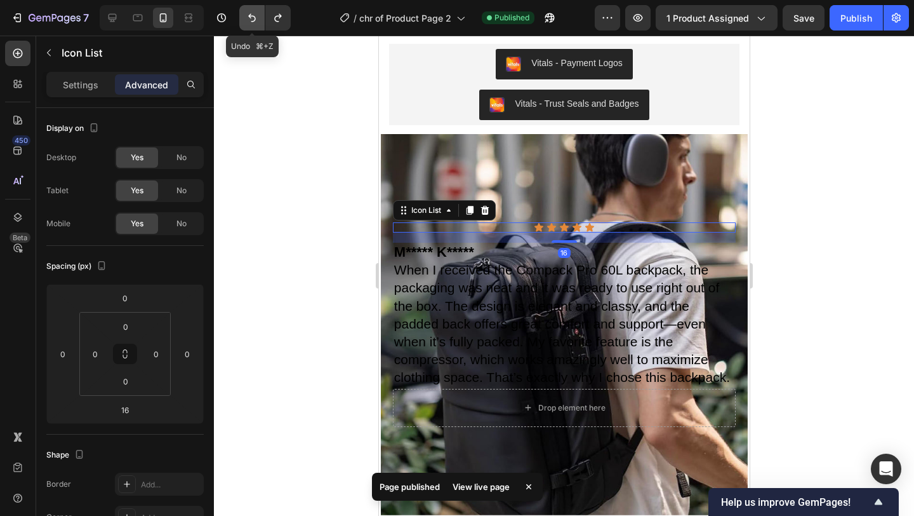
click at [248, 14] on icon "Undo/Redo" at bounding box center [252, 17] width 13 height 13
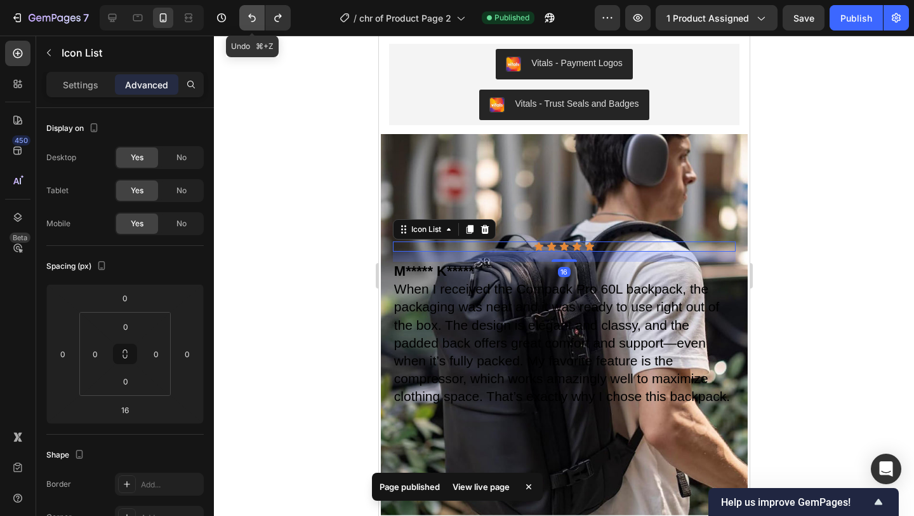
click at [248, 14] on icon "Undo/Redo" at bounding box center [252, 17] width 13 height 13
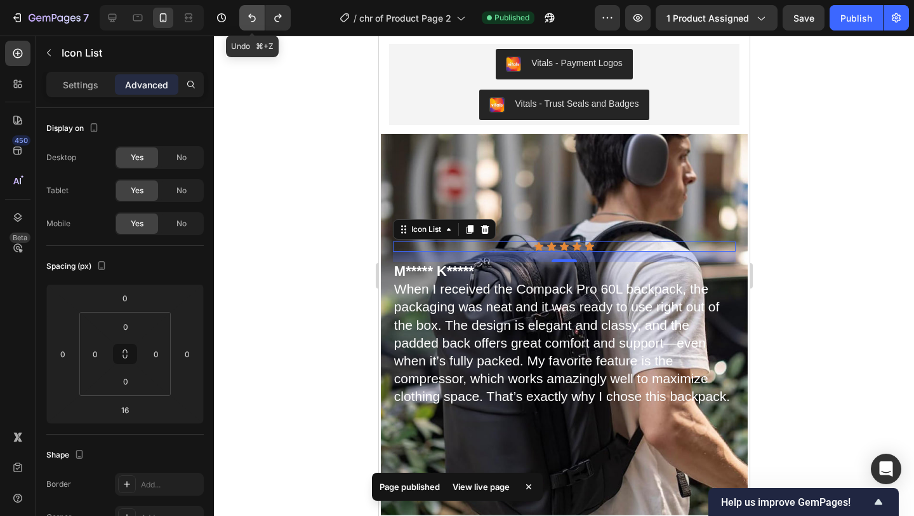
click at [248, 14] on icon "Undo/Redo" at bounding box center [252, 17] width 13 height 13
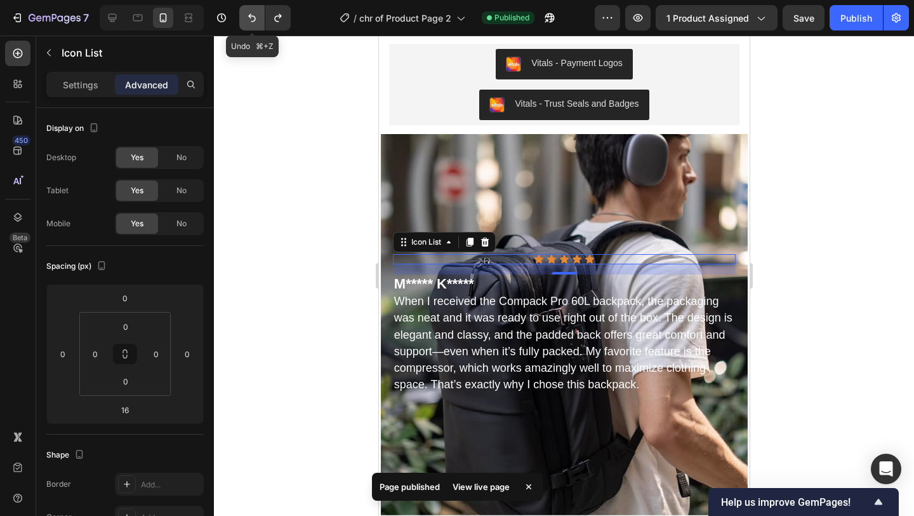
click at [248, 14] on icon "Undo/Redo" at bounding box center [252, 17] width 13 height 13
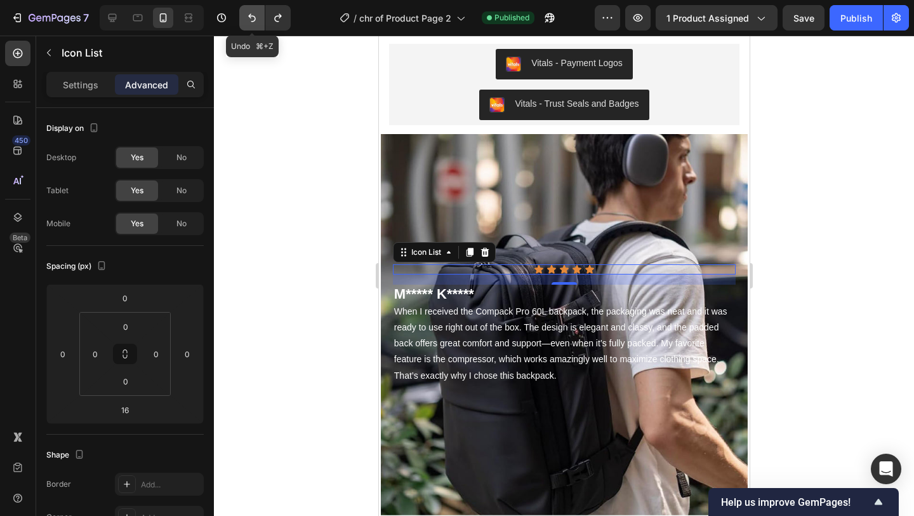
click at [246, 19] on icon "Undo/Redo" at bounding box center [252, 17] width 13 height 13
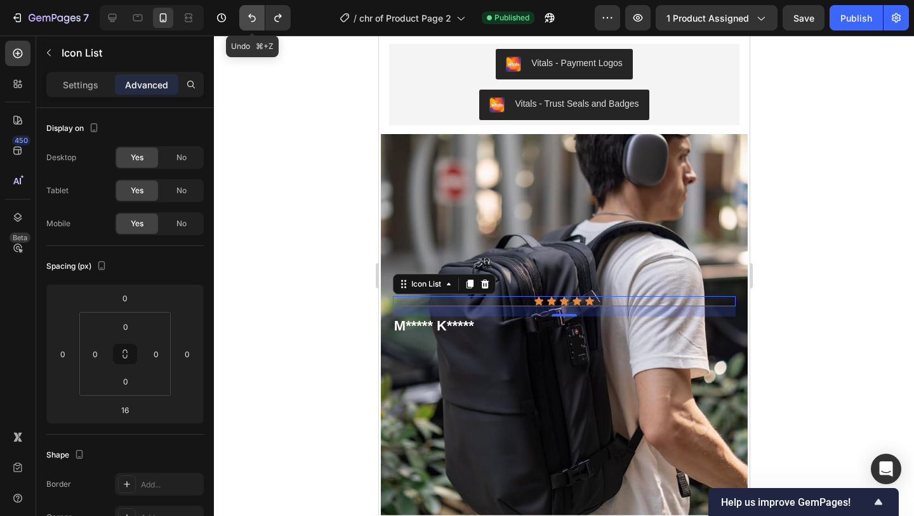
click at [247, 19] on icon "Undo/Redo" at bounding box center [252, 17] width 13 height 13
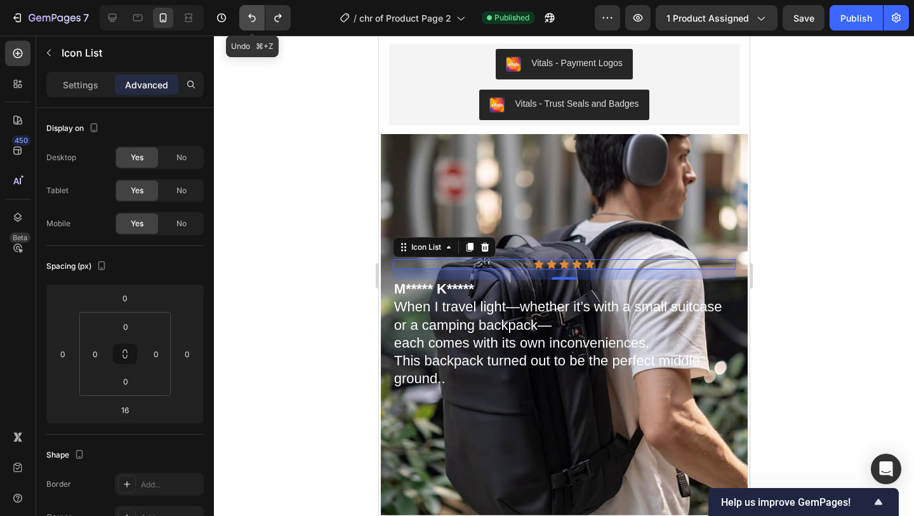
click at [247, 19] on icon "Undo/Redo" at bounding box center [252, 17] width 13 height 13
click at [914, 240] on div at bounding box center [564, 276] width 700 height 480
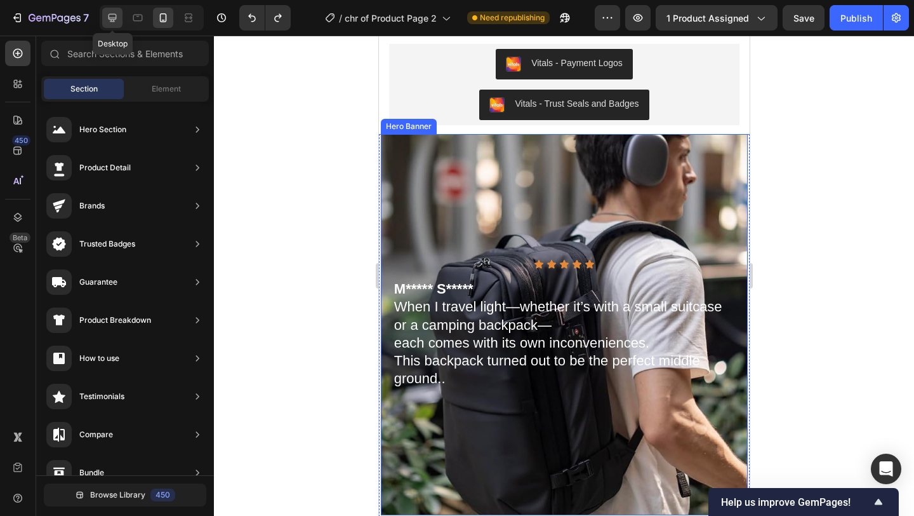
click at [114, 18] on icon at bounding box center [113, 18] width 8 height 8
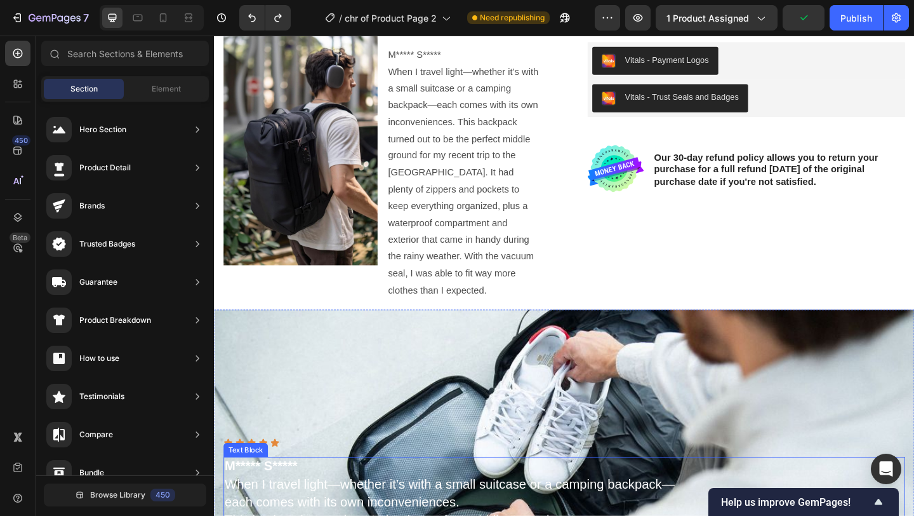
scroll to position [3487, 0]
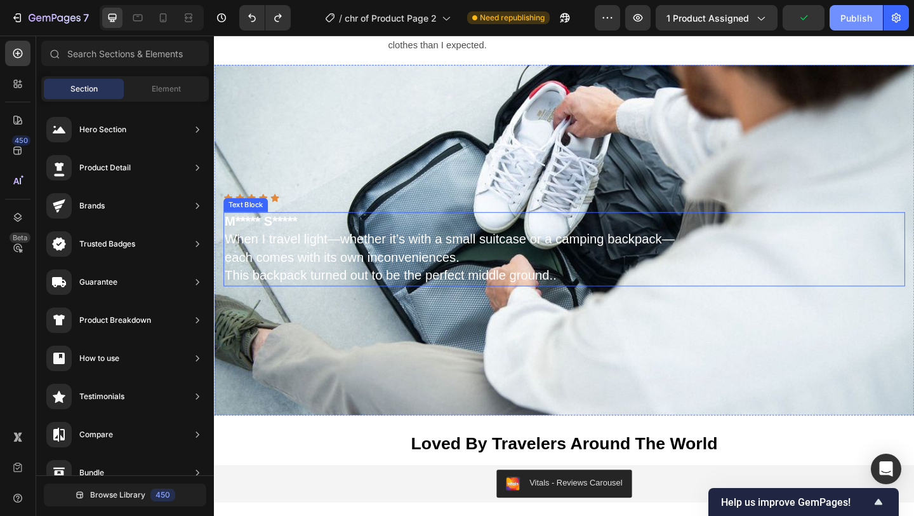
click at [853, 22] on div "Publish" at bounding box center [857, 17] width 32 height 13
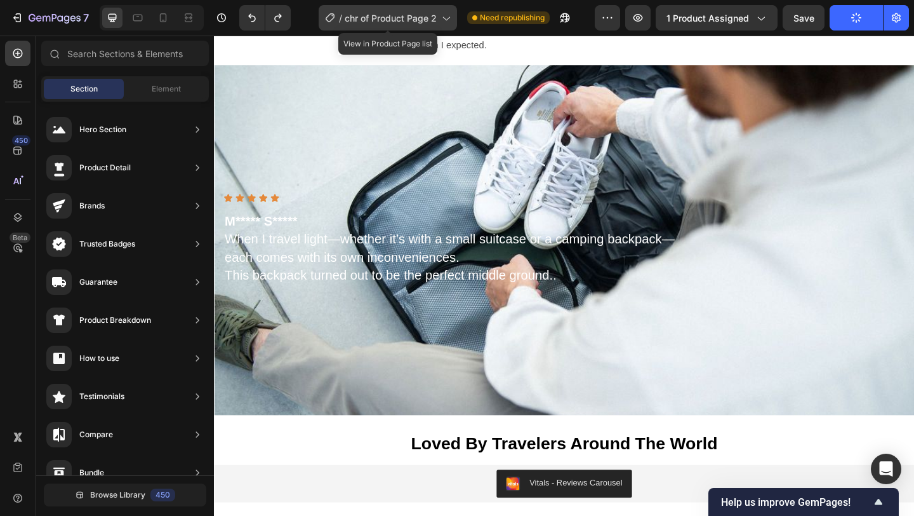
scroll to position [3512, 0]
